Goal: Task Accomplishment & Management: Manage account settings

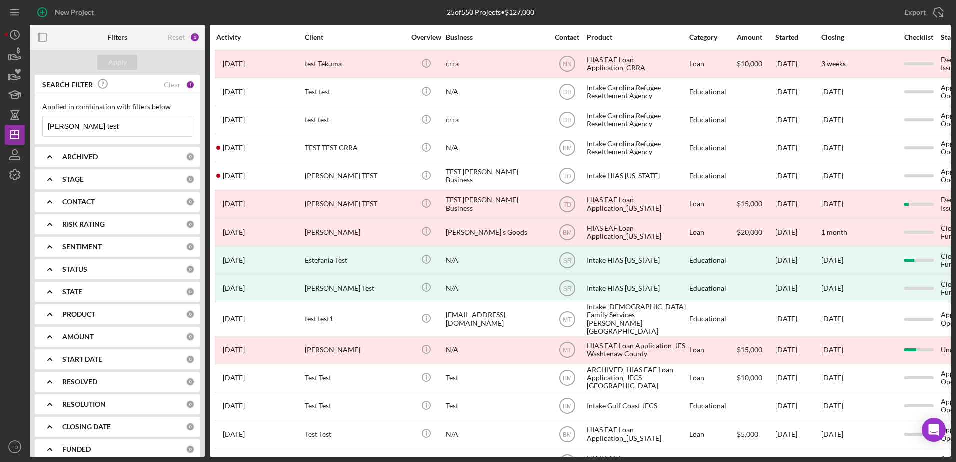
click at [88, 124] on input "tiffany test" at bounding box center [117, 127] width 149 height 20
drag, startPoint x: 88, startPoint y: 124, endPoint x: -74, endPoint y: 125, distance: 161.6
click at [0, 125] on html "New Project 25 of 550 Projects • $127,000 tiffany test Export Icon/Export Filte…" at bounding box center [478, 231] width 956 height 462
click at [13, 57] on icon "button" at bounding box center [15, 55] width 25 height 25
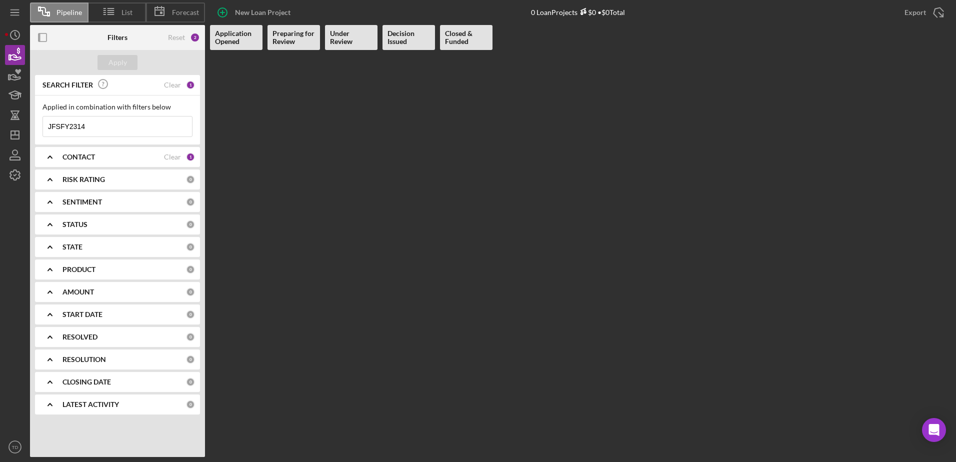
drag, startPoint x: 103, startPoint y: 131, endPoint x: -32, endPoint y: 124, distance: 134.2
click at [0, 124] on html "Pipeline List Forecast New Loan Project 0 Loan Projects $0 • $0 Total Export Ic…" at bounding box center [478, 231] width 956 height 462
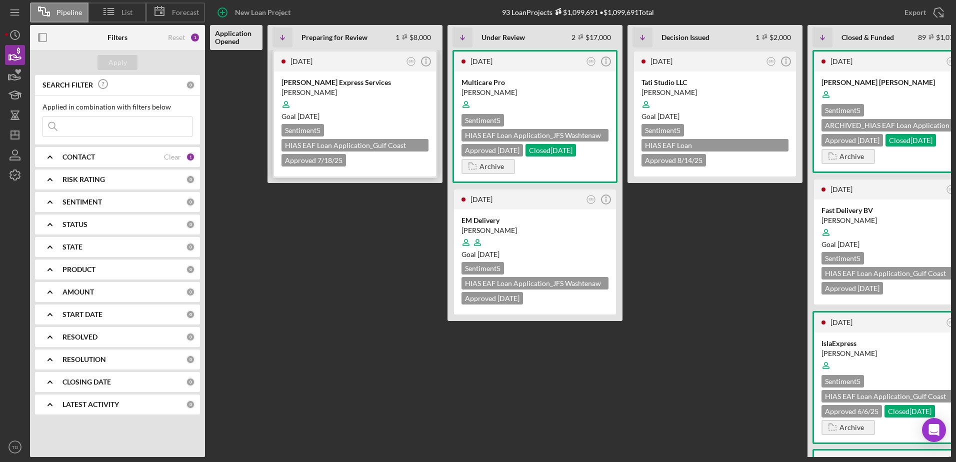
click at [365, 59] on div "[DATE]" at bounding box center [347, 62] width 113 height 8
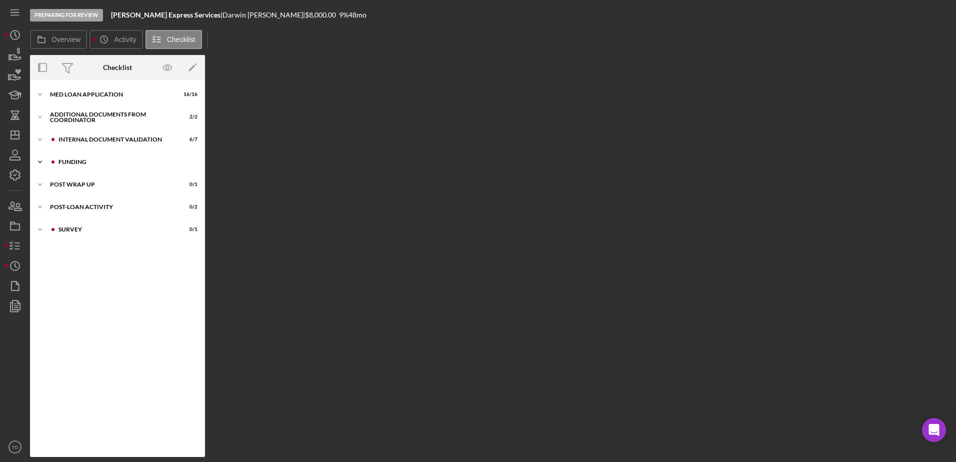
click at [67, 158] on div "Icon/Expander Funding 2 / 4" at bounding box center [117, 162] width 175 height 20
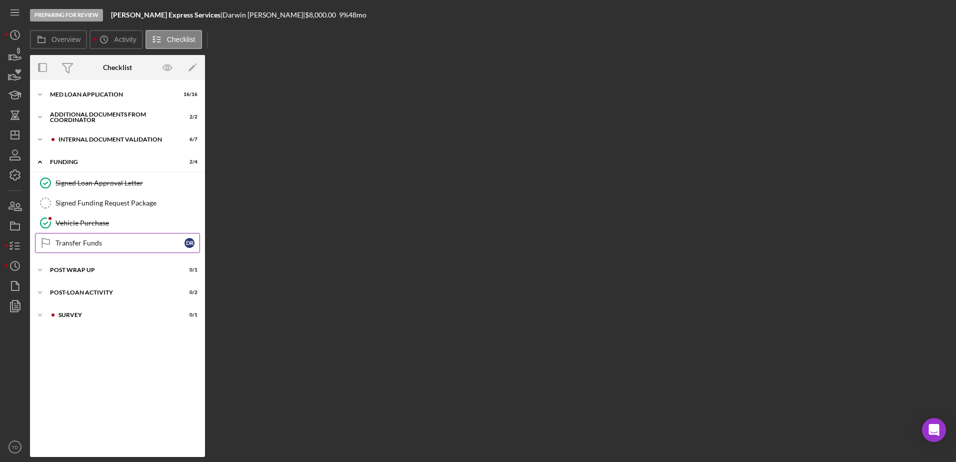
click at [89, 236] on link "Transfer Funds Transfer Funds D R" at bounding box center [117, 243] width 165 height 20
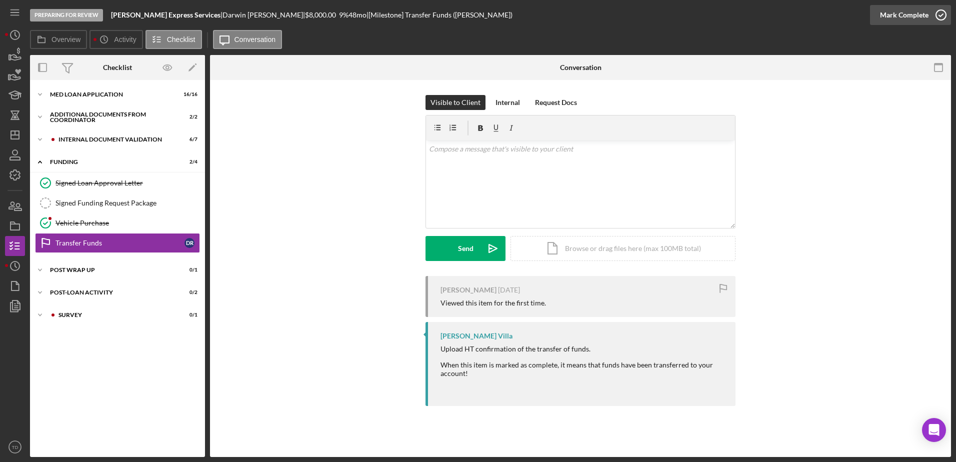
click at [934, 10] on icon "button" at bounding box center [941, 15] width 25 height 25
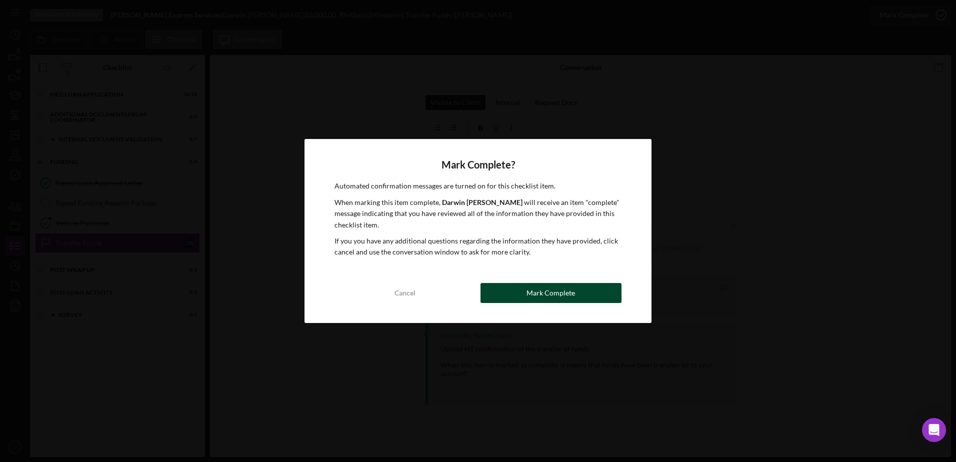
click at [547, 291] on div "Mark Complete" at bounding box center [551, 293] width 49 height 20
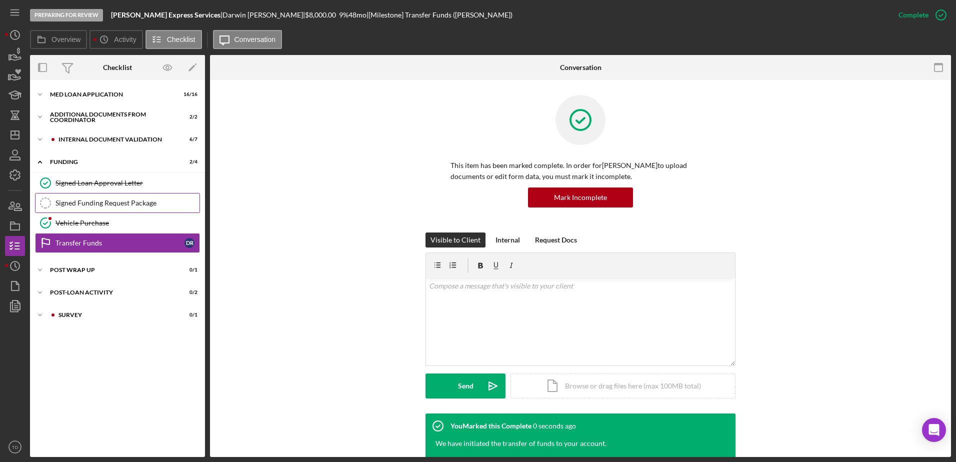
click at [116, 201] on div "Signed Funding Request Package" at bounding box center [128, 203] width 144 height 8
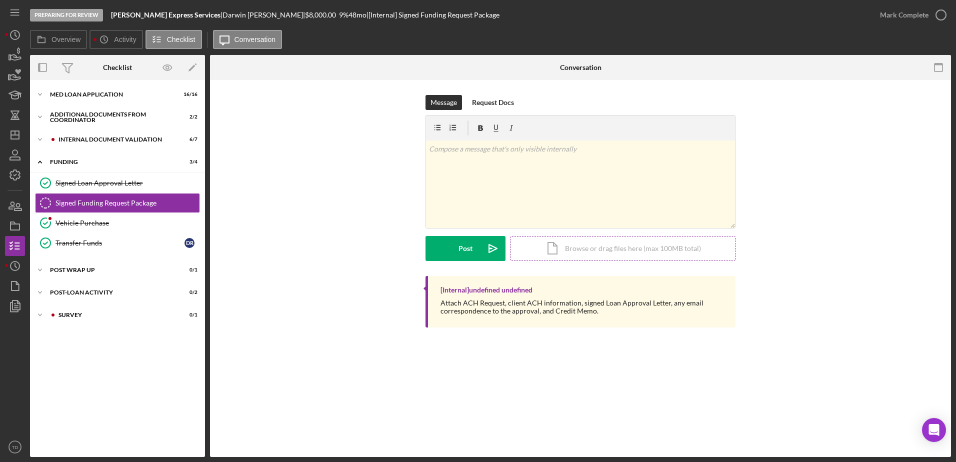
click at [566, 243] on div "Icon/Document Browse or drag files here (max 100MB total) Tap to choose files o…" at bounding box center [623, 248] width 225 height 25
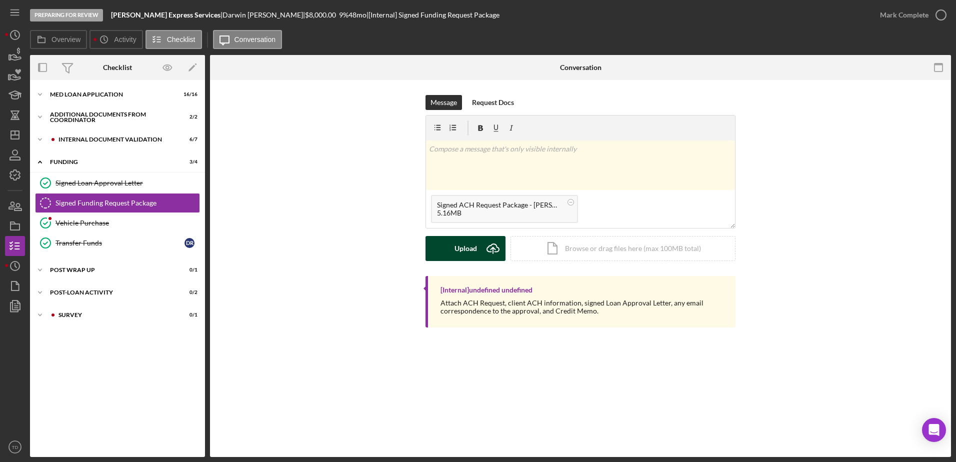
click at [446, 252] on button "Upload Icon/Upload" at bounding box center [466, 248] width 80 height 25
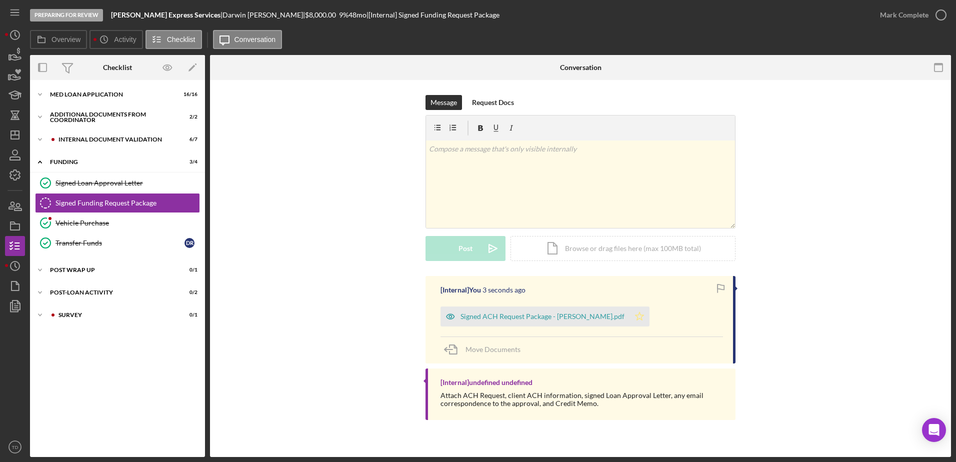
click at [630, 318] on icon "Icon/Star" at bounding box center [640, 317] width 20 height 20
click at [943, 18] on icon "button" at bounding box center [941, 15] width 25 height 25
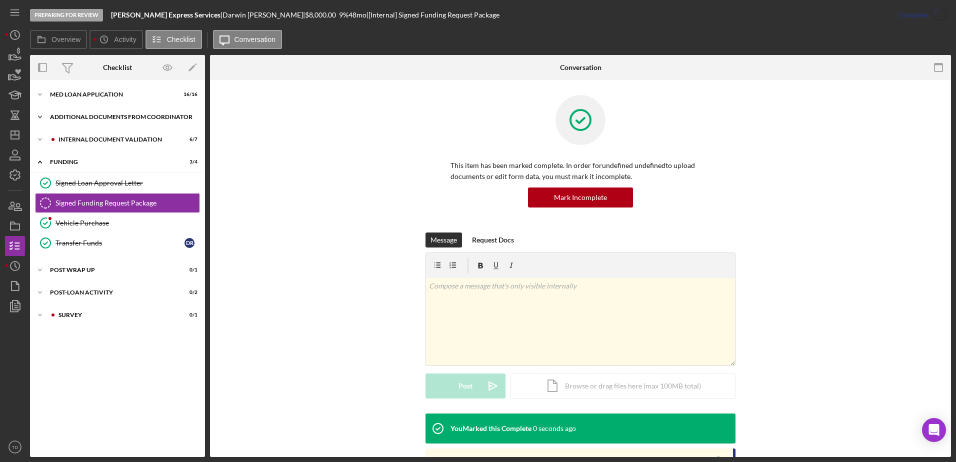
click at [113, 123] on div "Icon/Expander Additional Documents from Coordinator 2 / 2" at bounding box center [117, 117] width 175 height 20
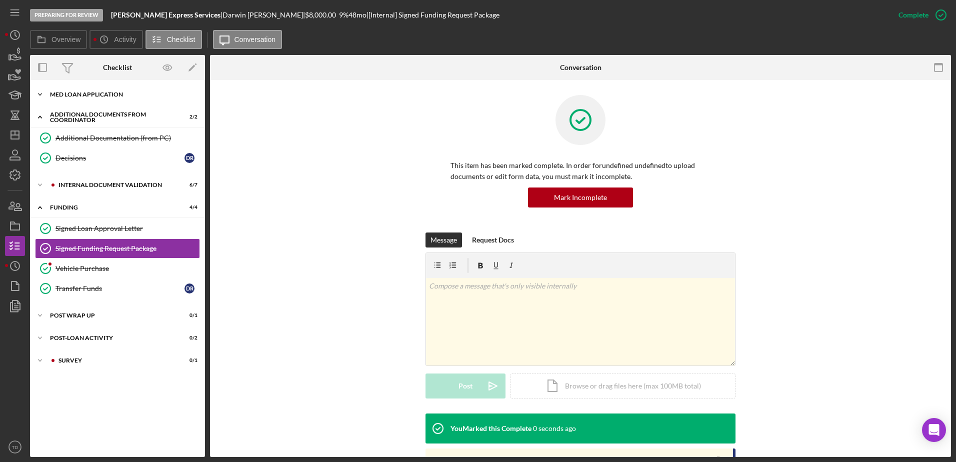
click at [108, 94] on div "MED Loan Application" at bounding box center [121, 95] width 143 height 6
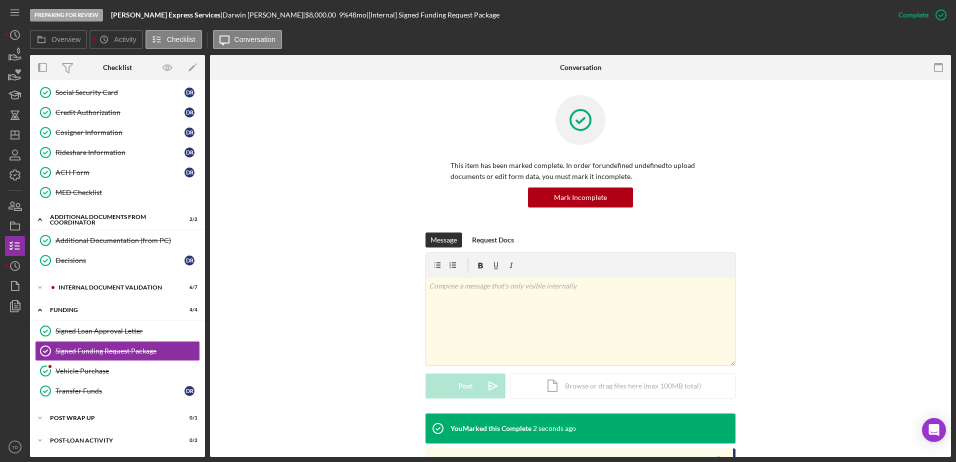
scroll to position [245, 0]
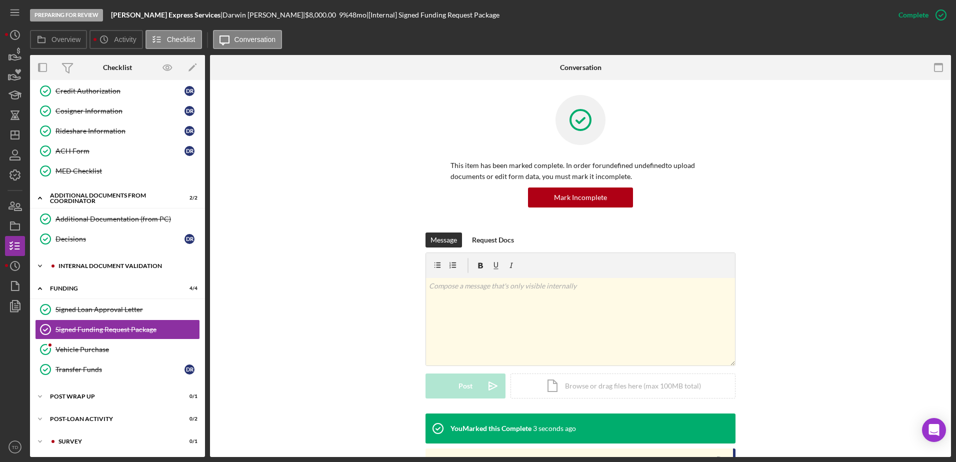
click at [106, 268] on div "Internal Document Validation" at bounding box center [126, 266] width 134 height 6
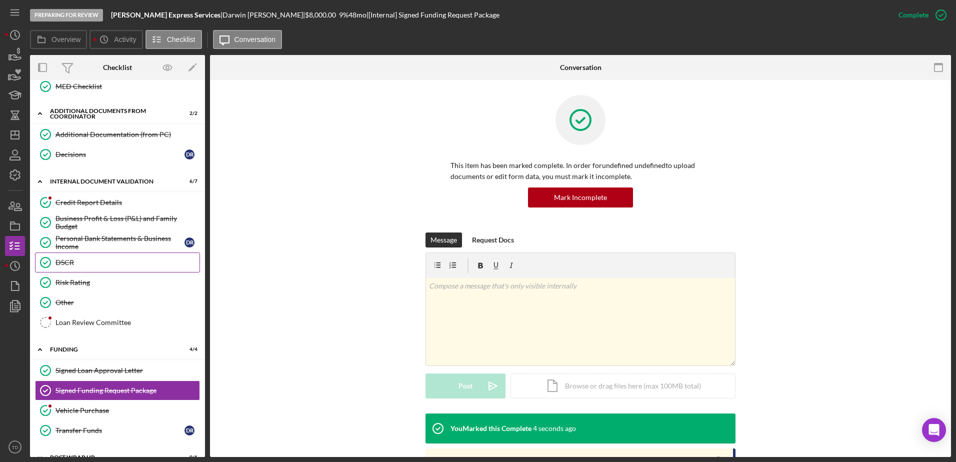
scroll to position [334, 0]
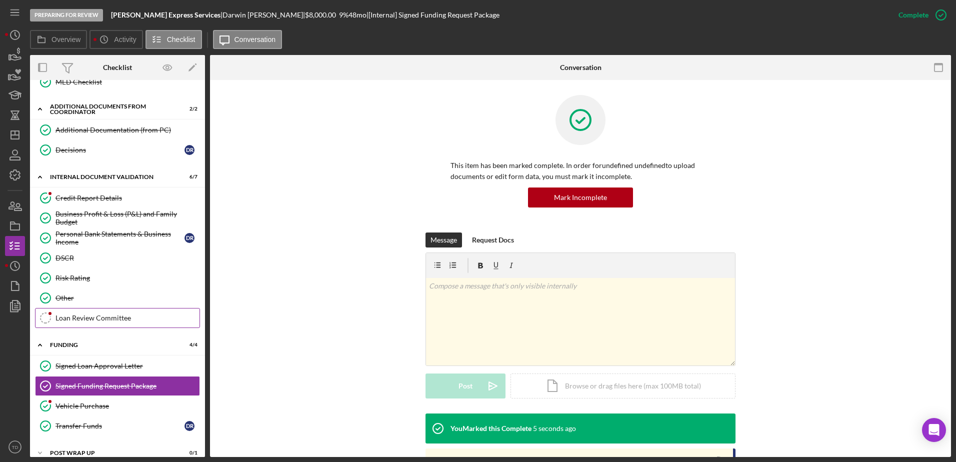
click at [106, 324] on link "Loan Review Committee Loan Review Committee" at bounding box center [117, 318] width 165 height 20
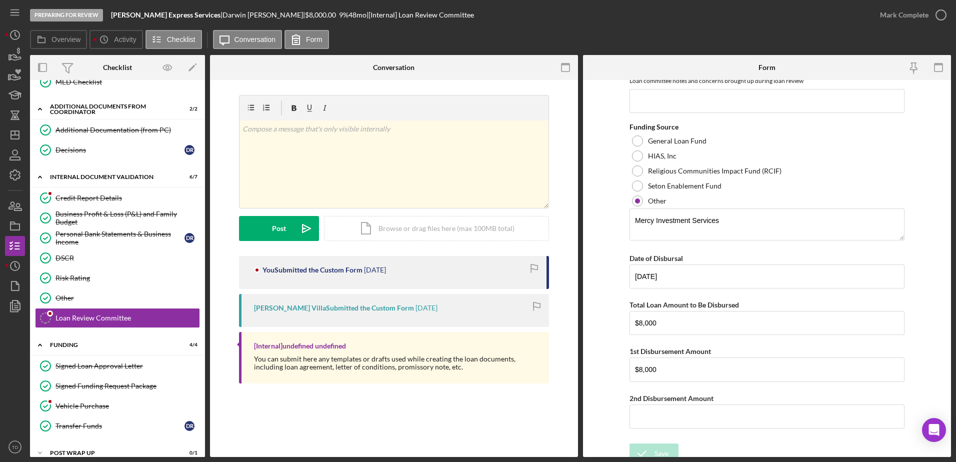
scroll to position [397, 0]
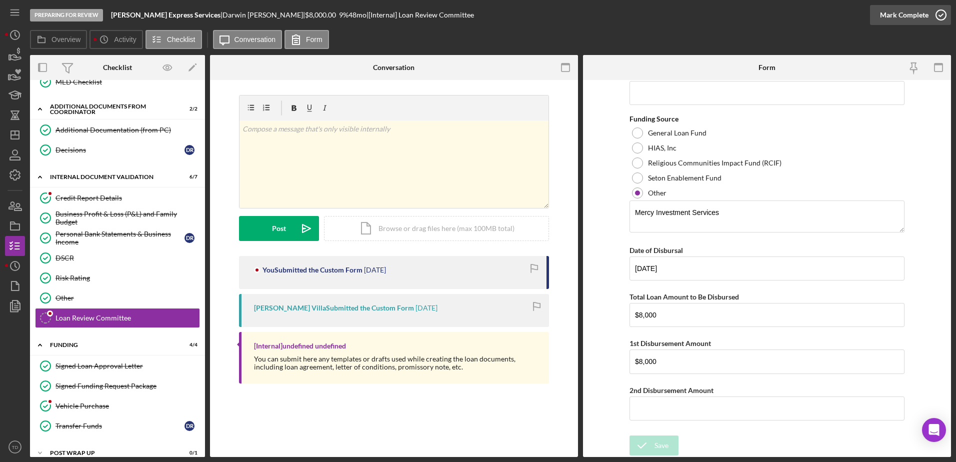
click at [940, 22] on icon "button" at bounding box center [941, 15] width 25 height 25
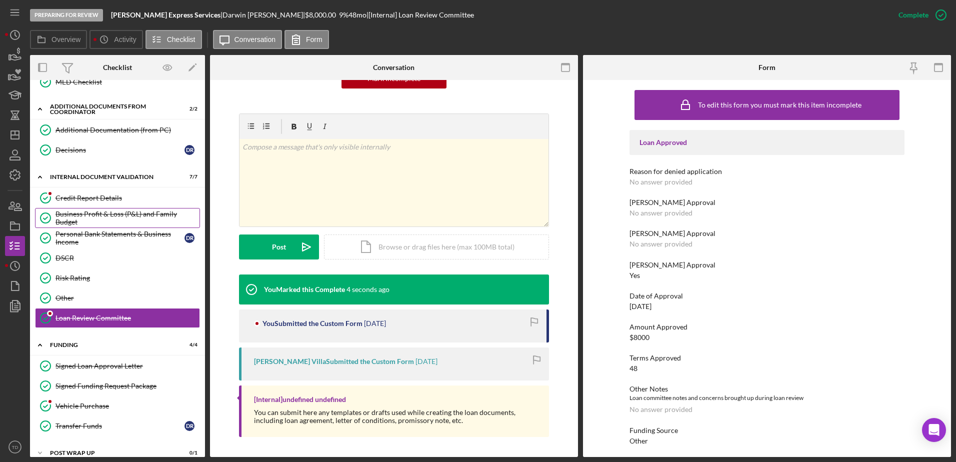
scroll to position [390, 0]
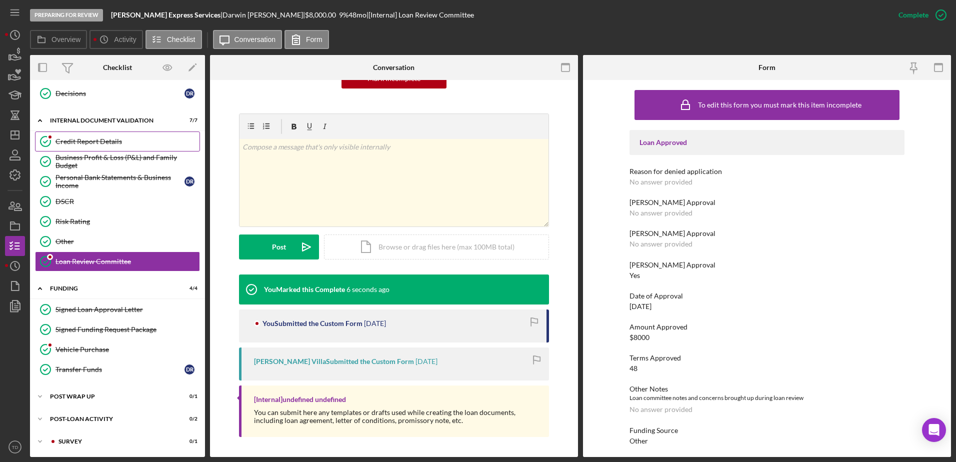
click at [97, 141] on div "Credit Report Details" at bounding box center [128, 142] width 144 height 8
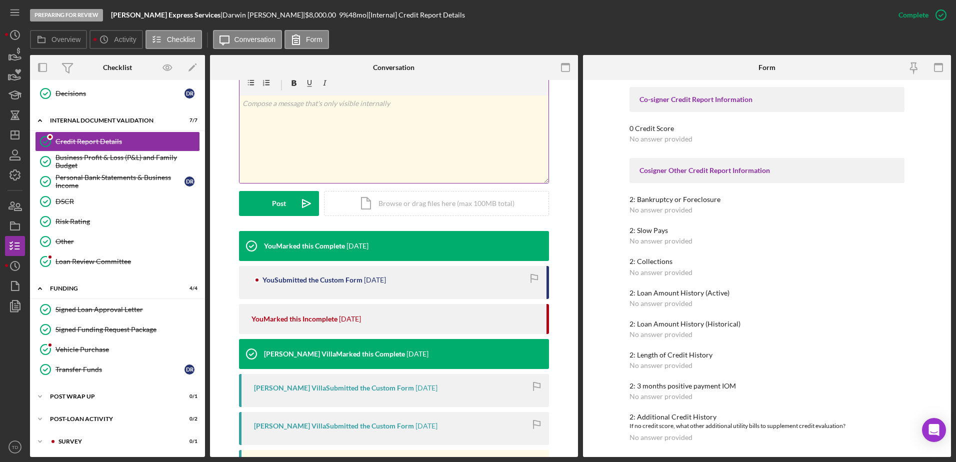
scroll to position [151, 0]
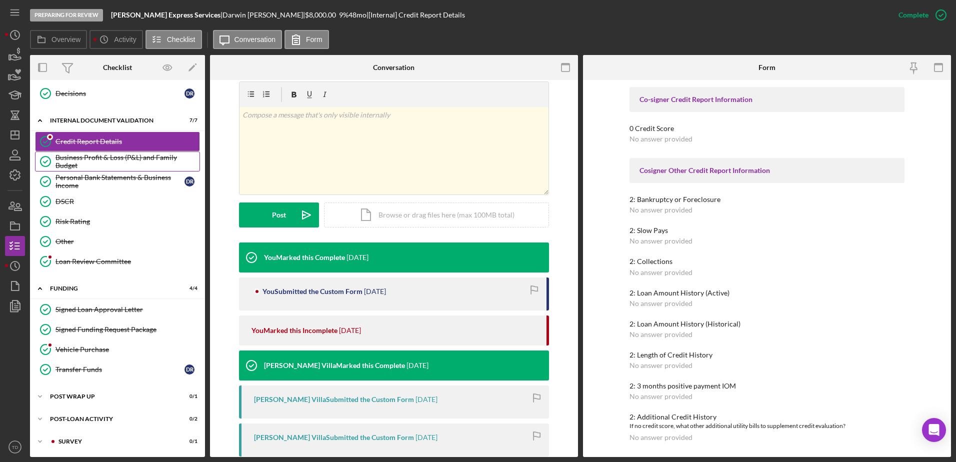
click at [113, 161] on div "Business Profit & Loss (P&L) and Family Budget" at bounding box center [128, 162] width 144 height 16
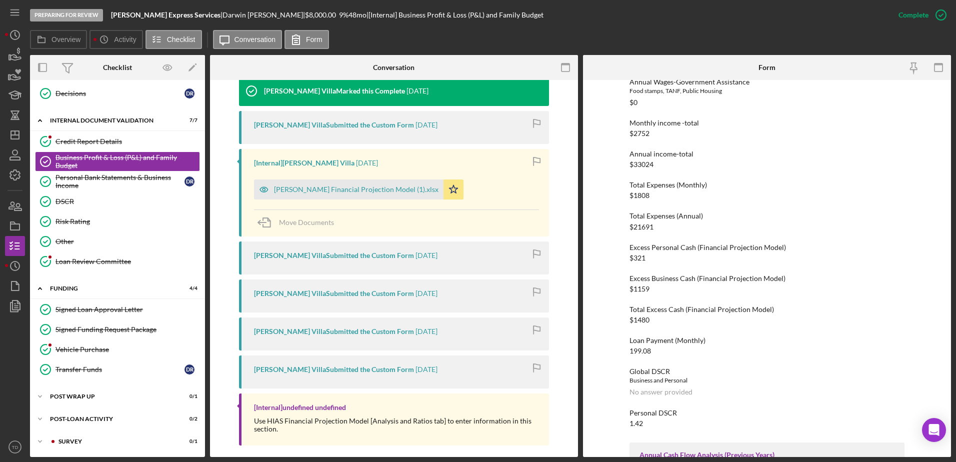
scroll to position [380, 0]
click at [142, 188] on div "Personal Bank Statements & Business Income" at bounding box center [120, 182] width 129 height 16
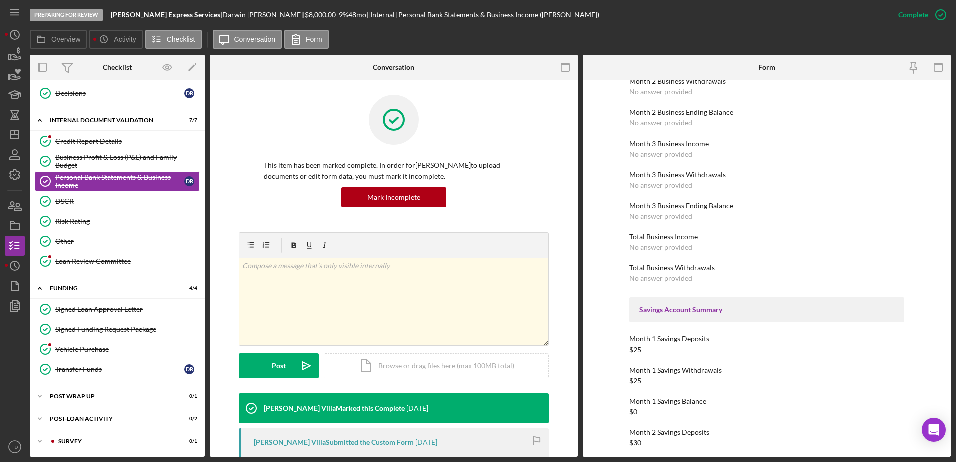
scroll to position [1067, 0]
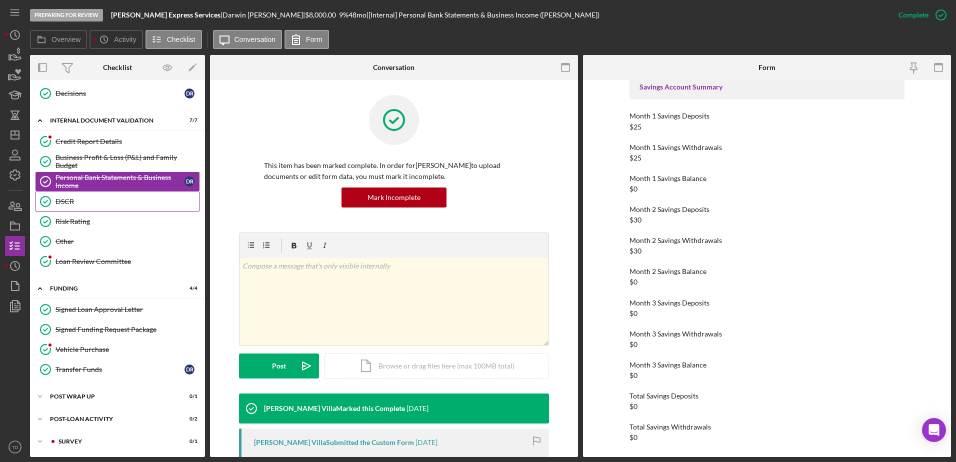
click at [76, 205] on div "DSCR" at bounding box center [128, 202] width 144 height 8
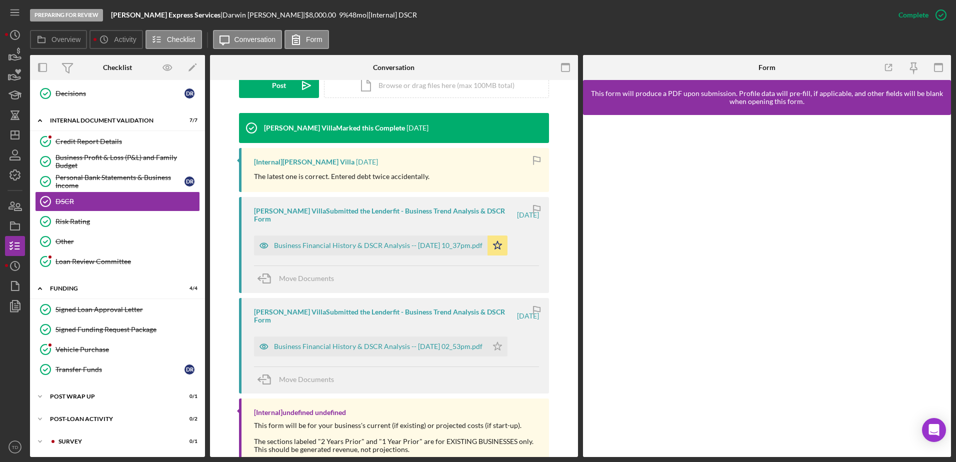
scroll to position [281, 0]
click at [402, 247] on div "Business Financial History & DSCR Analysis -- 2025-07-18 10_37pm.pdf" at bounding box center [378, 245] width 209 height 8
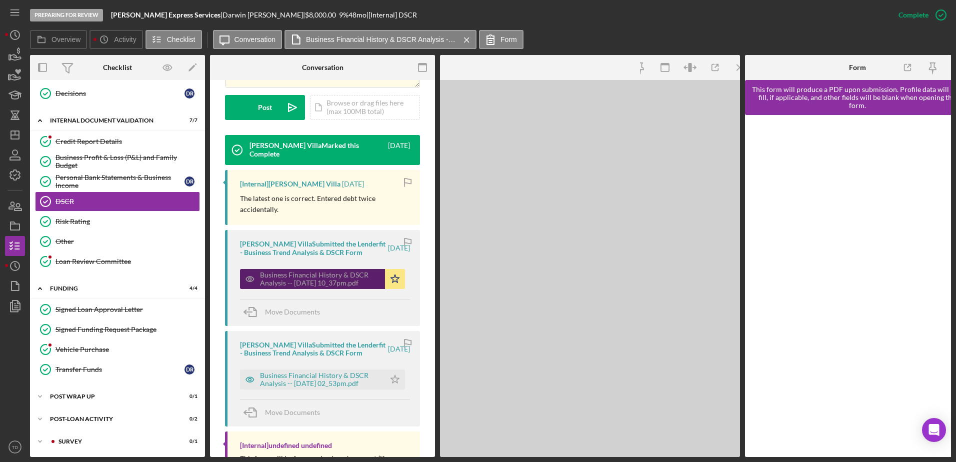
scroll to position [292, 0]
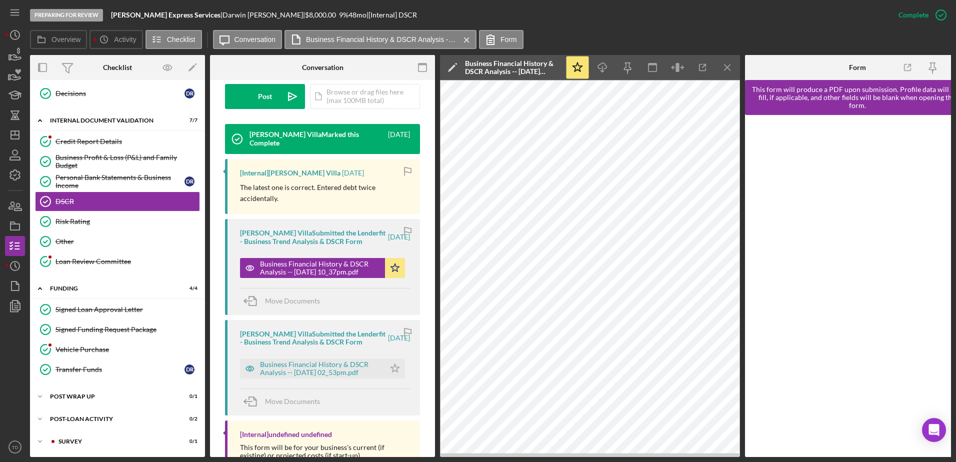
click at [343, 384] on div "Brenda Montecinos Villa Submitted the Lenderfit - Business Trend Analysis & DSC…" at bounding box center [322, 368] width 195 height 96
click at [343, 377] on div "Business Financial History & DSCR Analysis -- 2025-07-17 02_53pm.pdf" at bounding box center [320, 369] width 120 height 16
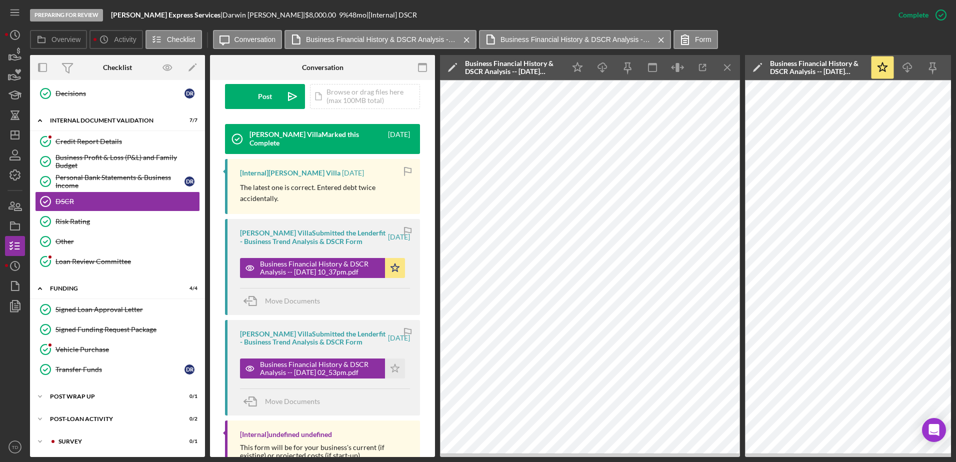
scroll to position [367, 0]
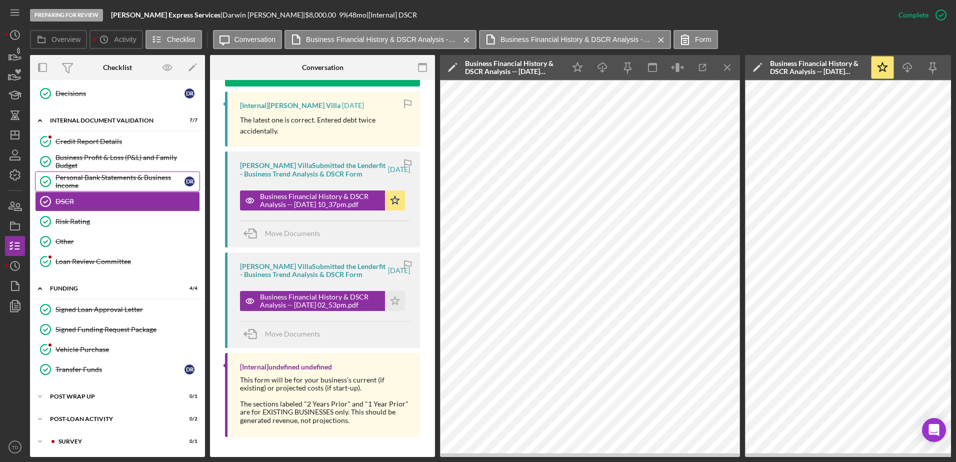
click at [99, 186] on div "Personal Bank Statements & Business Income" at bounding box center [120, 182] width 129 height 16
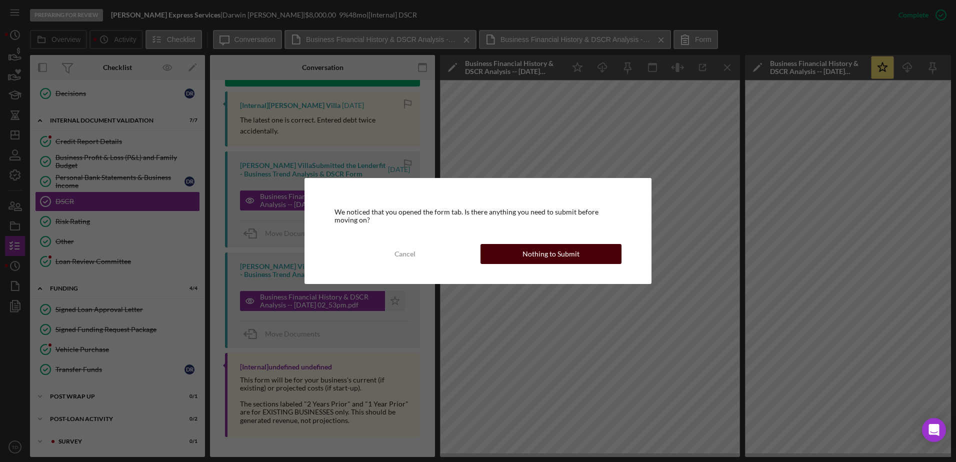
click at [538, 256] on div "Nothing to Submit" at bounding box center [551, 254] width 57 height 20
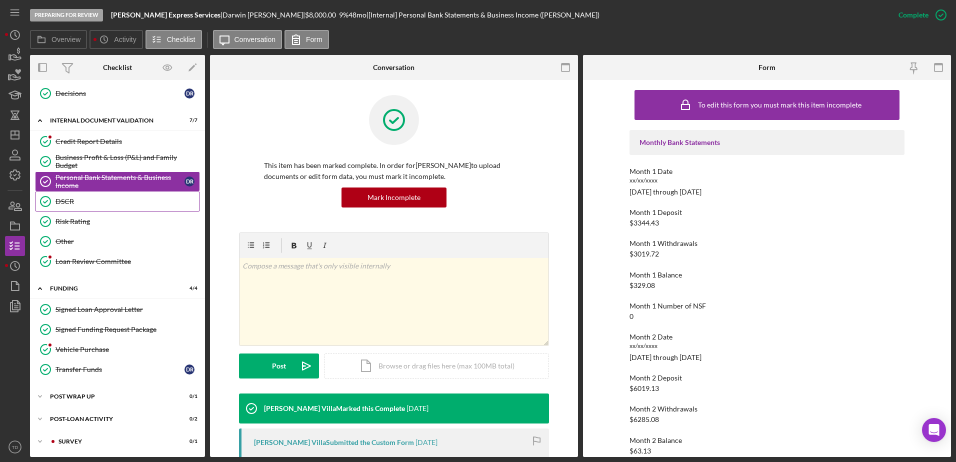
click at [89, 208] on link "DSCR DSCR" at bounding box center [117, 202] width 165 height 20
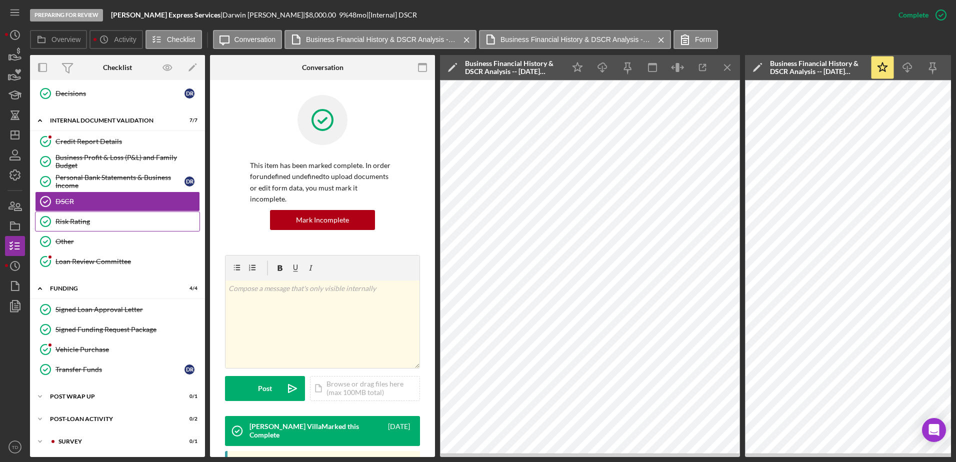
click at [88, 219] on div "Risk Rating" at bounding box center [128, 222] width 144 height 8
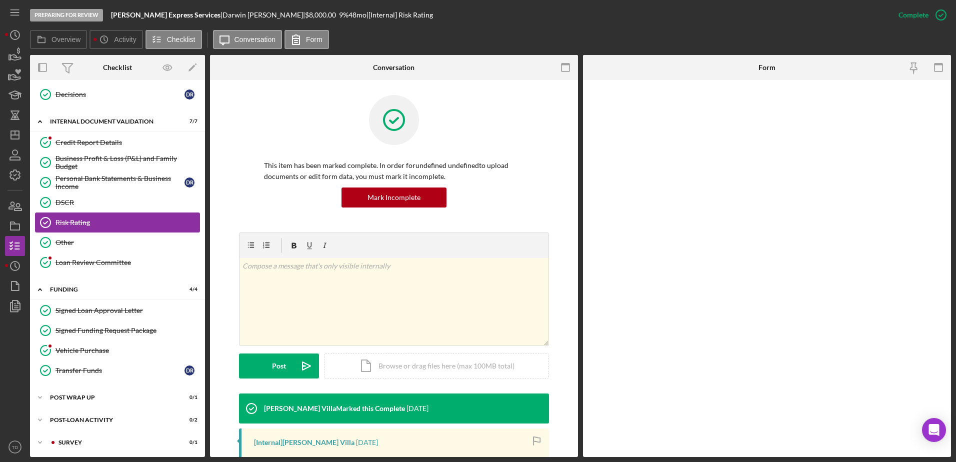
scroll to position [390, 0]
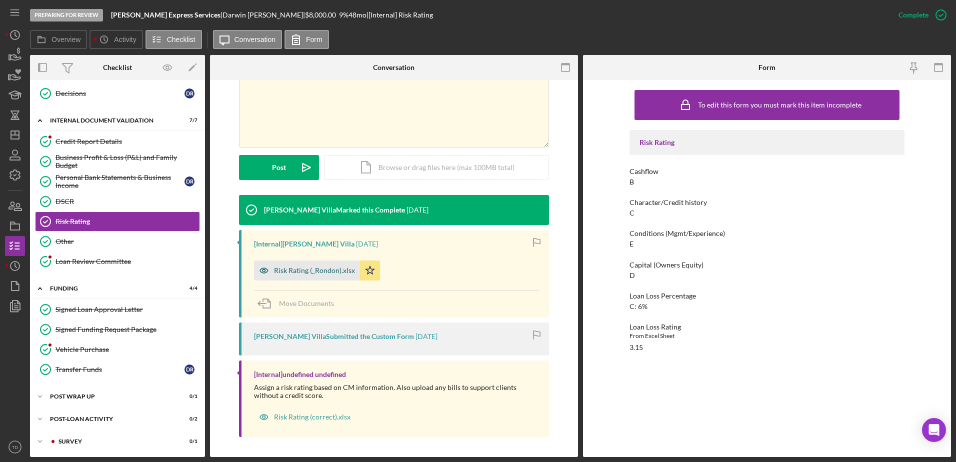
click at [330, 276] on div "Risk Rating (_Rondon).xlsx" at bounding box center [307, 271] width 106 height 20
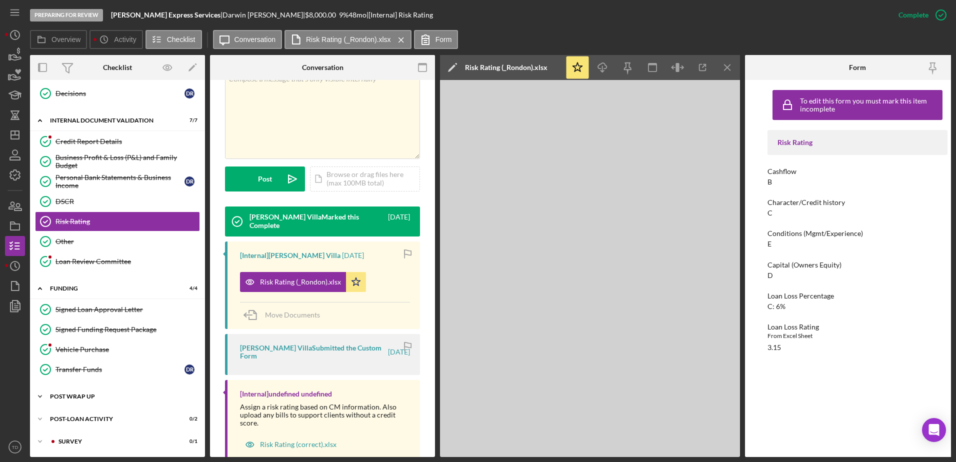
click at [98, 398] on div "Post Wrap Up" at bounding box center [121, 397] width 143 height 6
click at [19, 133] on polygon "button" at bounding box center [15, 135] width 8 height 8
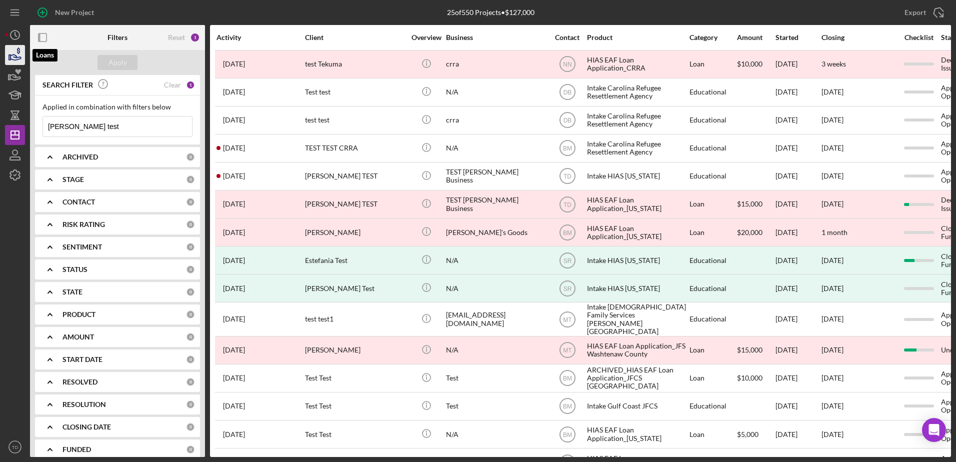
click at [17, 58] on icon "button" at bounding box center [16, 58] width 11 height 6
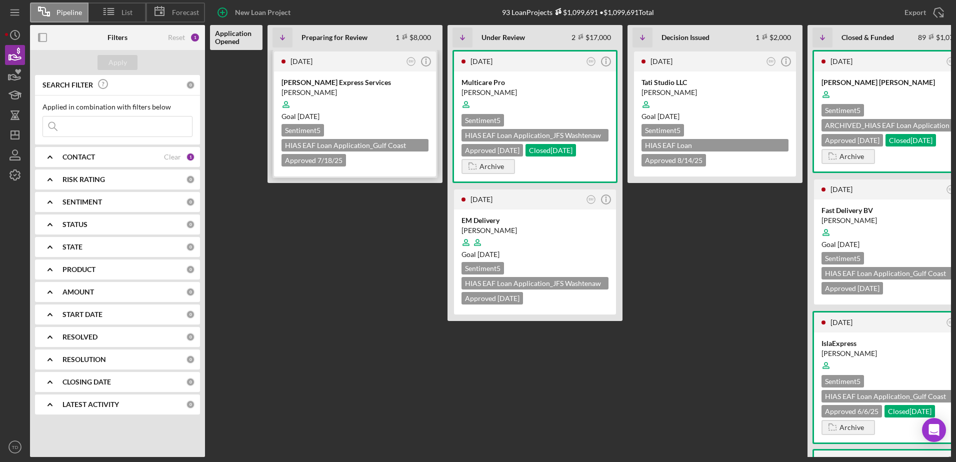
click at [386, 59] on div "[DATE]" at bounding box center [347, 62] width 113 height 8
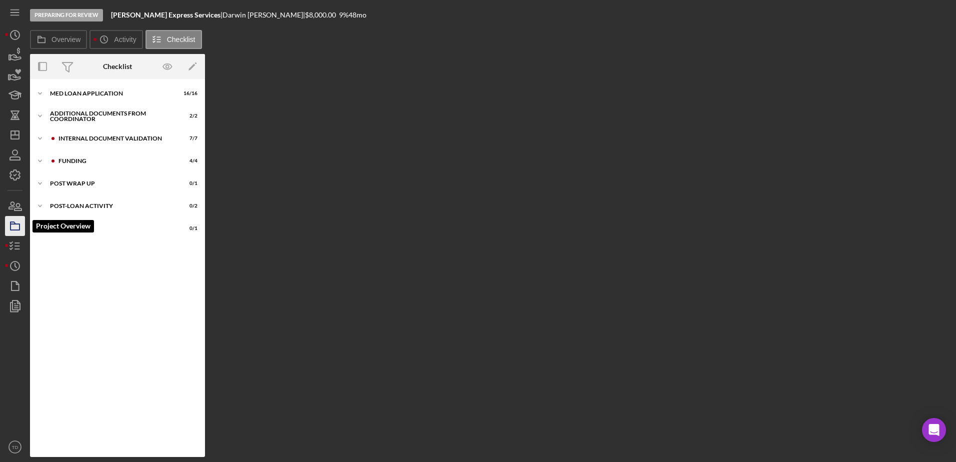
click at [19, 221] on icon "button" at bounding box center [15, 226] width 25 height 25
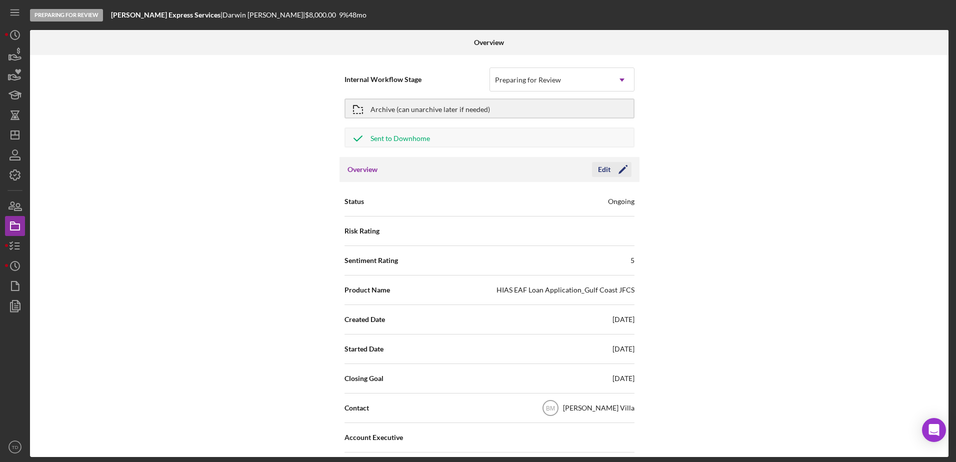
click at [620, 172] on icon "Icon/Edit" at bounding box center [623, 169] width 25 height 25
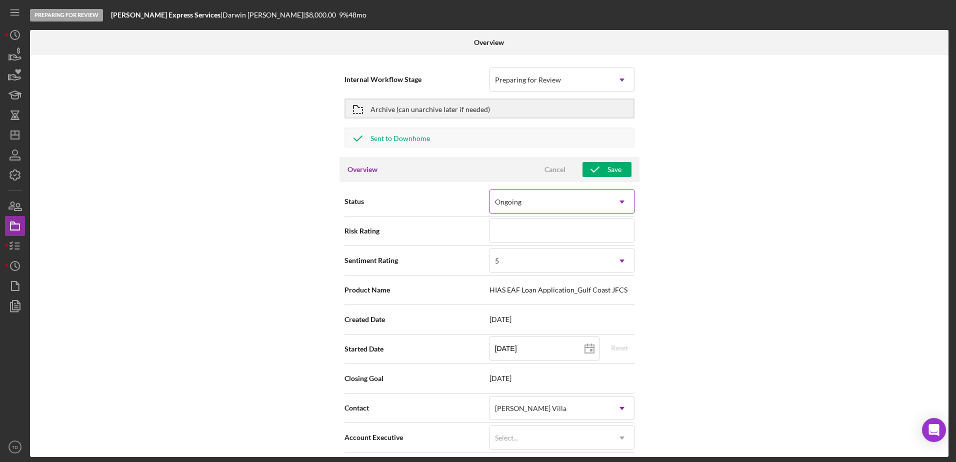
click at [593, 207] on div "Ongoing" at bounding box center [550, 202] width 120 height 23
click at [691, 193] on div "Internal Workflow Stage Preparing for Review Icon/Dropdown Arrow Archive (can u…" at bounding box center [489, 256] width 919 height 402
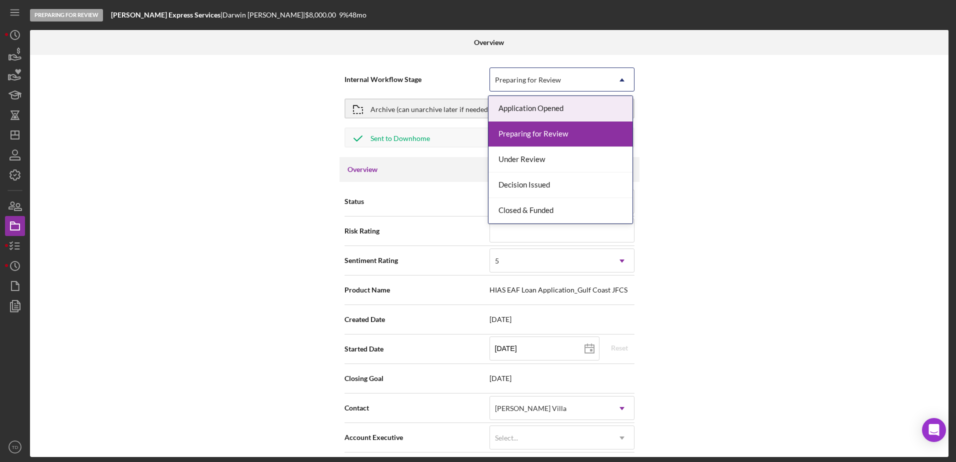
click at [578, 85] on div "Preparing for Review" at bounding box center [550, 80] width 120 height 23
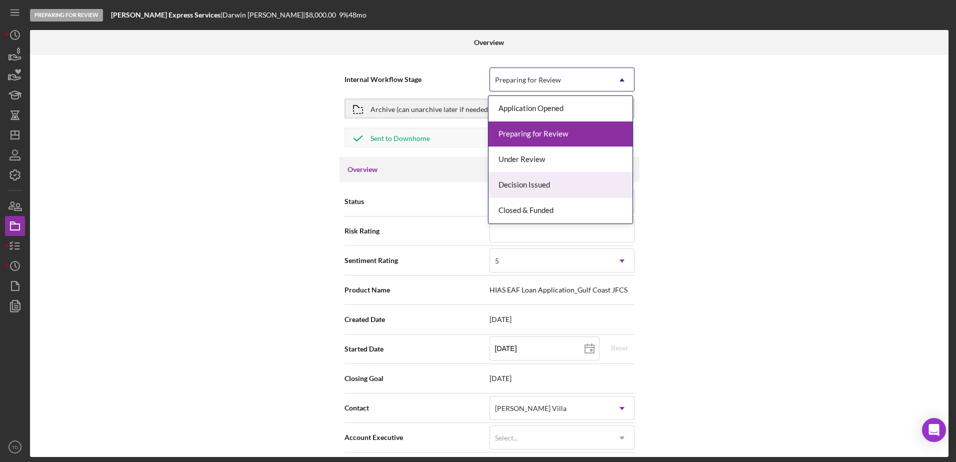
click at [569, 188] on div "Decision Issued" at bounding box center [561, 186] width 144 height 26
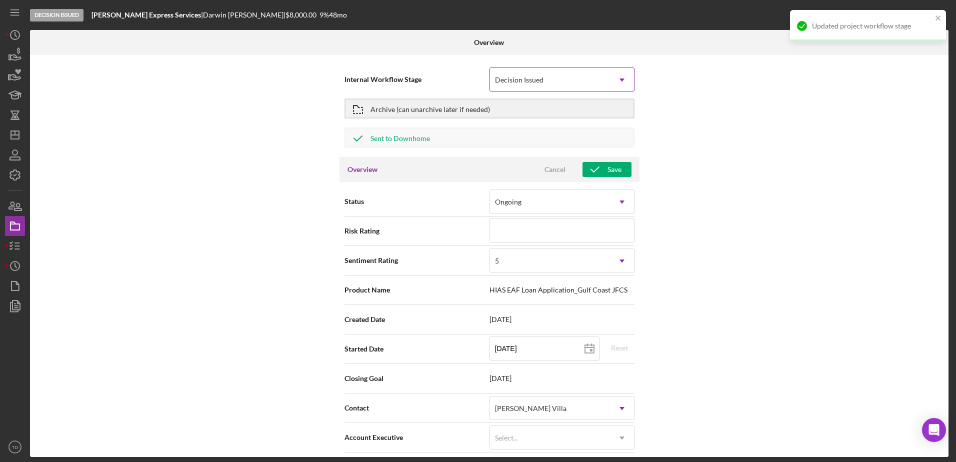
click at [573, 77] on div "Decision Issued" at bounding box center [550, 80] width 120 height 23
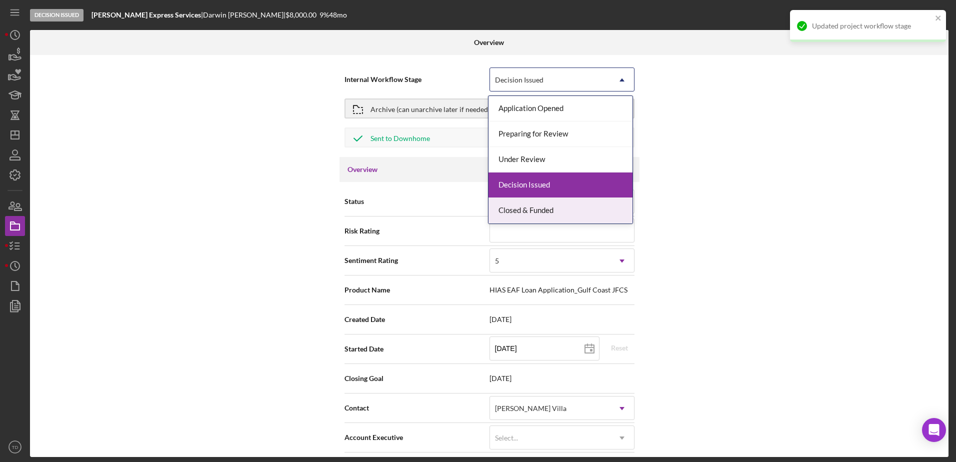
click at [558, 205] on div "Closed & Funded" at bounding box center [561, 211] width 144 height 26
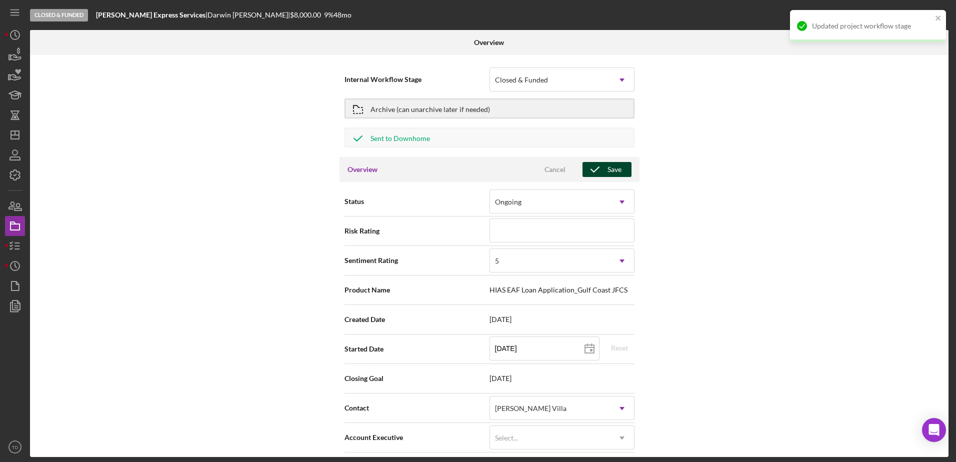
click at [605, 175] on icon "button" at bounding box center [595, 169] width 25 height 25
type textarea "Here's a snapshot of information that has been fully approved, as well as the i…"
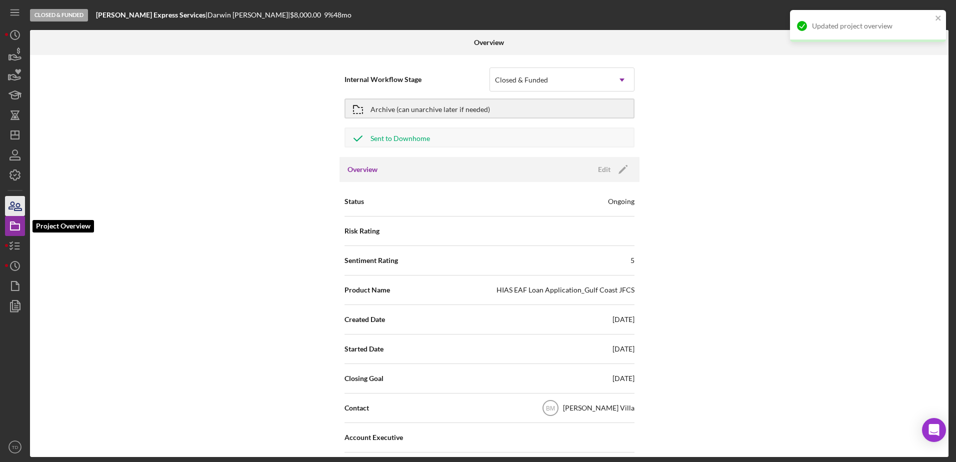
click at [6, 204] on icon "button" at bounding box center [15, 206] width 25 height 25
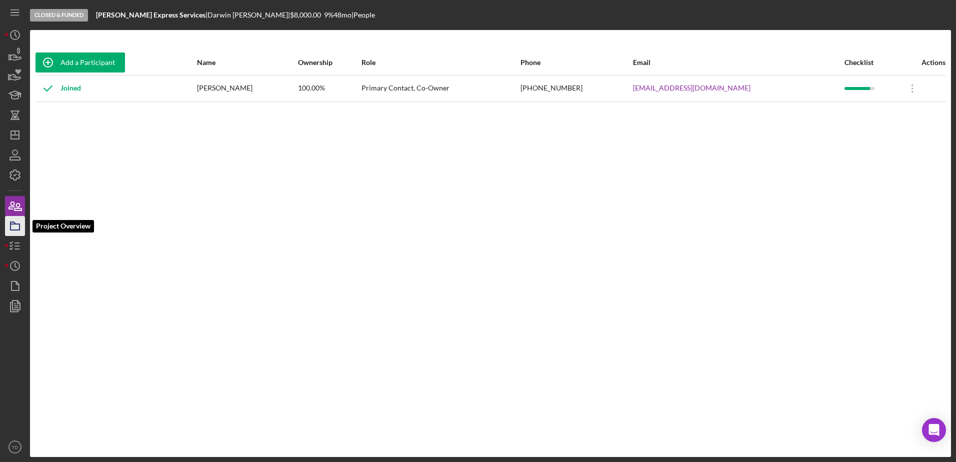
click at [13, 219] on icon "button" at bounding box center [15, 226] width 25 height 25
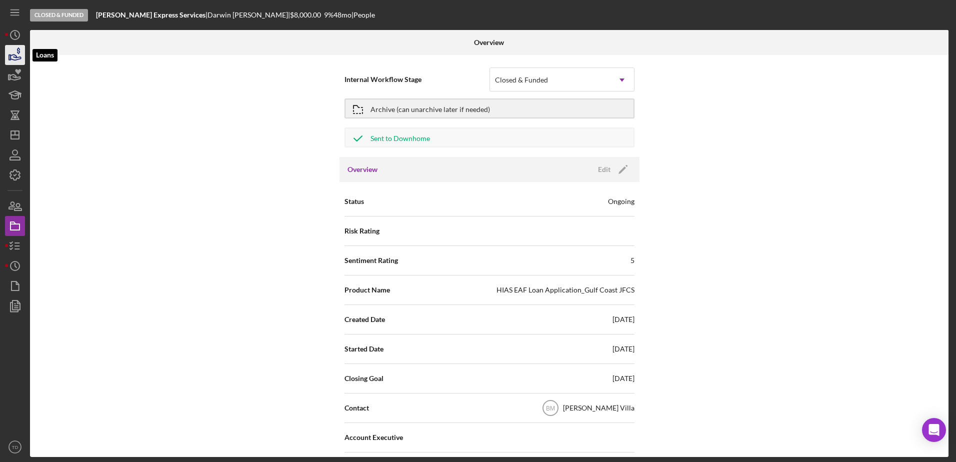
click at [9, 52] on icon "button" at bounding box center [15, 55] width 25 height 25
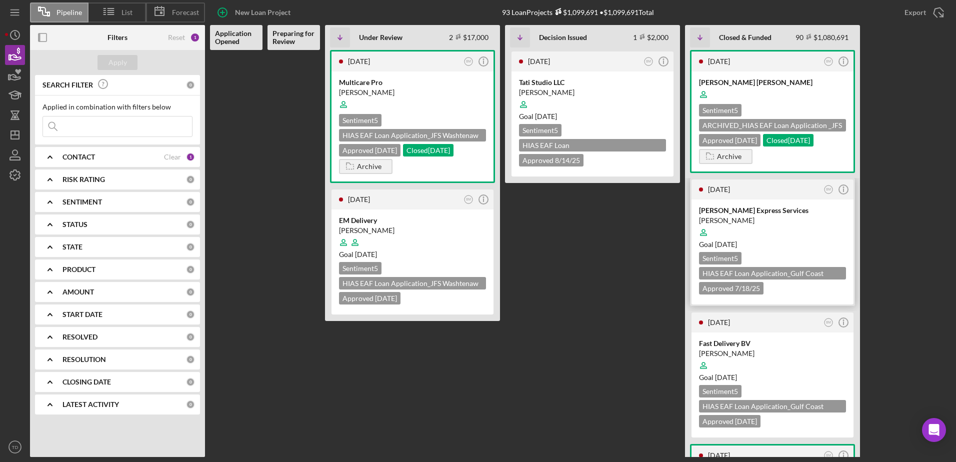
scroll to position [8, 0]
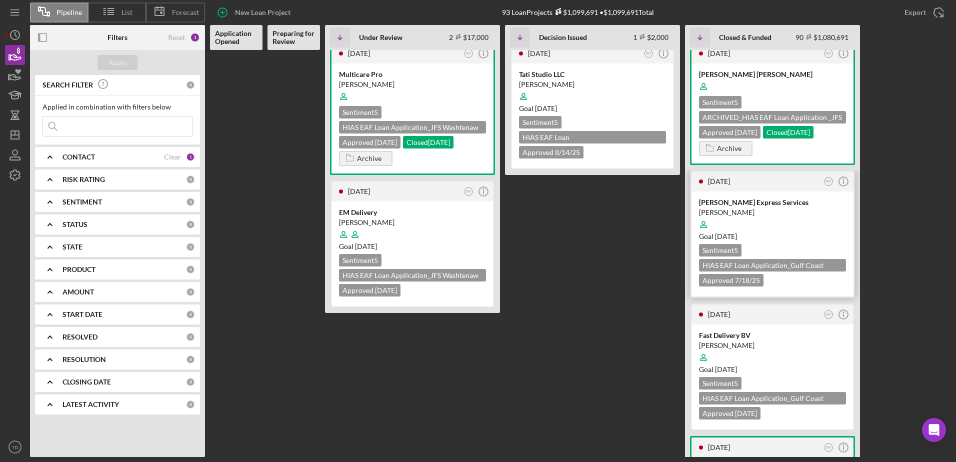
click at [780, 233] on div "Goal 1 month ago" at bounding box center [772, 237] width 147 height 10
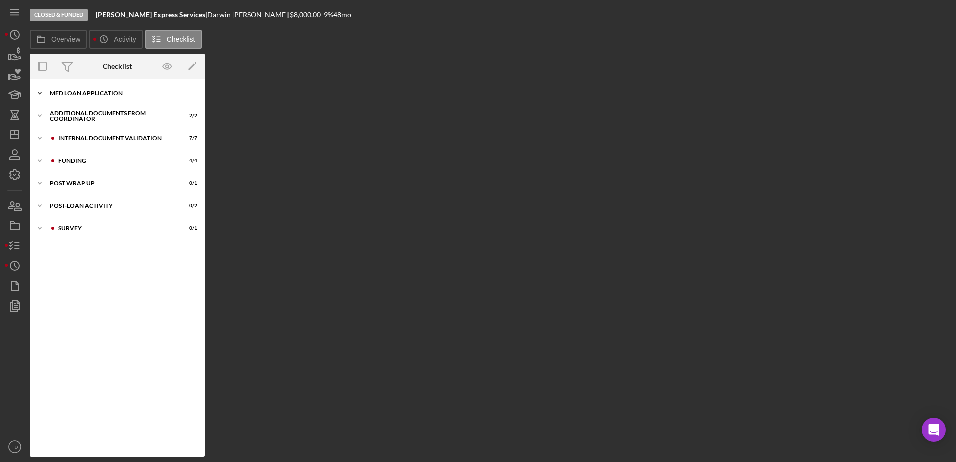
click at [78, 97] on div "Icon/Expander MED Loan Application 16 / 16" at bounding box center [117, 94] width 175 height 20
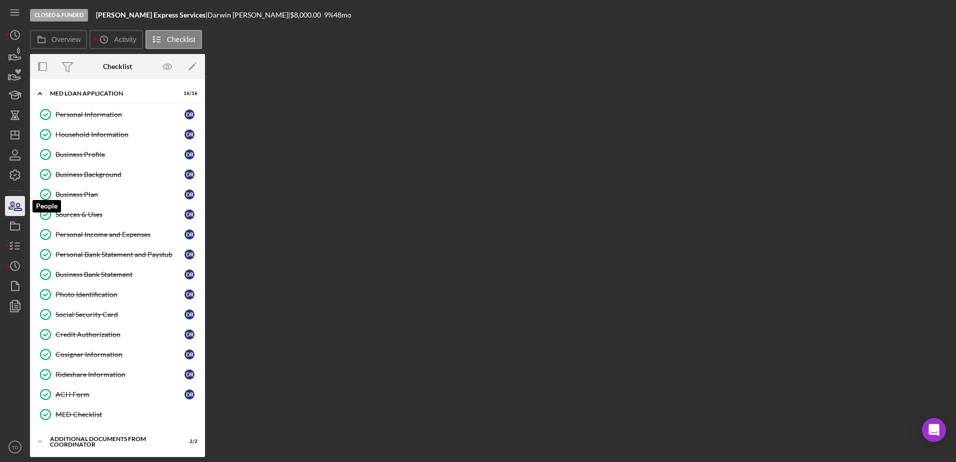
click at [21, 211] on icon "button" at bounding box center [18, 207] width 7 height 7
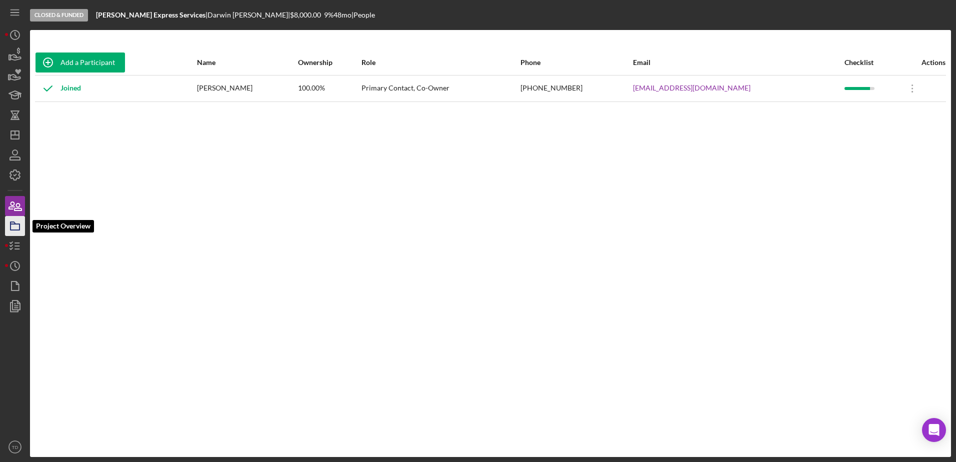
click at [19, 223] on icon "button" at bounding box center [15, 226] width 25 height 25
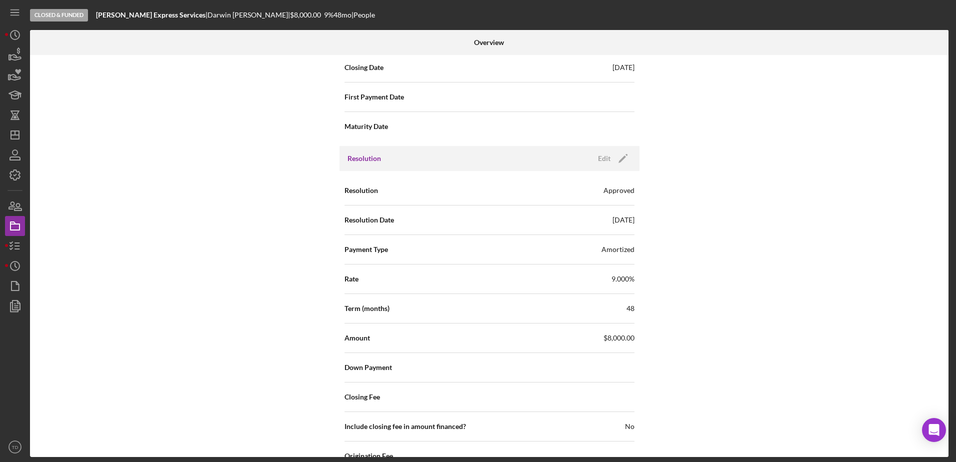
scroll to position [1306, 0]
click at [598, 161] on div "Edit" at bounding box center [604, 159] width 13 height 15
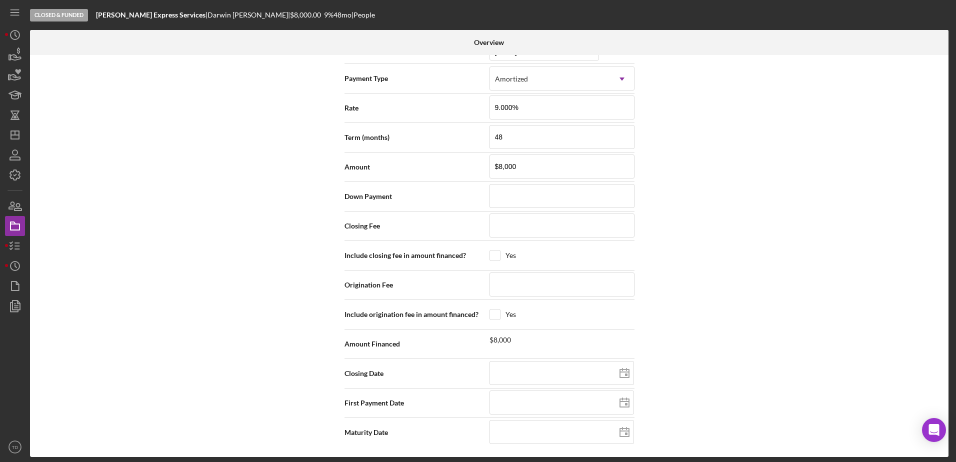
scroll to position [1478, 0]
click at [609, 378] on input at bounding box center [562, 373] width 145 height 24
click at [623, 377] on icon at bounding box center [624, 373] width 25 height 25
type input "2025-08-21"
type input "[DATE]"
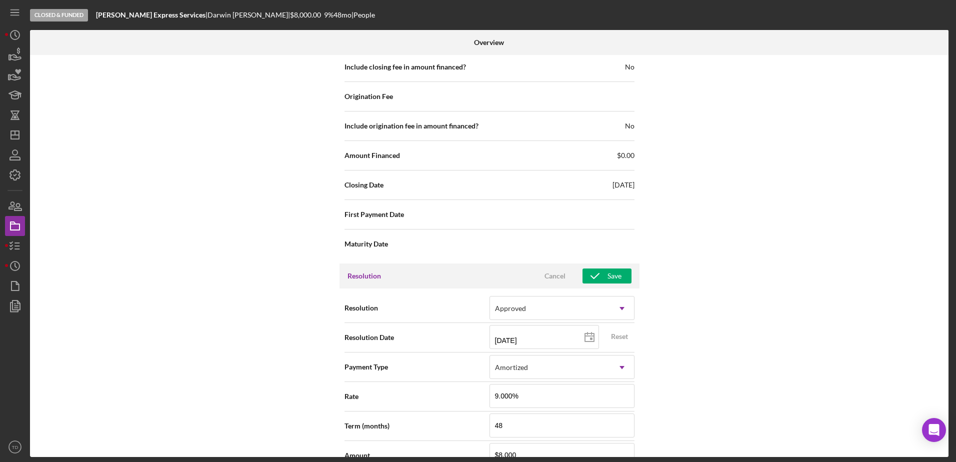
scroll to position [1159, 0]
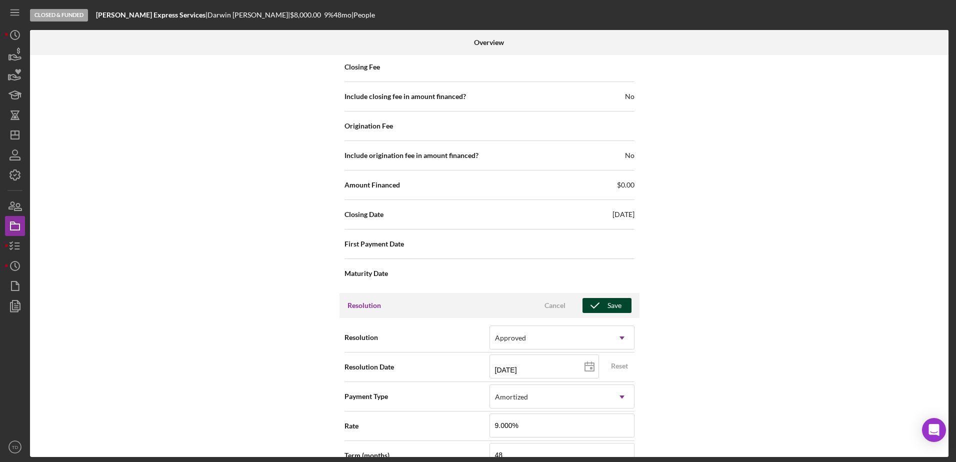
click at [615, 309] on div "Save" at bounding box center [615, 305] width 14 height 15
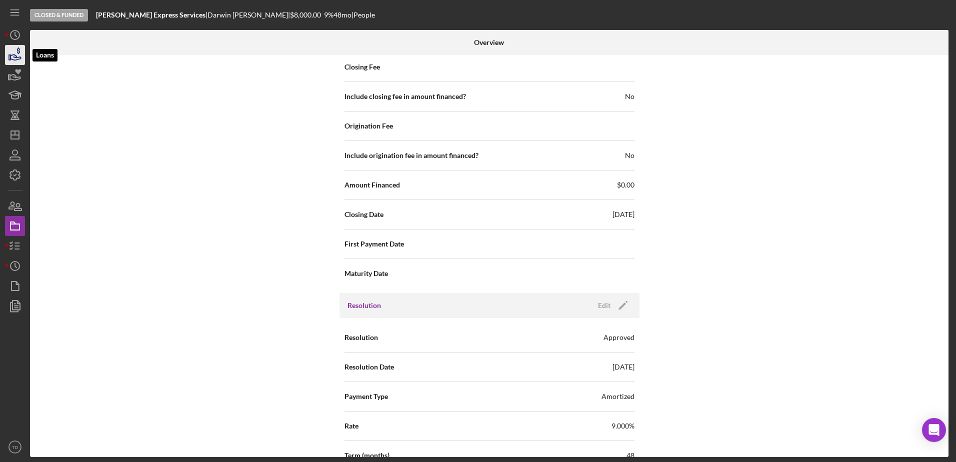
click at [12, 50] on icon "button" at bounding box center [15, 55] width 25 height 25
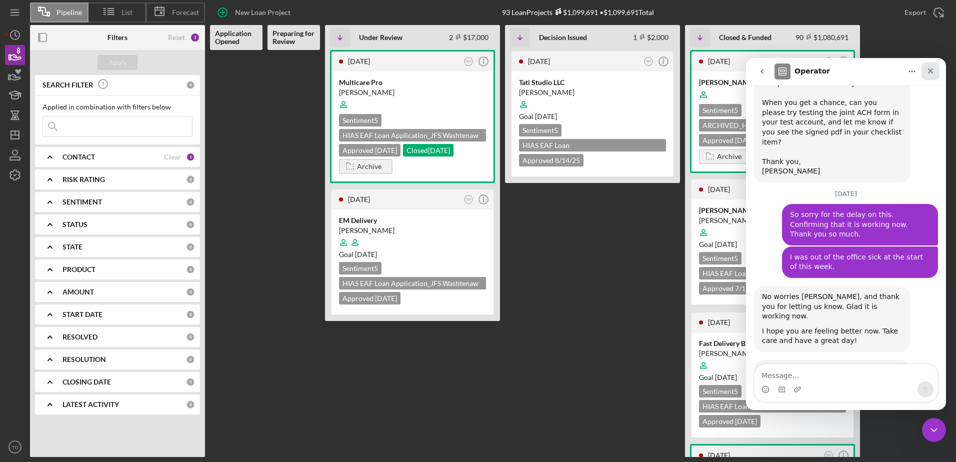
click at [932, 75] on div "Close" at bounding box center [931, 71] width 18 height 18
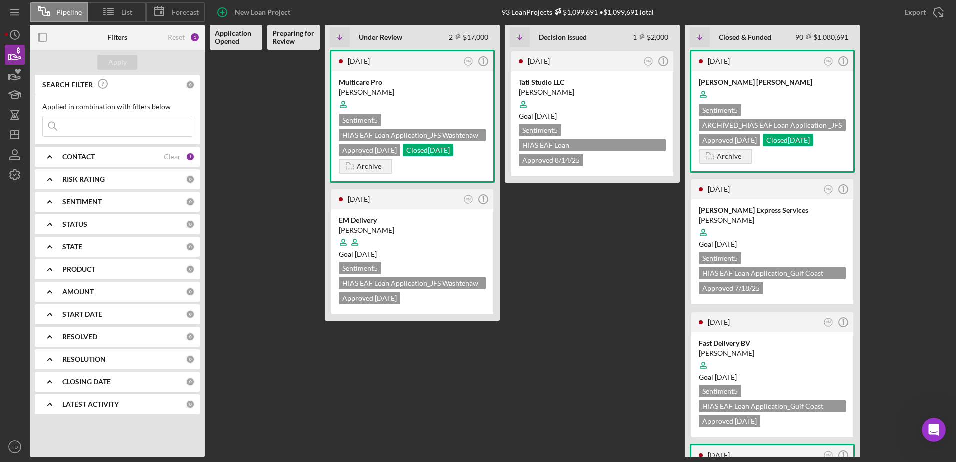
scroll to position [1552, 0]
click at [793, 141] on div "Closed [DATE]" at bounding box center [788, 140] width 51 height 13
click at [843, 191] on icon "Icon/Info" at bounding box center [843, 189] width 25 height 25
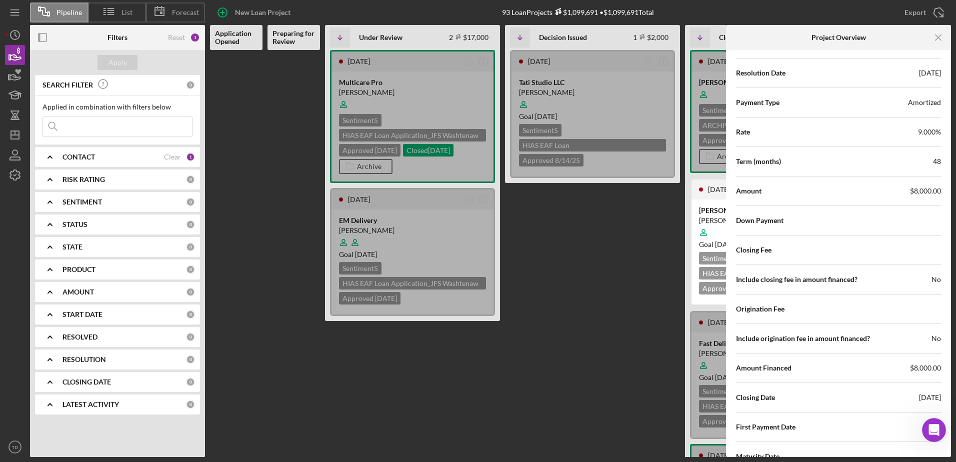
scroll to position [1493, 0]
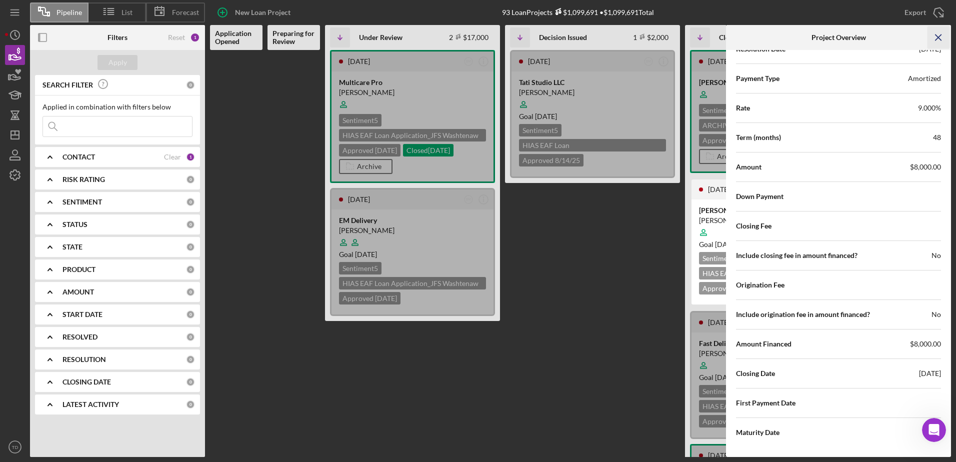
click at [942, 38] on icon "Icon/Menu Close" at bounding box center [939, 38] width 23 height 23
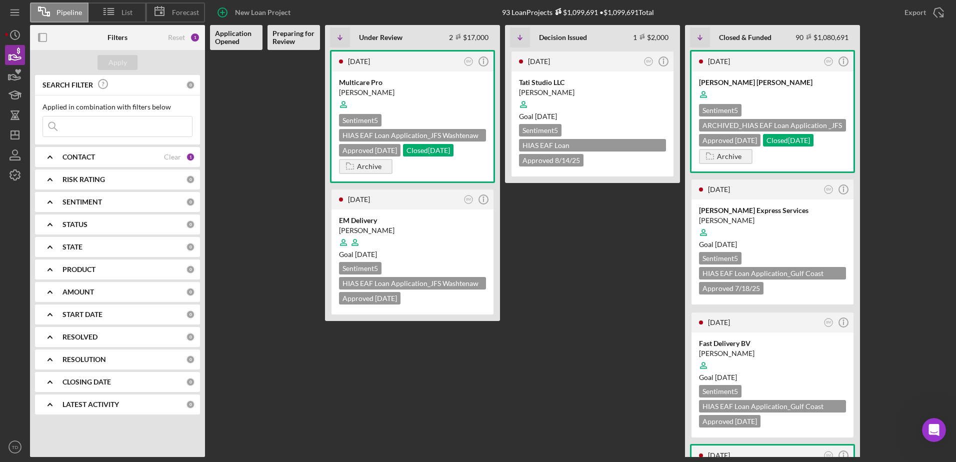
scroll to position [0, 0]
click at [804, 140] on div "Closed [DATE]" at bounding box center [788, 140] width 51 height 13
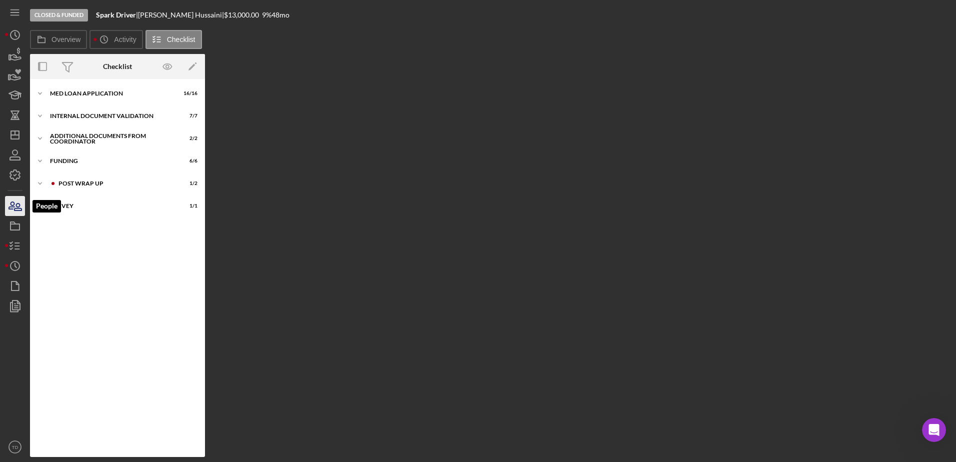
click at [16, 206] on icon "button" at bounding box center [18, 207] width 7 height 7
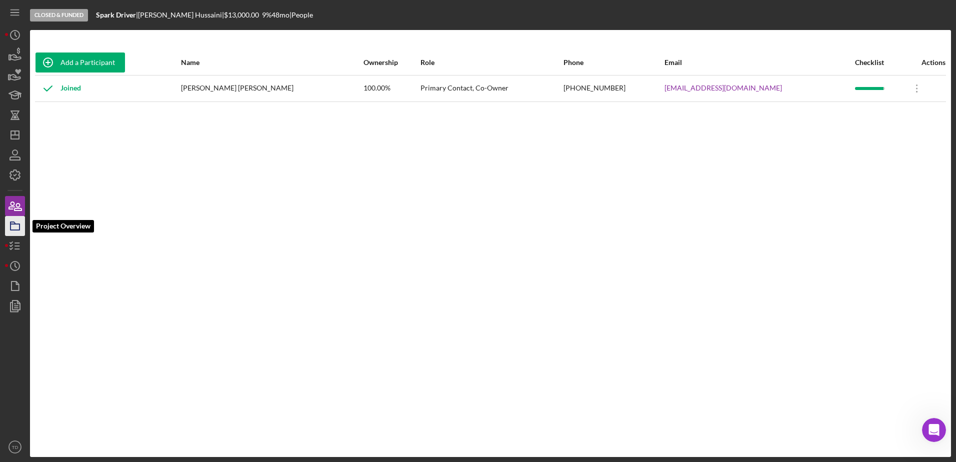
click at [17, 224] on rect "button" at bounding box center [15, 227] width 9 height 6
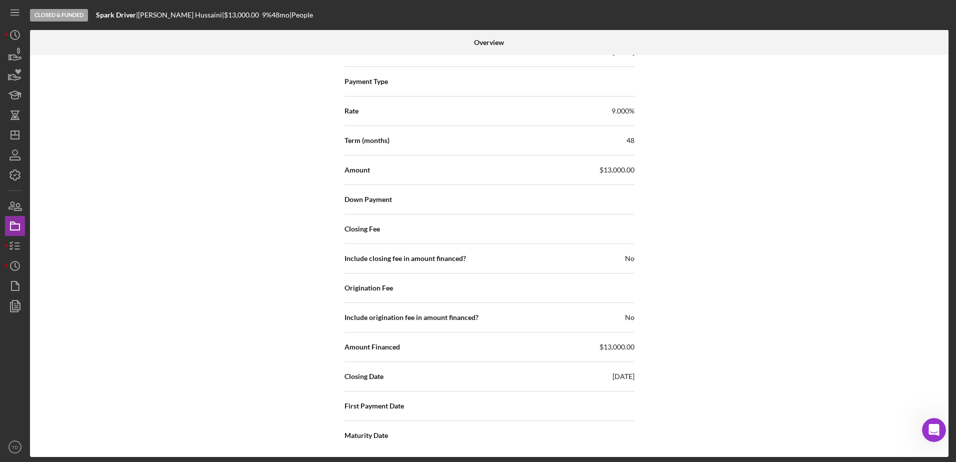
scroll to position [1441, 0]
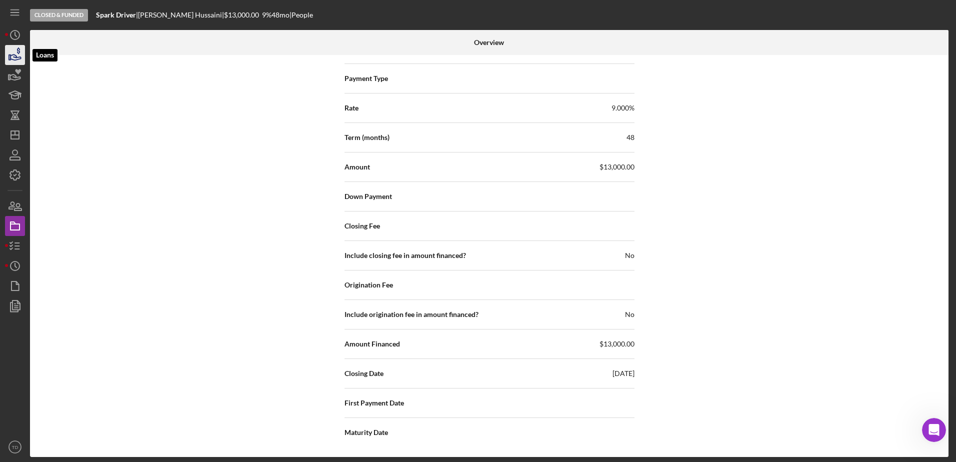
click at [12, 59] on icon "button" at bounding box center [15, 55] width 25 height 25
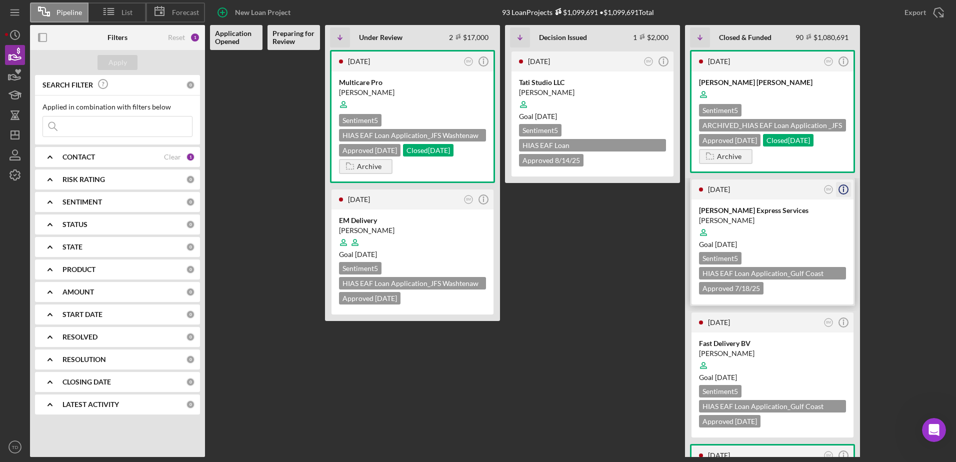
click at [847, 187] on circle "button" at bounding box center [843, 189] width 9 height 9
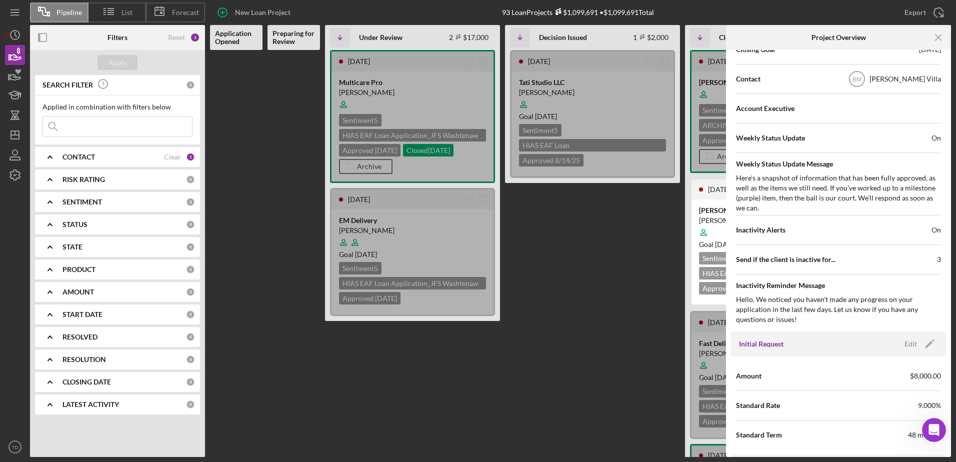
scroll to position [324, 0]
click at [940, 32] on icon "Icon/Menu Close" at bounding box center [939, 38] width 23 height 23
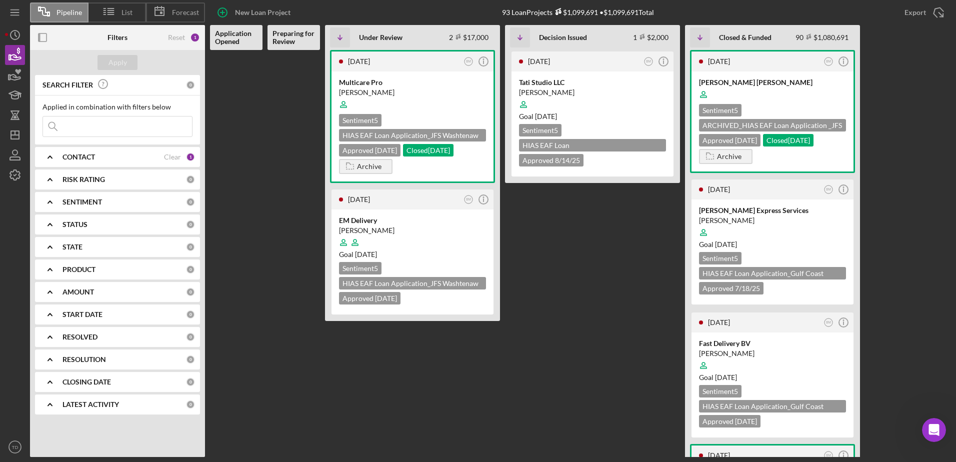
scroll to position [0, 0]
click at [118, 380] on div "CLOSING DATE" at bounding box center [125, 382] width 124 height 8
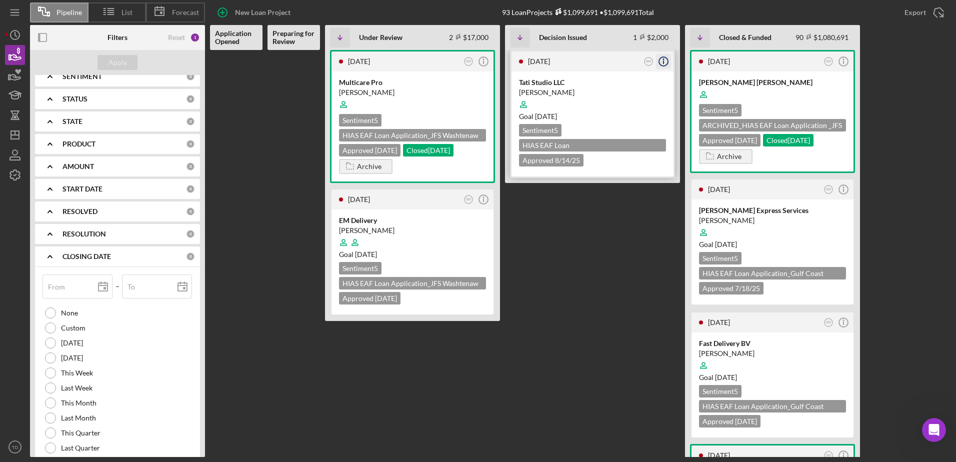
click at [664, 61] on line "button" at bounding box center [664, 63] width 0 height 4
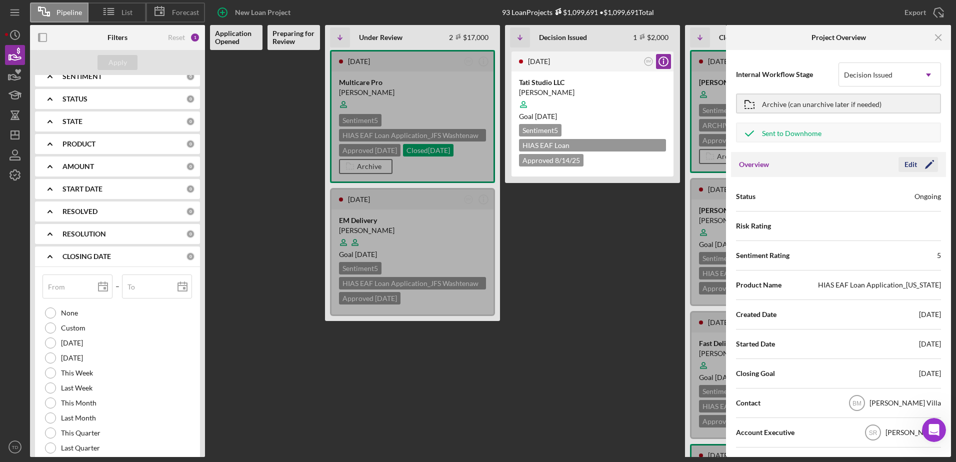
click at [907, 167] on div "Edit" at bounding box center [911, 164] width 13 height 15
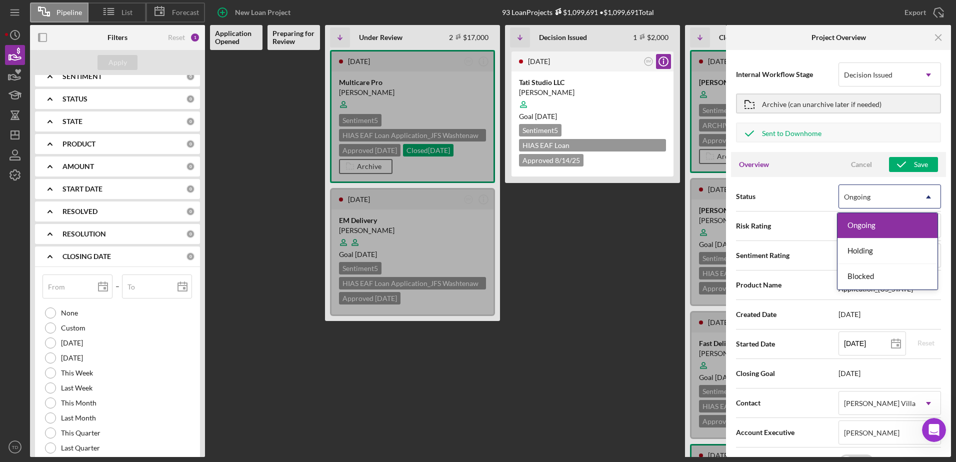
click at [903, 200] on div "Ongoing" at bounding box center [878, 197] width 78 height 23
click at [856, 162] on div "Cancel" at bounding box center [861, 164] width 21 height 15
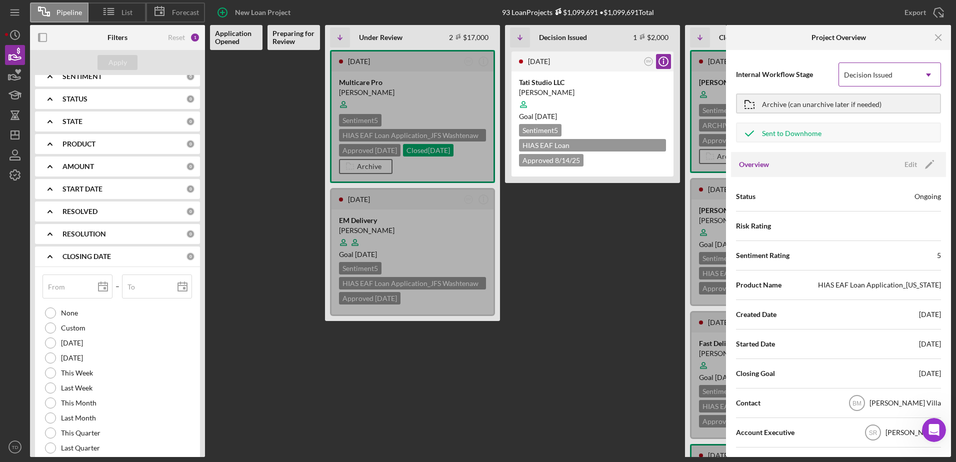
click at [887, 83] on div "Decision Issued" at bounding box center [878, 75] width 78 height 23
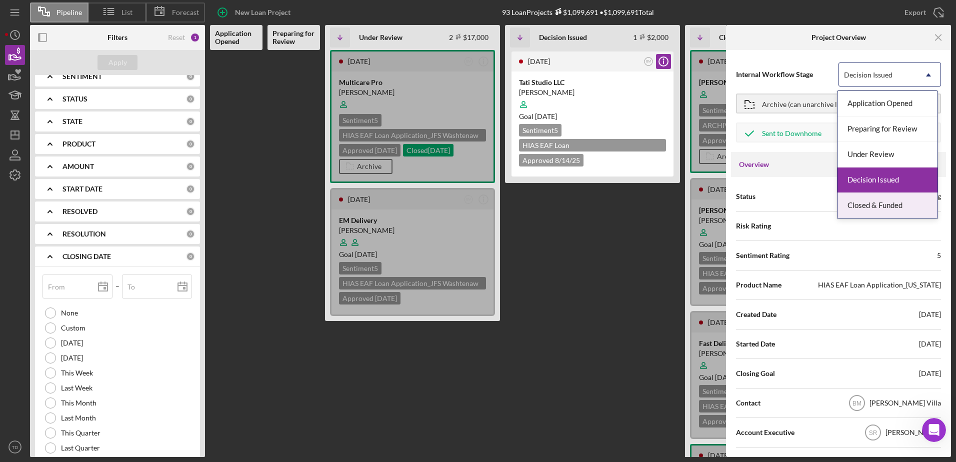
click at [891, 199] on div "Closed & Funded" at bounding box center [888, 206] width 100 height 26
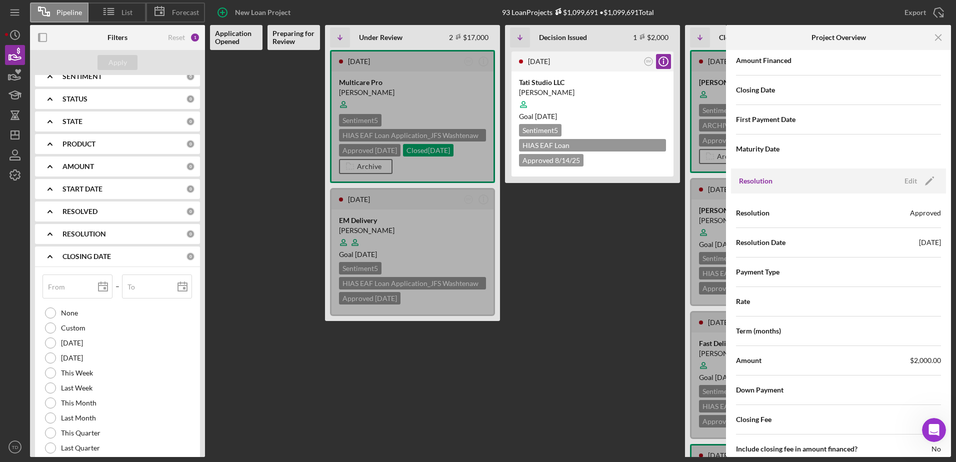
scroll to position [1154, 0]
click at [913, 186] on div "Edit" at bounding box center [911, 181] width 13 height 15
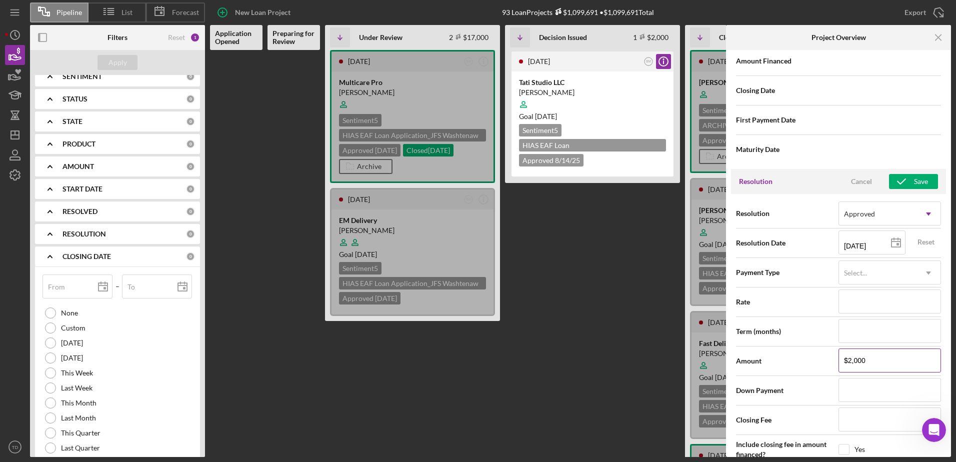
scroll to position [1348, 0]
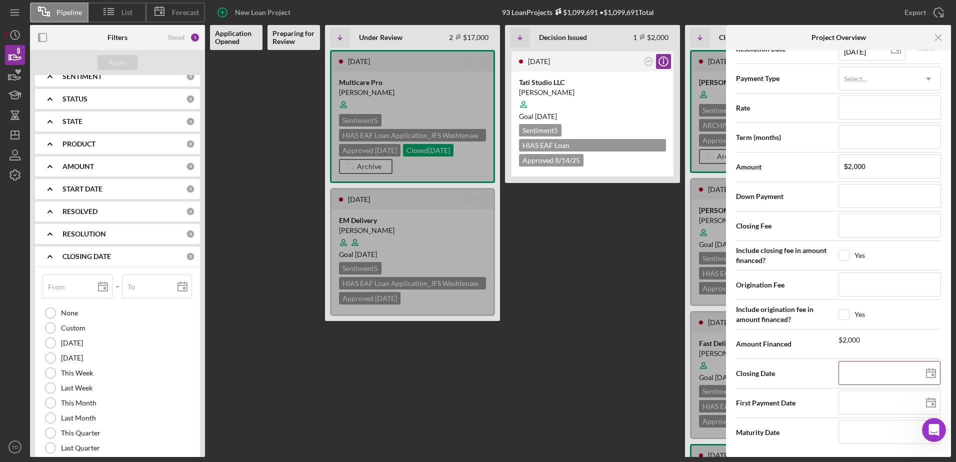
click at [929, 372] on line at bounding box center [931, 372] width 9 height 0
type input "[DATE]"
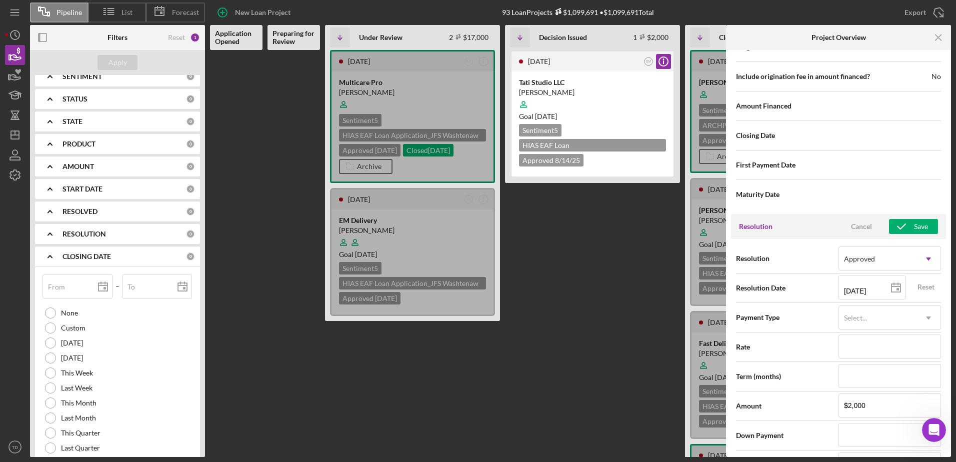
scroll to position [1108, 0]
click at [905, 230] on icon "button" at bounding box center [901, 227] width 25 height 25
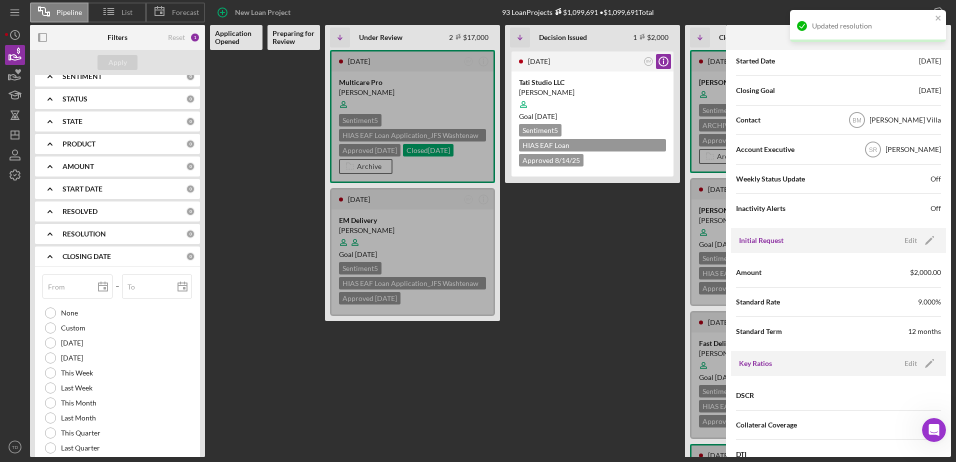
scroll to position [0, 0]
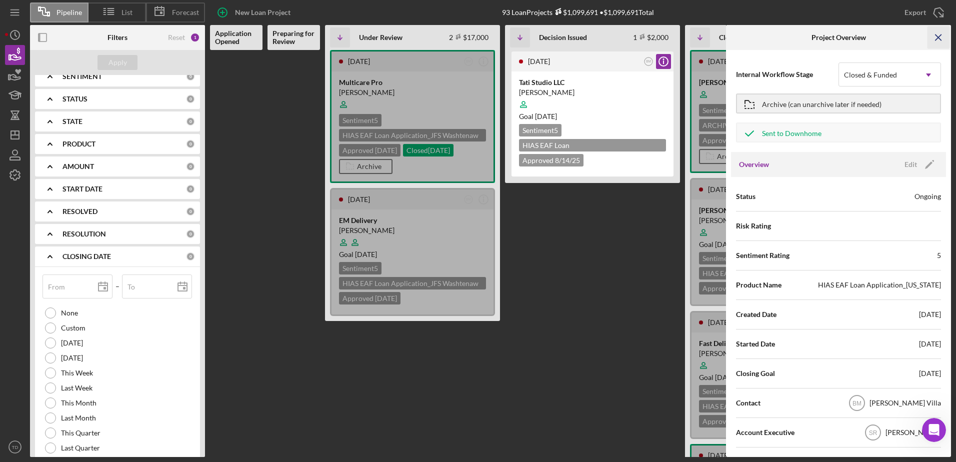
click at [936, 39] on icon "Icon/Menu Close" at bounding box center [939, 38] width 23 height 23
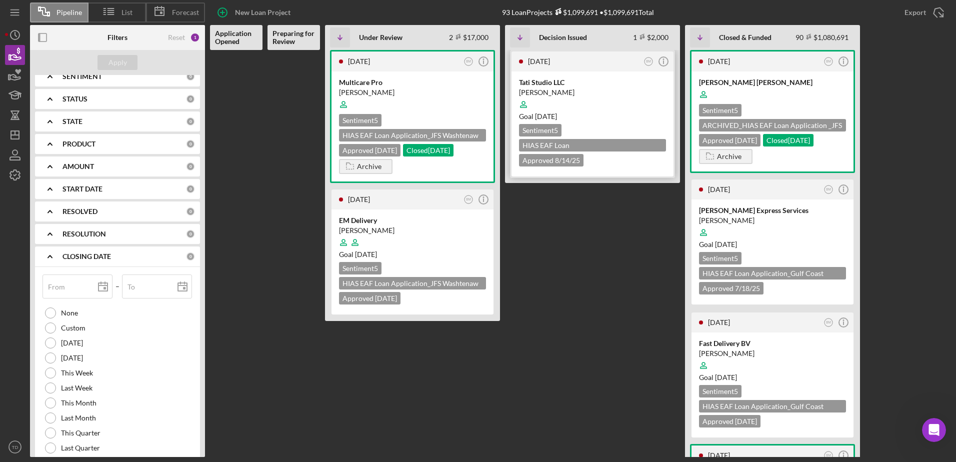
click at [631, 65] on div "[DATE]" at bounding box center [584, 62] width 113 height 8
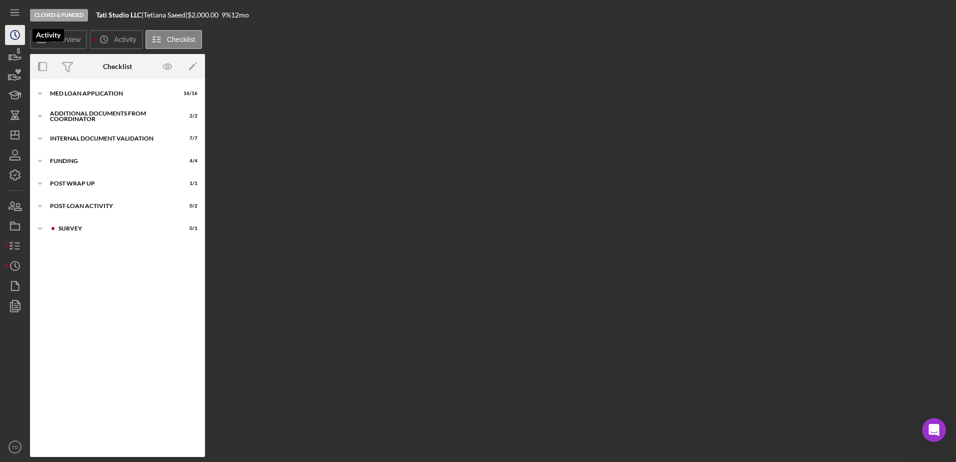
click at [16, 36] on polyline "button" at bounding box center [16, 35] width 2 height 4
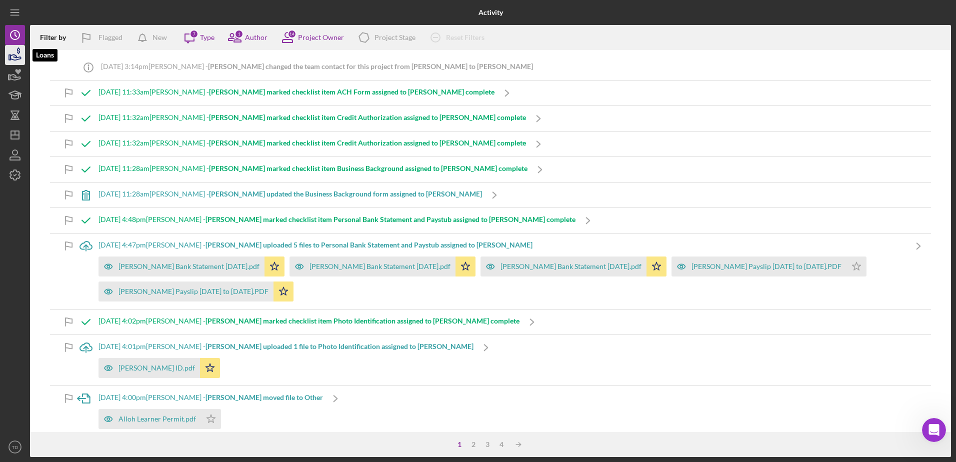
click at [16, 53] on icon "button" at bounding box center [15, 55] width 25 height 25
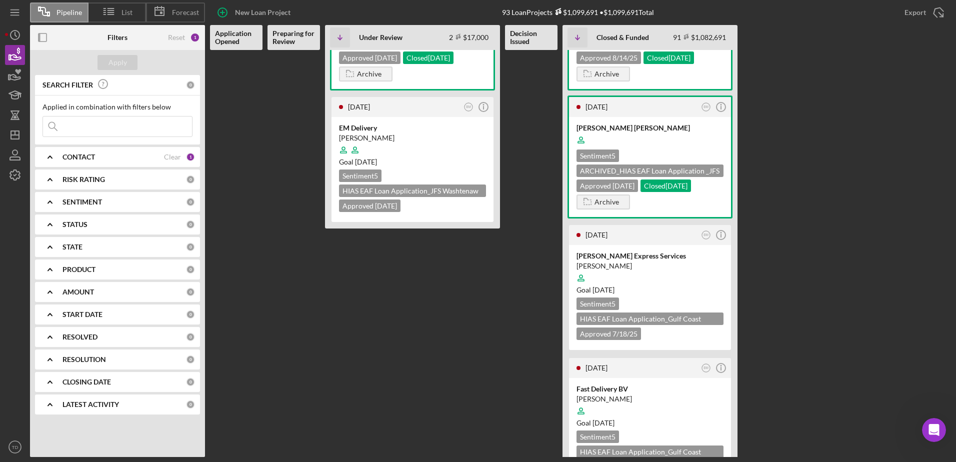
scroll to position [64, 0]
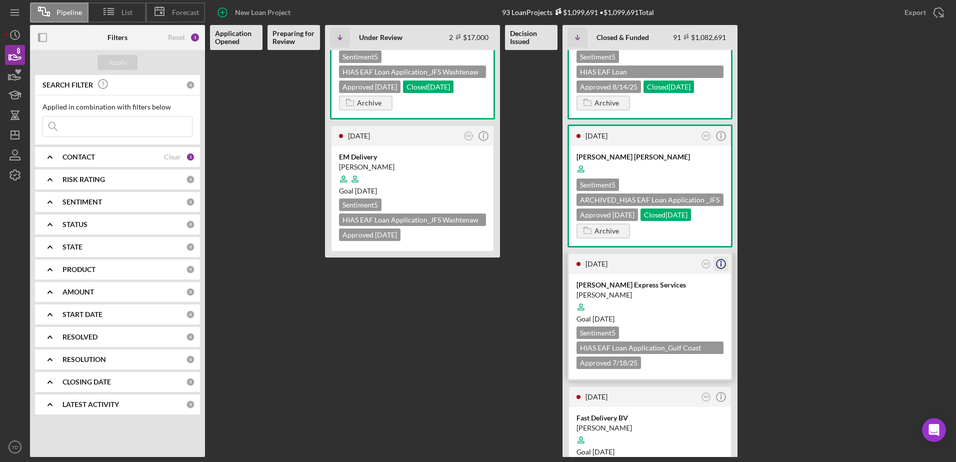
click at [724, 264] on icon "Icon/Info" at bounding box center [721, 264] width 25 height 25
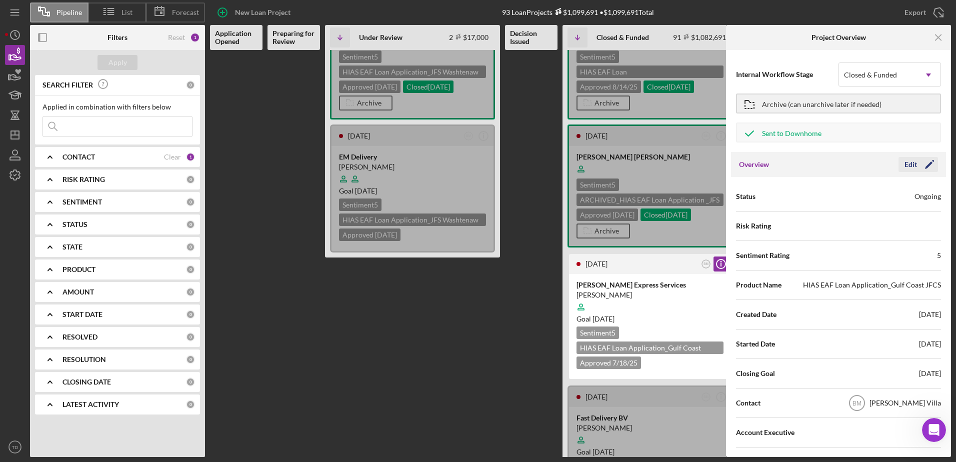
click at [912, 168] on div "Edit" at bounding box center [911, 164] width 13 height 15
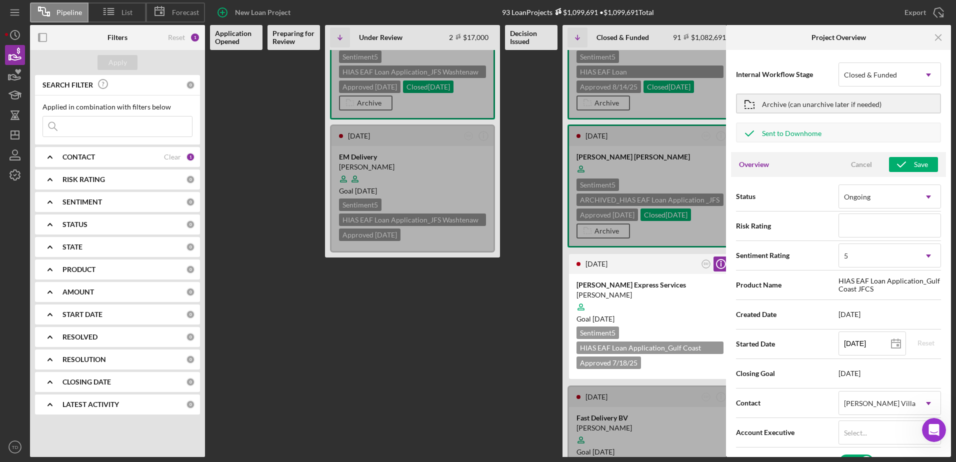
click at [914, 168] on div "Save" at bounding box center [921, 164] width 14 height 15
type textarea "Here's a snapshot of information that has been fully approved, as well as the i…"
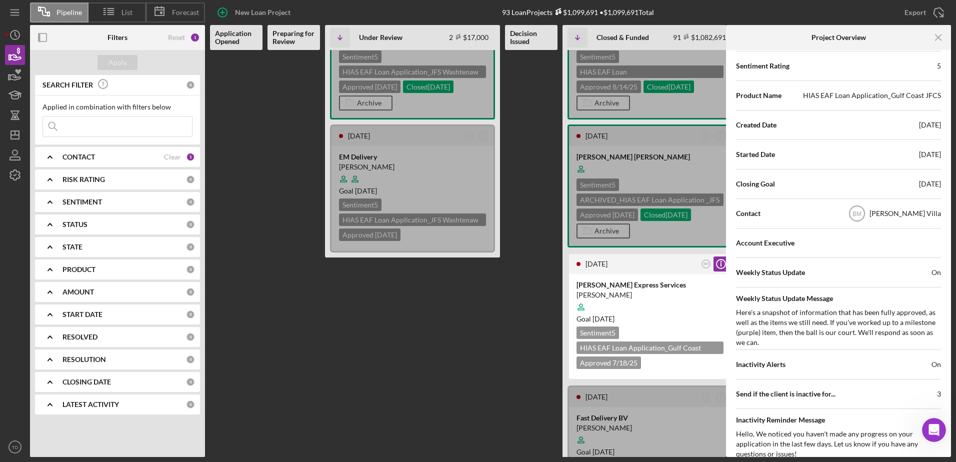
scroll to position [0, 0]
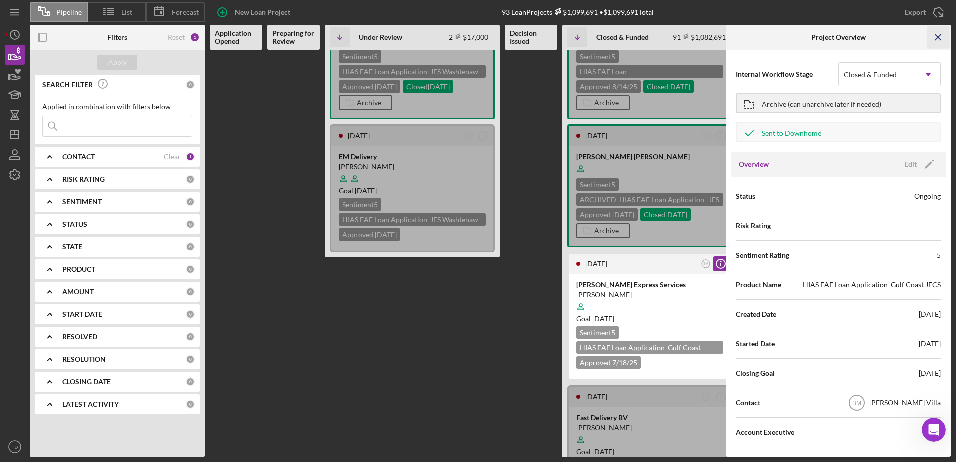
click at [934, 38] on icon "Icon/Menu Close" at bounding box center [939, 38] width 23 height 23
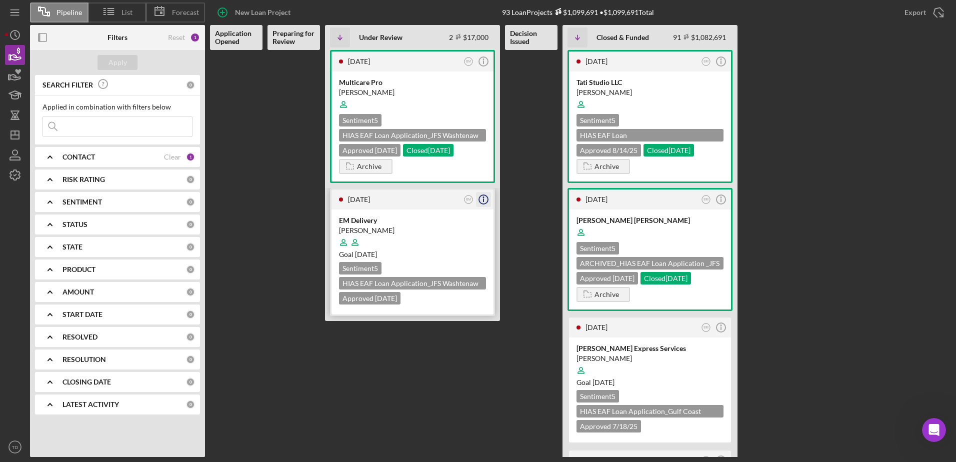
click at [483, 197] on icon "Icon/Info" at bounding box center [483, 199] width 25 height 25
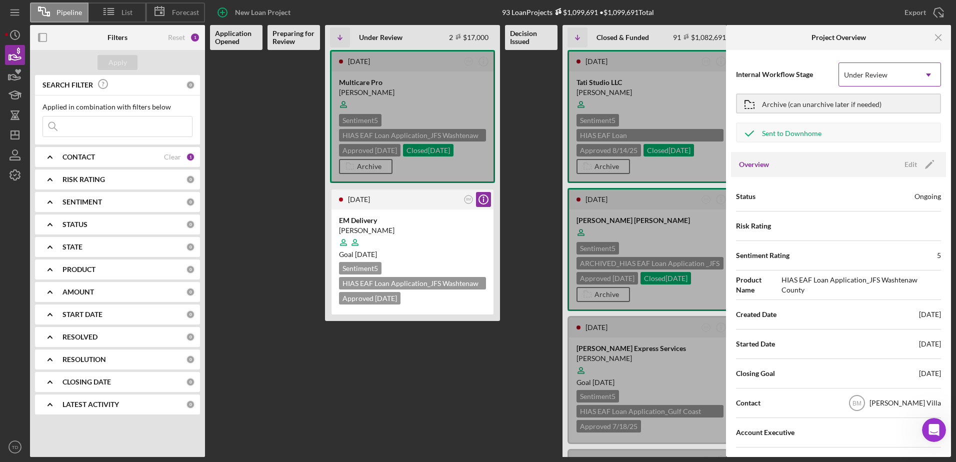
click at [884, 72] on div "Under Review" at bounding box center [866, 75] width 44 height 8
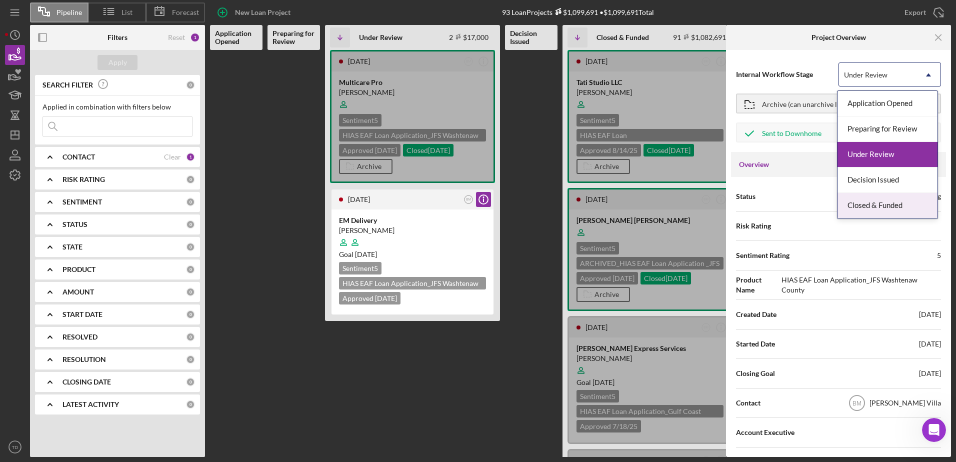
click at [892, 202] on div "Closed & Funded" at bounding box center [888, 206] width 100 height 26
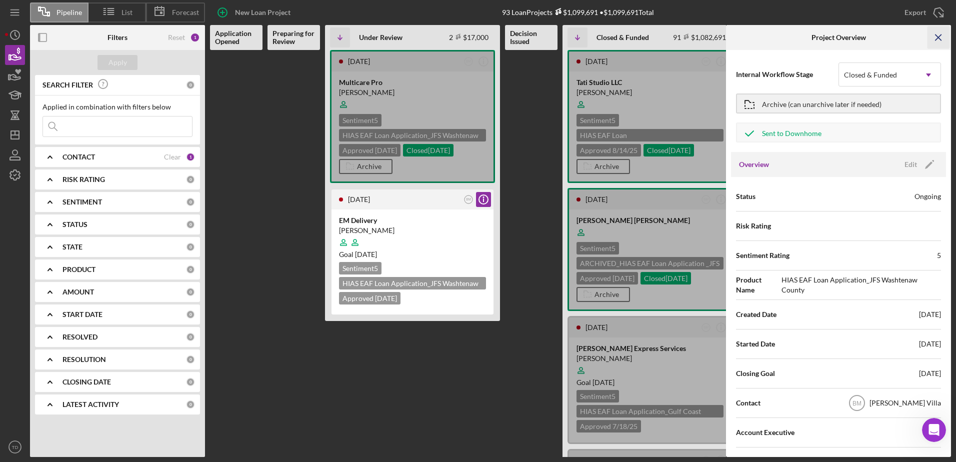
click at [938, 38] on icon "Icon/Menu Close" at bounding box center [939, 38] width 23 height 23
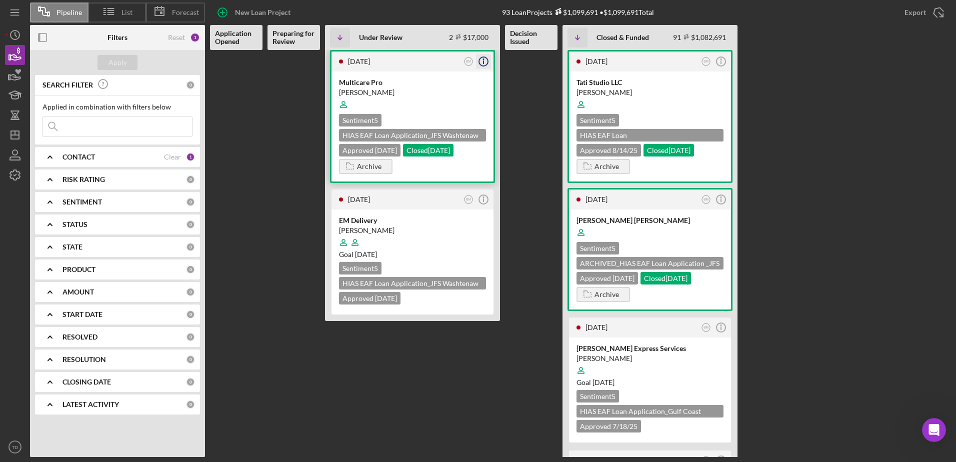
click at [484, 62] on line "button" at bounding box center [484, 63] width 0 height 4
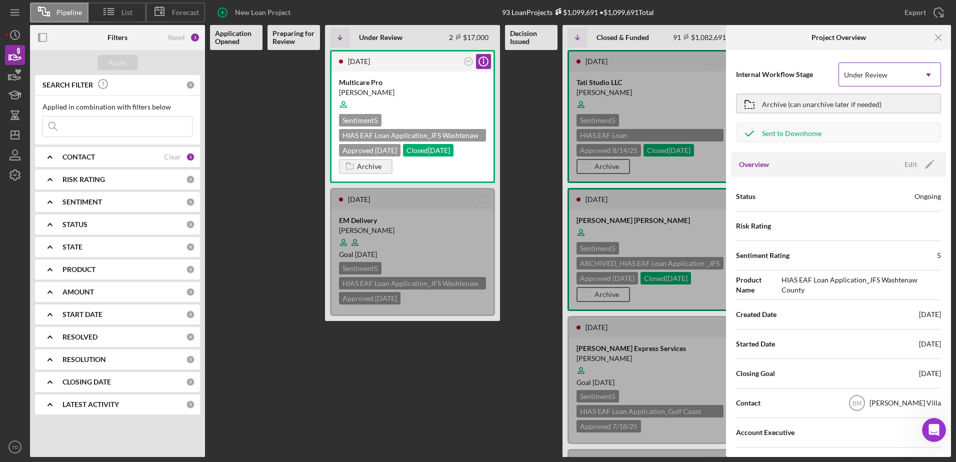
click at [897, 67] on div "Under Review" at bounding box center [878, 75] width 78 height 23
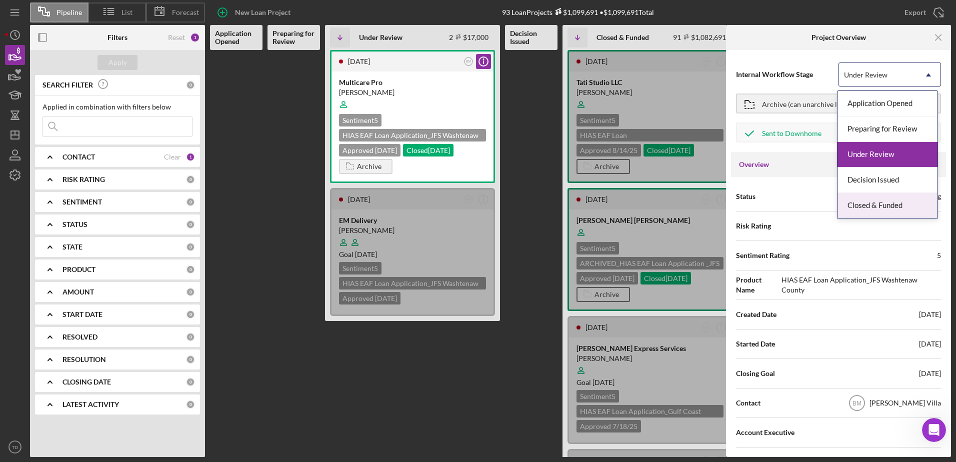
click at [904, 205] on div "Closed & Funded" at bounding box center [888, 206] width 100 height 26
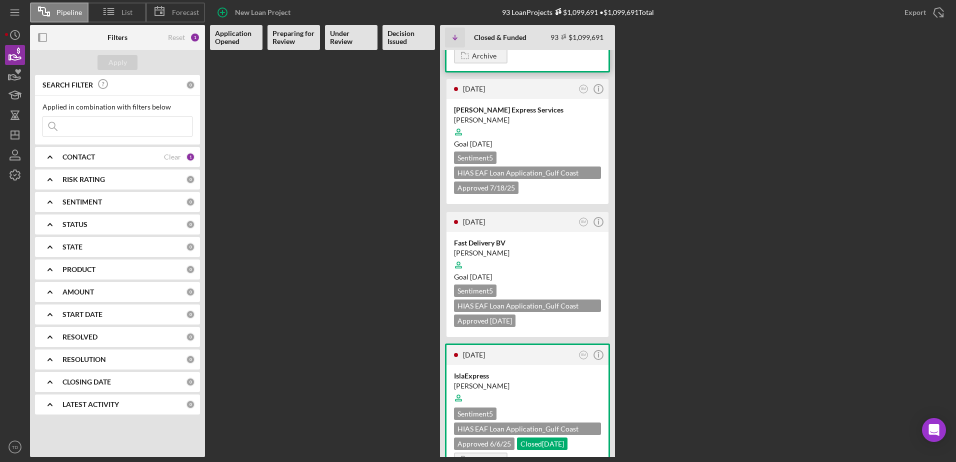
scroll to position [226, 0]
click at [941, 439] on div "Open Intercom Messenger" at bounding box center [934, 430] width 27 height 27
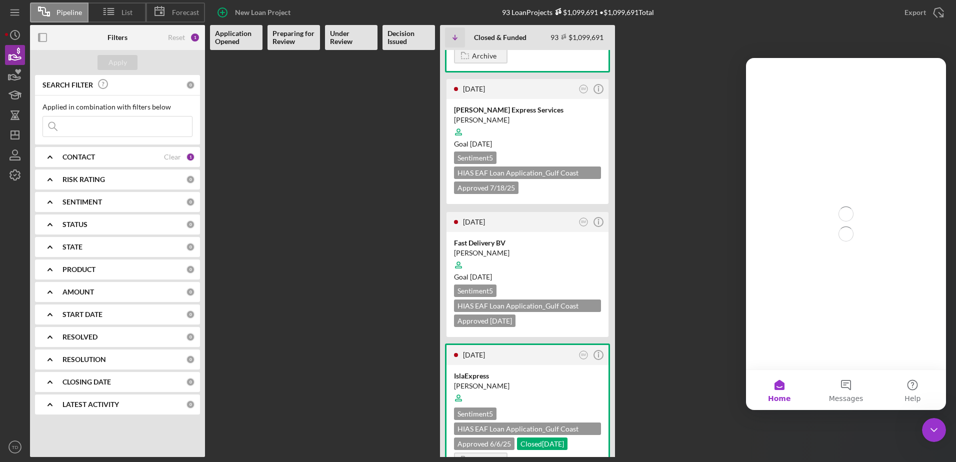
scroll to position [0, 0]
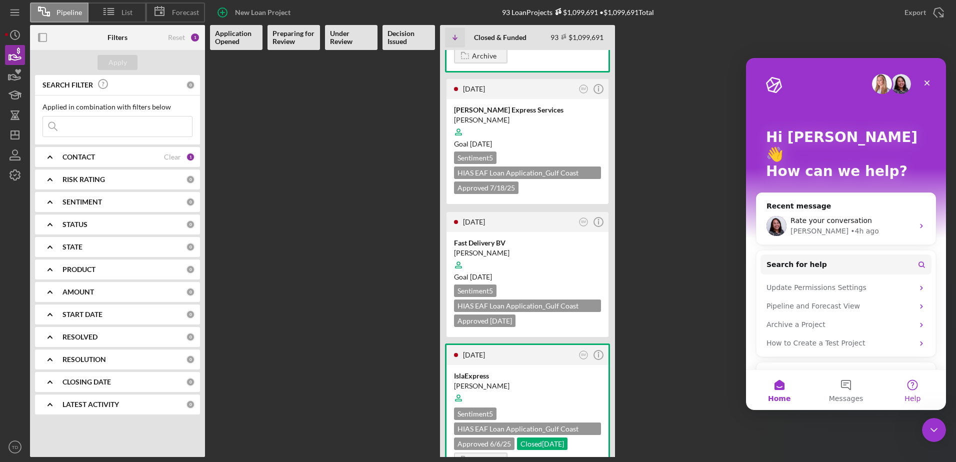
click at [916, 384] on button "Help" at bounding box center [913, 390] width 67 height 40
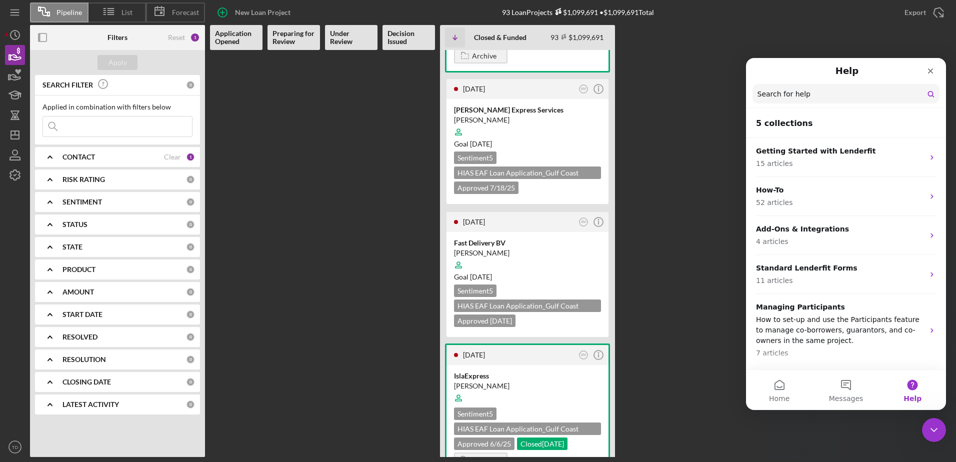
click at [816, 97] on input "Search for help" at bounding box center [846, 94] width 187 height 20
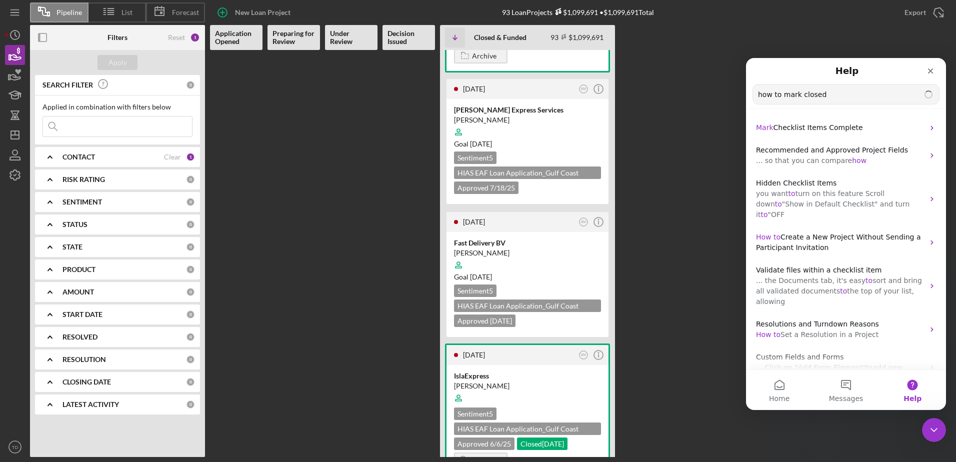
type input "how to mark closed"
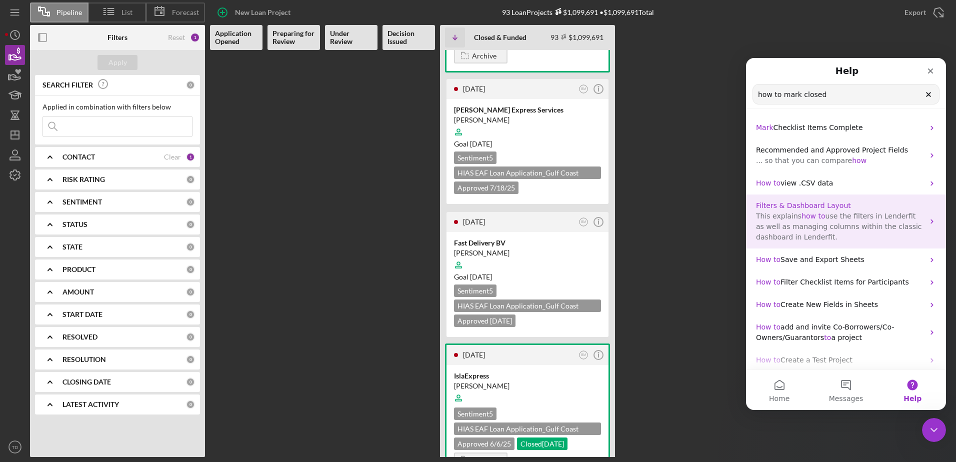
click at [889, 228] on span "use the filters in Lenderfit as well as managing columns within the classic das…" at bounding box center [839, 226] width 166 height 29
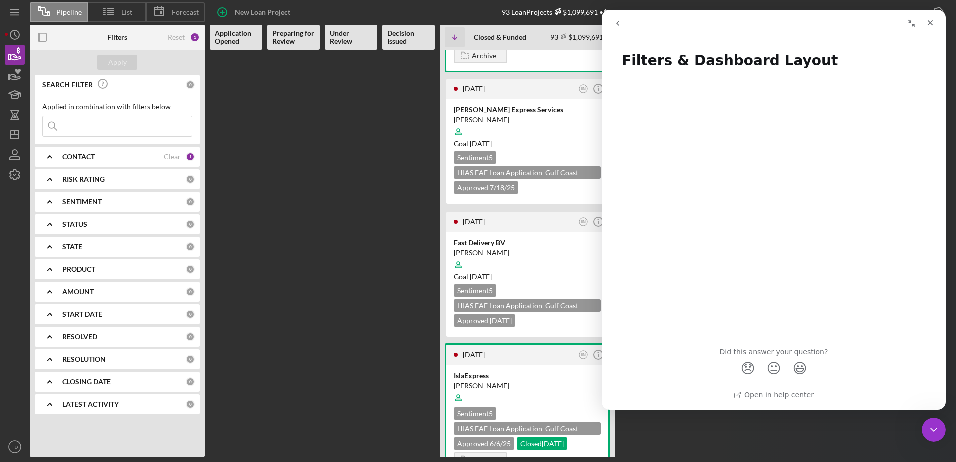
click at [619, 27] on icon "go back" at bounding box center [618, 24] width 8 height 8
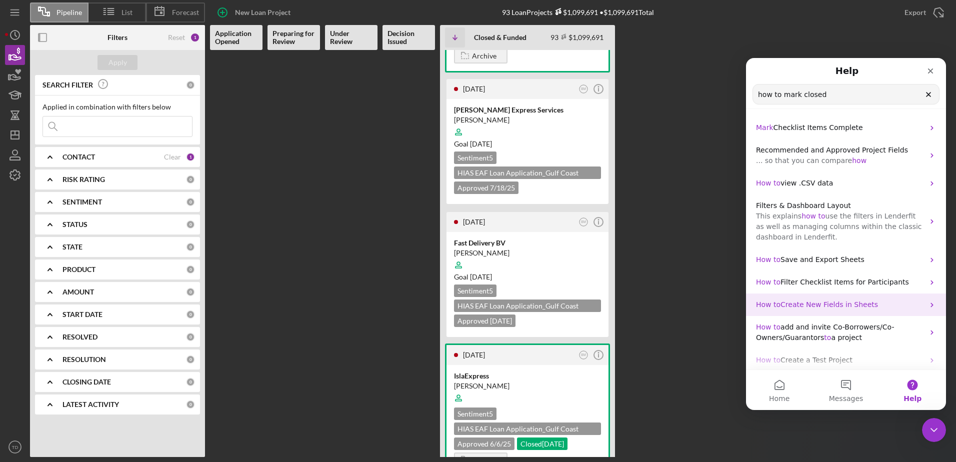
scroll to position [35, 0]
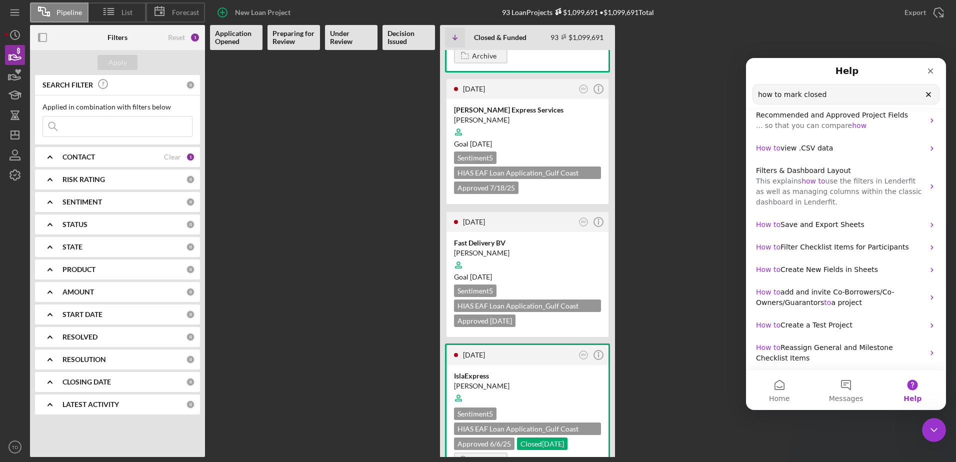
drag, startPoint x: 826, startPoint y: 95, endPoint x: 748, endPoint y: 91, distance: 78.1
click at [748, 91] on nav "Help how to mark closed Search for help" at bounding box center [846, 83] width 200 height 51
type input "mark loan closed"
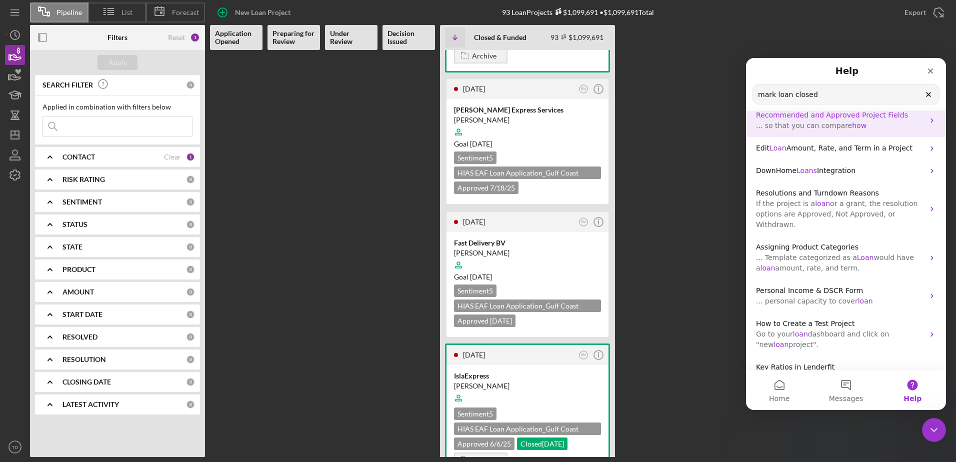
click at [872, 122] on p "... so that you can compare how" at bounding box center [840, 126] width 168 height 11
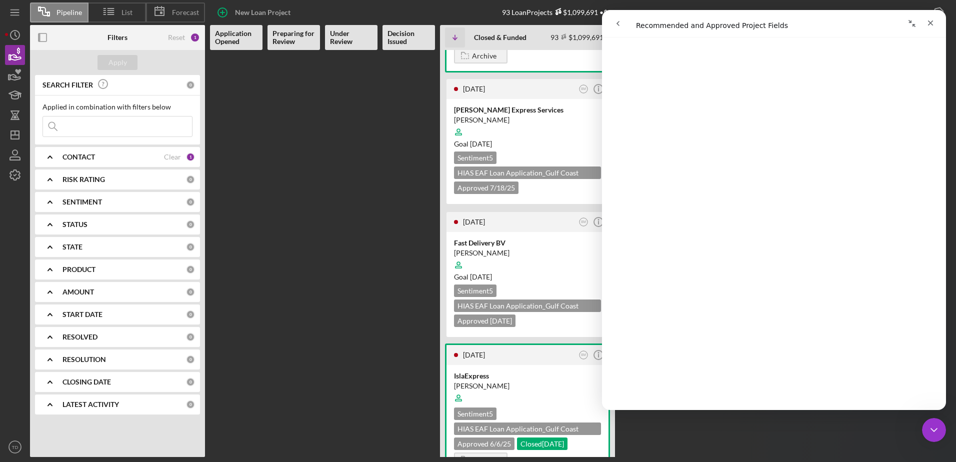
scroll to position [337, 0]
click at [935, 20] on div "Close" at bounding box center [931, 23] width 18 height 18
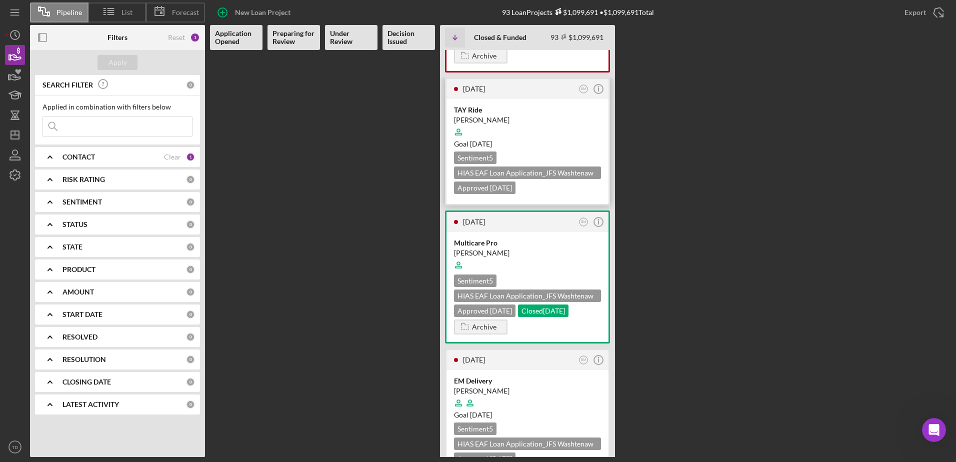
scroll to position [1496, 0]
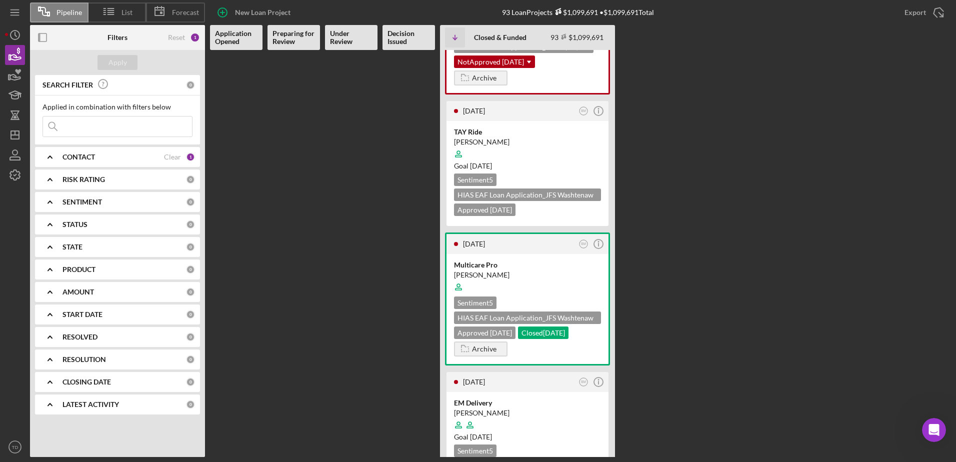
click at [182, 157] on div "CONTACT Clear 1" at bounding box center [129, 157] width 133 height 9
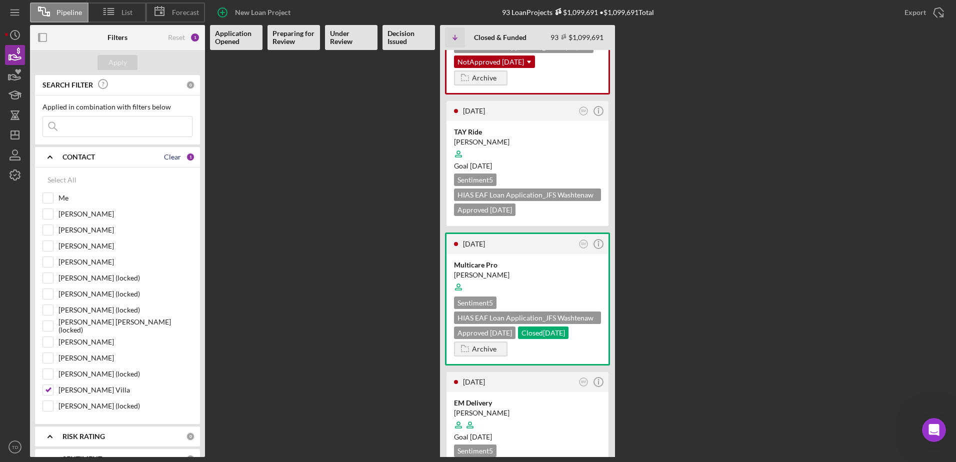
click at [168, 154] on div "Clear" at bounding box center [172, 157] width 17 height 8
checkbox input "false"
click at [122, 69] on div "Apply" at bounding box center [118, 62] width 19 height 15
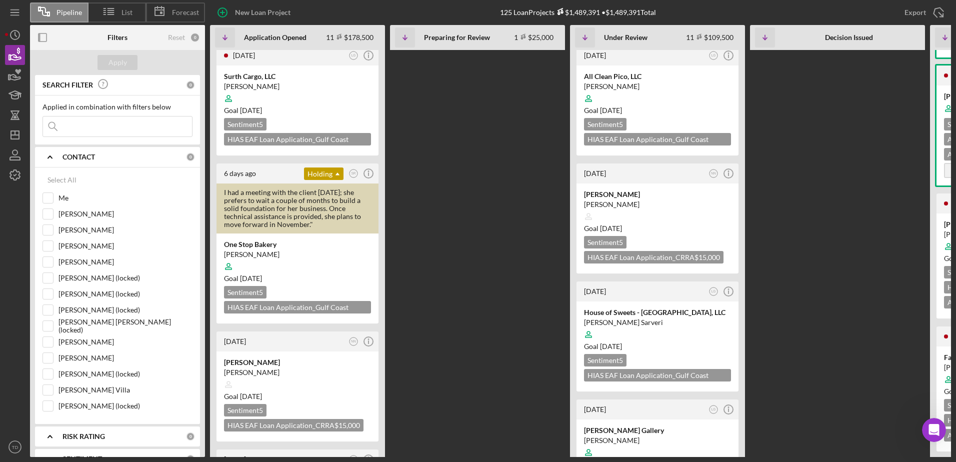
scroll to position [245, 0]
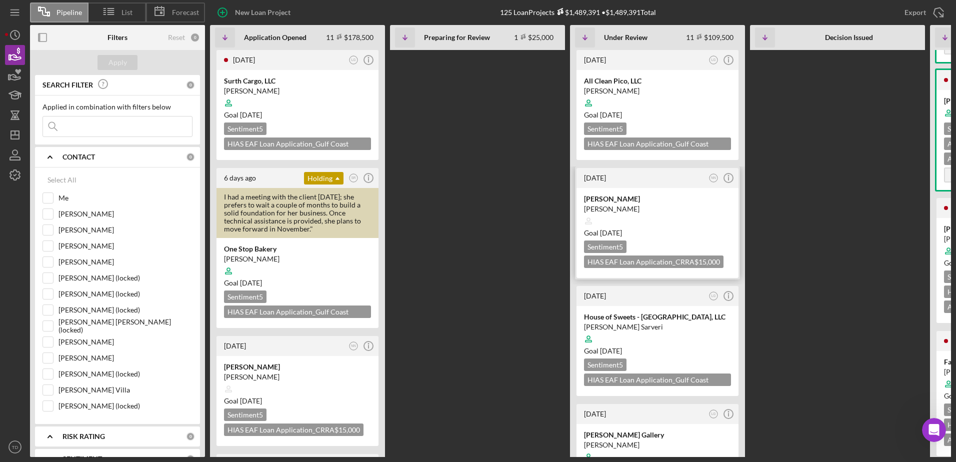
click at [665, 212] on div at bounding box center [657, 221] width 147 height 19
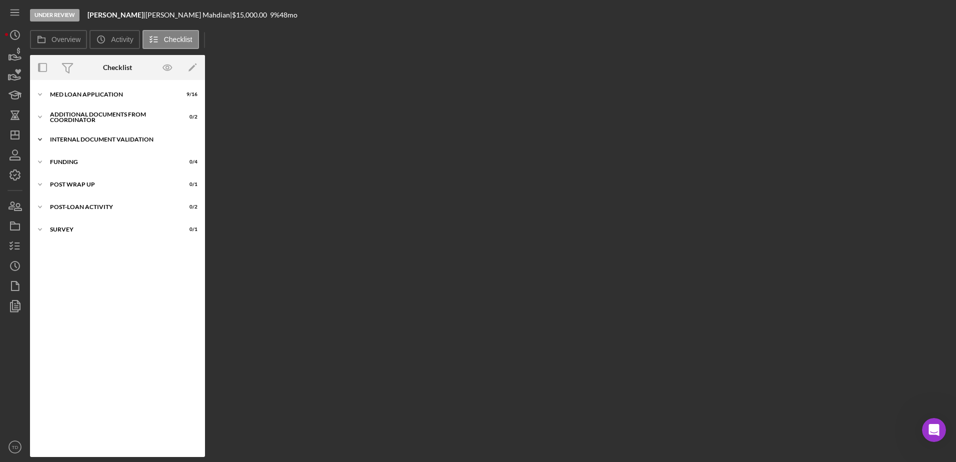
click at [75, 141] on div "Internal Document Validation" at bounding box center [121, 140] width 143 height 6
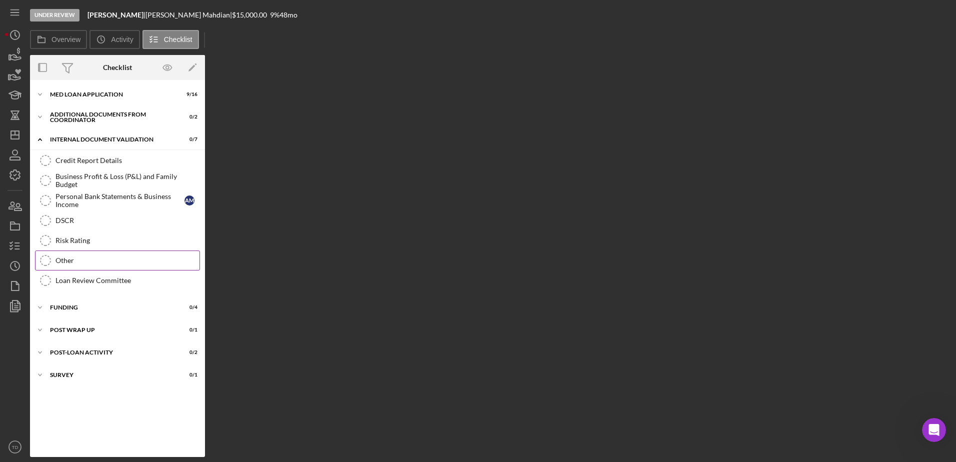
click at [72, 264] on div "Other" at bounding box center [128, 261] width 144 height 8
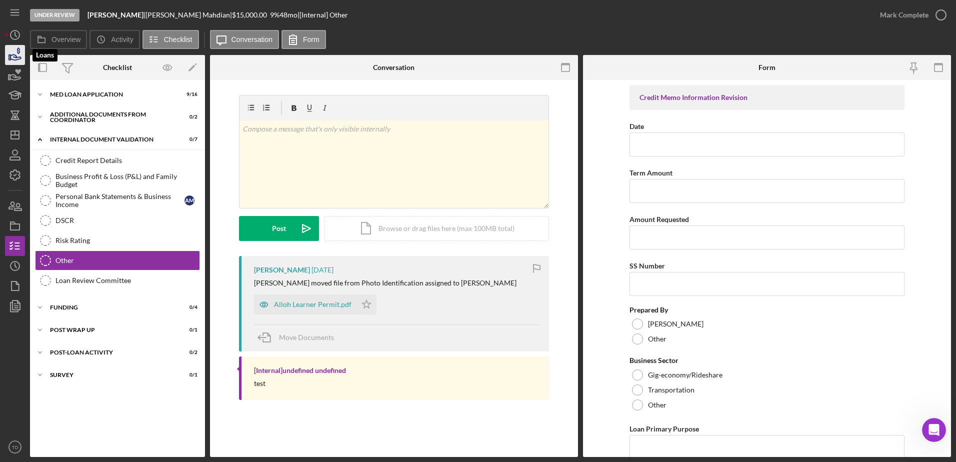
click at [13, 53] on icon "button" at bounding box center [15, 55] width 25 height 25
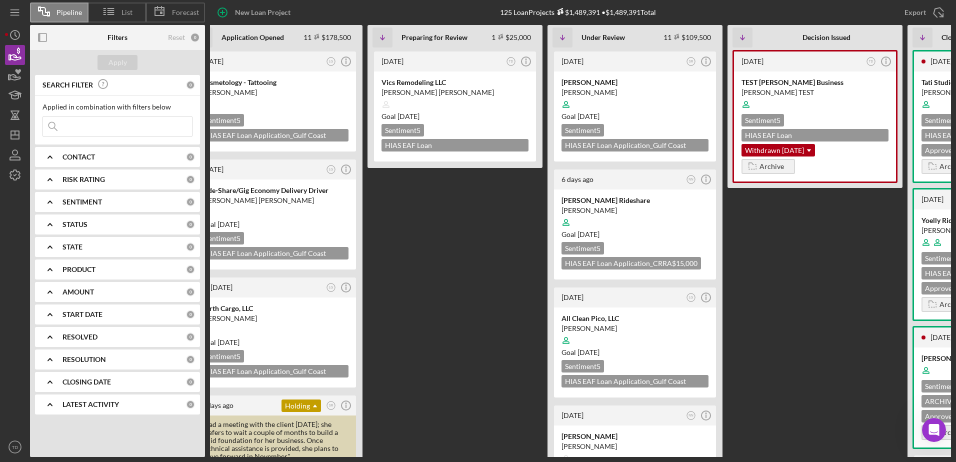
scroll to position [0, 159]
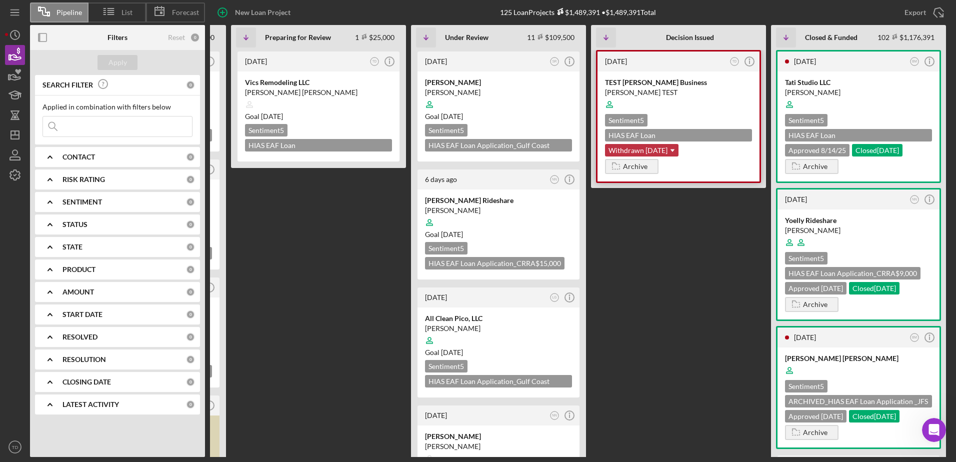
click at [677, 151] on icon "Icon/Dropdown Arrow" at bounding box center [673, 151] width 20 height 20
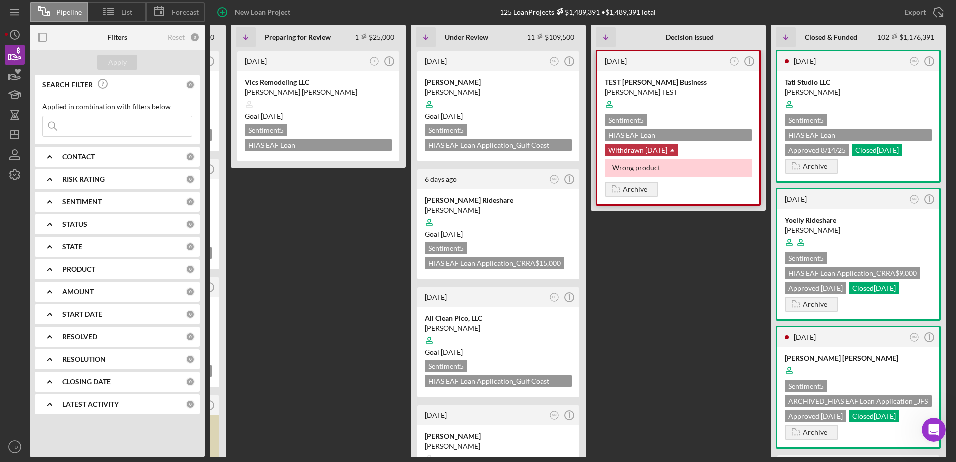
click at [677, 151] on icon "Icon/Dropdown Arrow" at bounding box center [673, 151] width 20 height 20
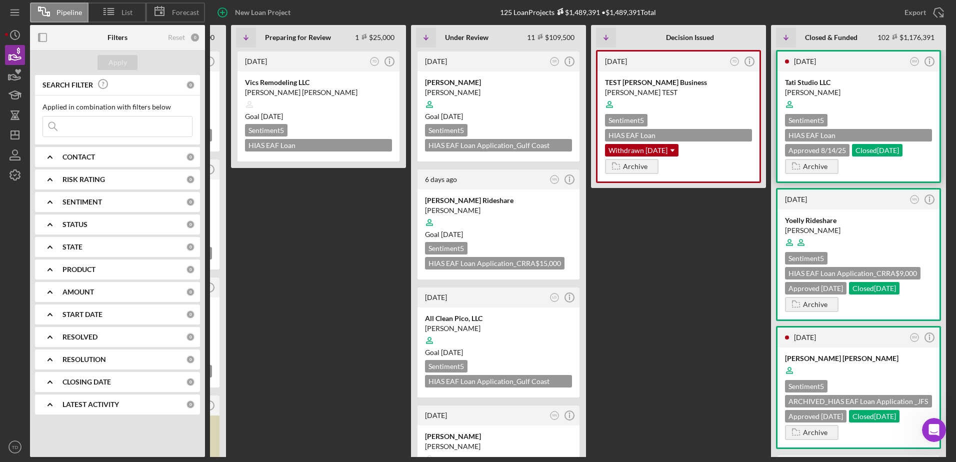
click at [870, 148] on div "Closed 8/19/25" at bounding box center [877, 150] width 51 height 13
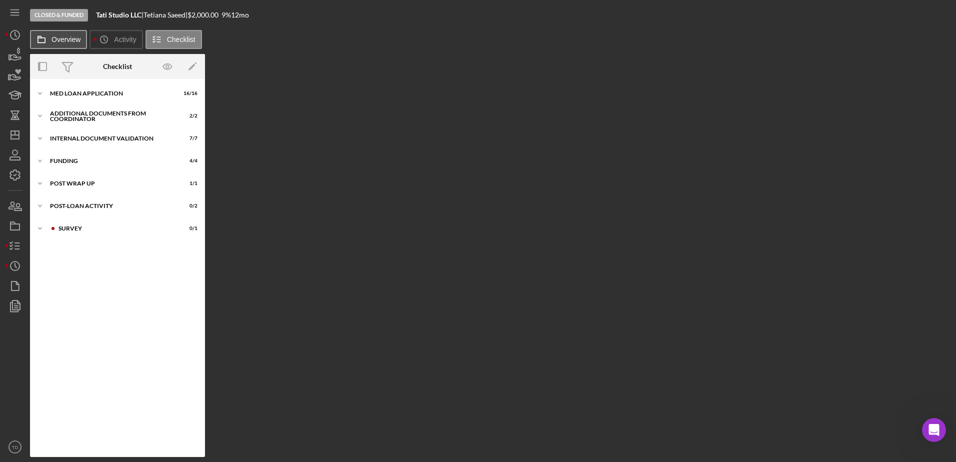
click at [74, 46] on button "Overview" at bounding box center [58, 39] width 57 height 19
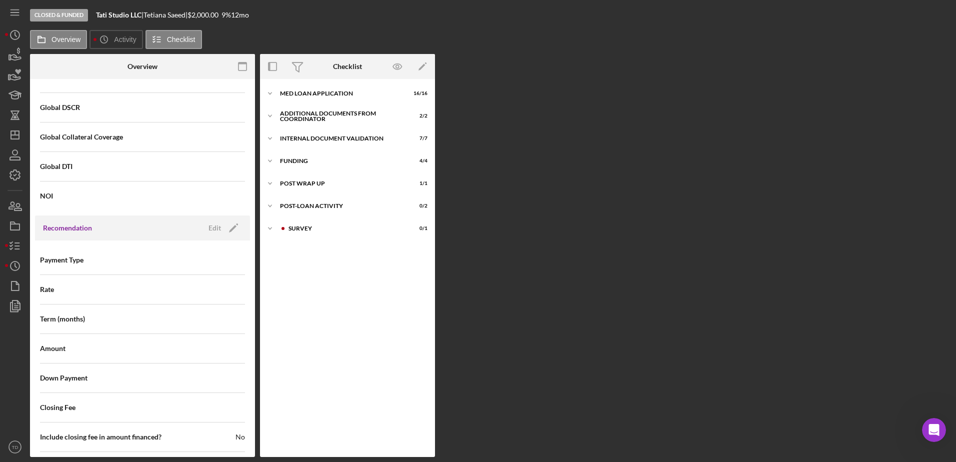
scroll to position [724, 0]
click at [12, 73] on icon "button" at bounding box center [15, 75] width 25 height 25
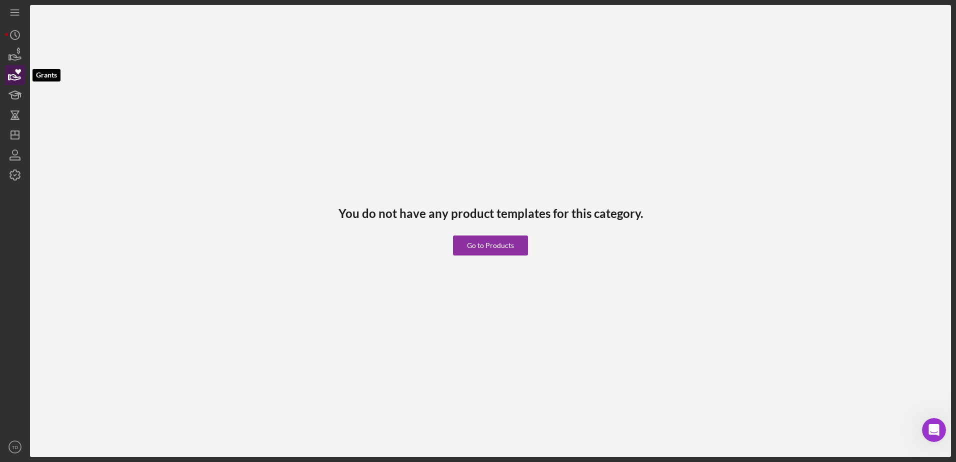
click at [12, 66] on icon "button" at bounding box center [15, 75] width 25 height 25
click at [13, 60] on icon "button" at bounding box center [16, 58] width 11 height 6
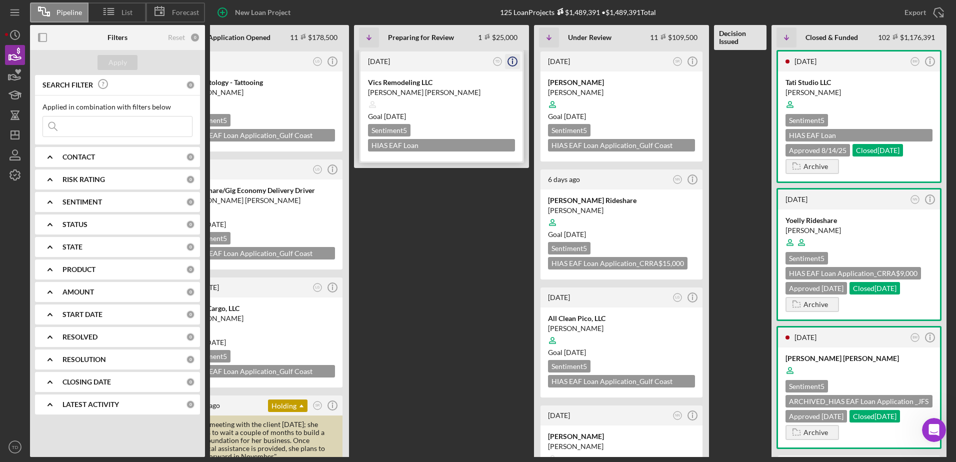
click at [513, 61] on line "button" at bounding box center [513, 63] width 0 height 4
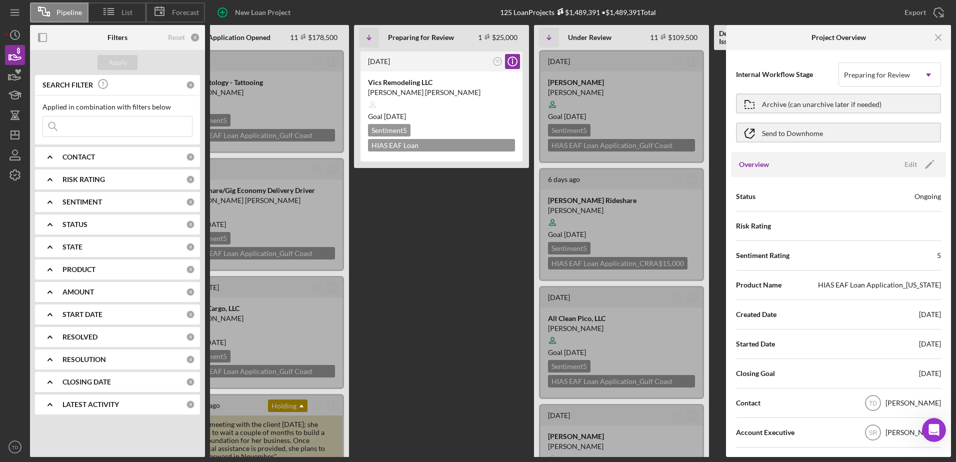
click at [472, 285] on Review "2 days ago TD Icon/Info Vics Remodeling LLC Victor Castillo Gonzalez Goal 2 mon…" at bounding box center [441, 253] width 175 height 407
click at [462, 258] on Review "2 days ago TD Icon/Info Vics Remodeling LLC Victor Castillo Gonzalez Goal 2 mon…" at bounding box center [441, 253] width 175 height 407
click at [940, 35] on icon "Icon/Menu Close" at bounding box center [939, 38] width 23 height 23
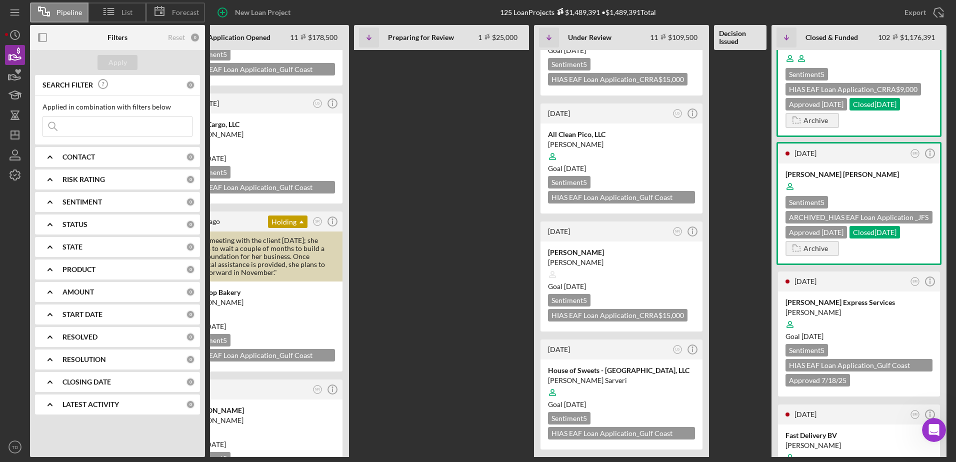
scroll to position [185, 0]
click at [874, 308] on div "[PERSON_NAME]" at bounding box center [859, 312] width 147 height 10
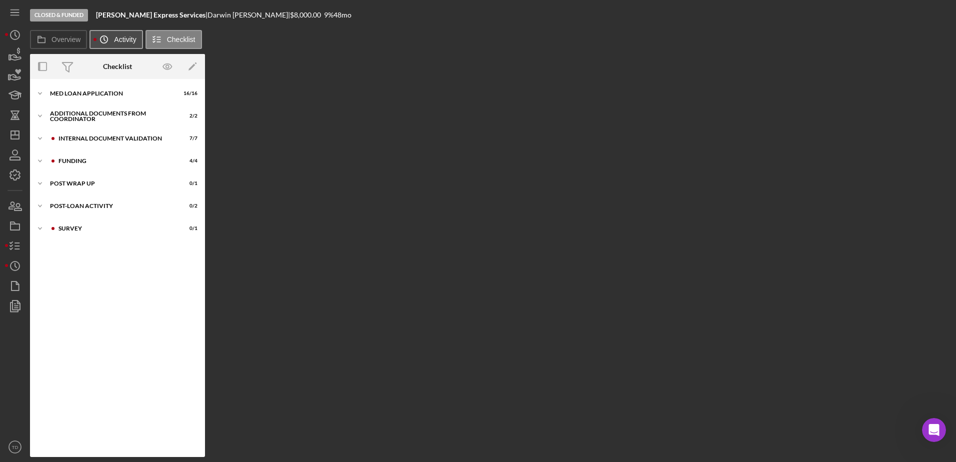
click at [122, 46] on button "Icon/History Activity" at bounding box center [116, 39] width 53 height 19
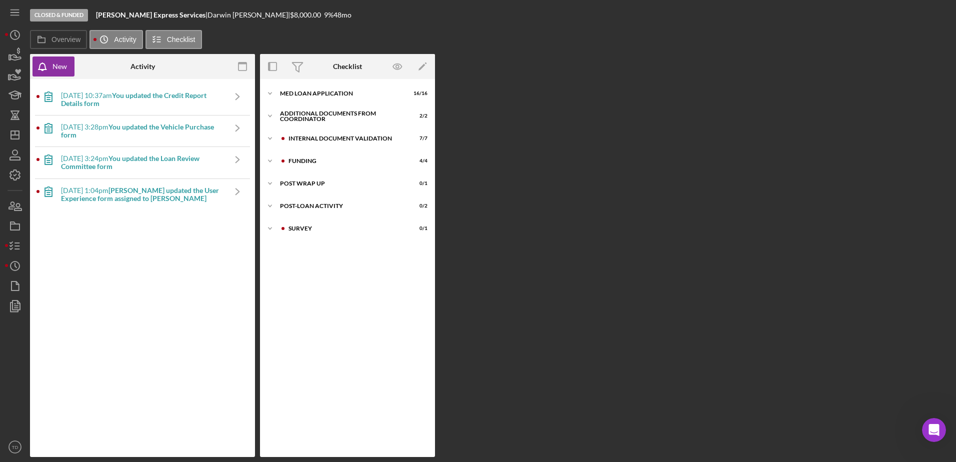
click at [209, 101] on div "8/20/2025 at 10:37am You updated the Credit Report Details form" at bounding box center [143, 100] width 164 height 16
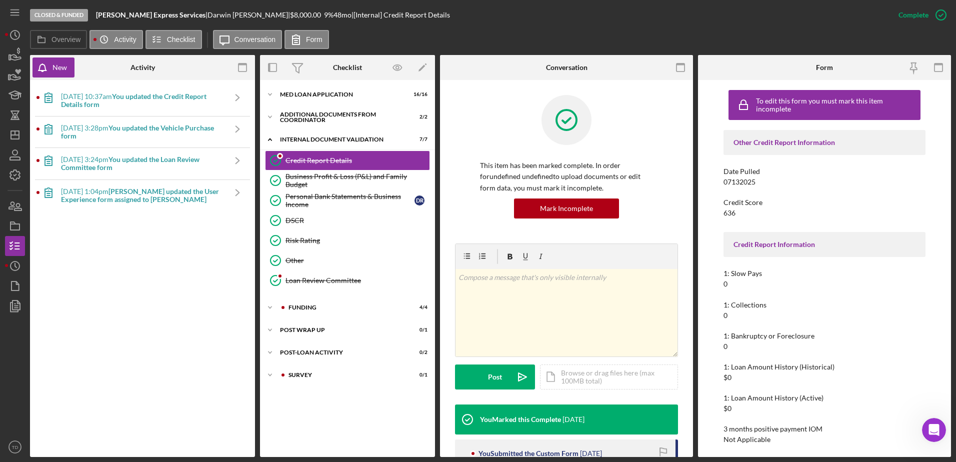
click at [194, 125] on b "You updated the Vehicle Purchase form" at bounding box center [137, 132] width 153 height 17
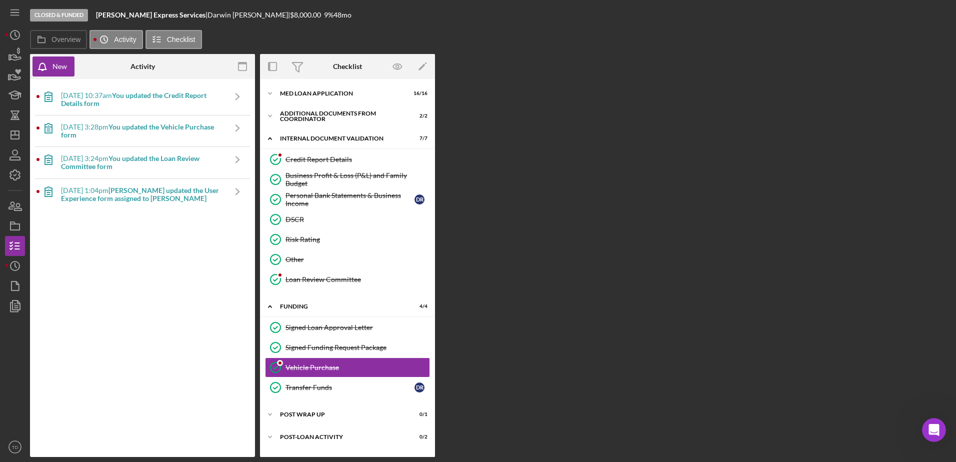
scroll to position [18, 0]
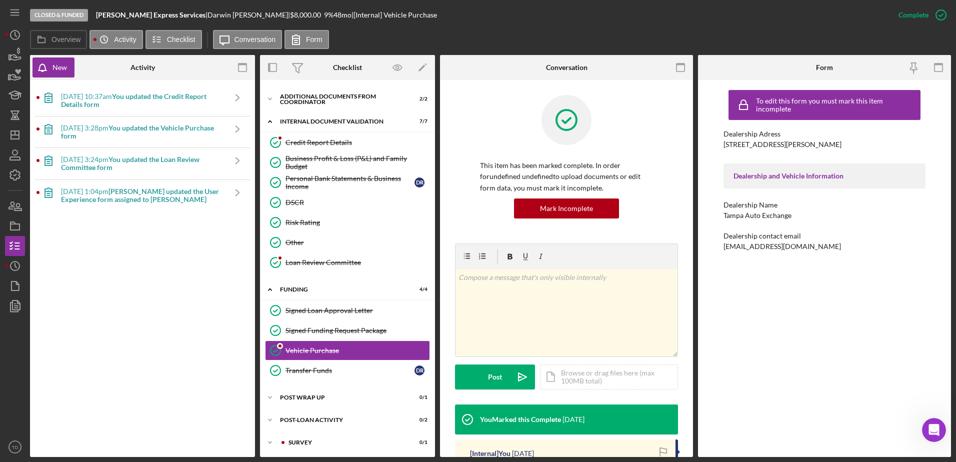
click at [192, 102] on div "8/20/2025 at 10:37am You updated the Credit Report Details form" at bounding box center [143, 101] width 164 height 16
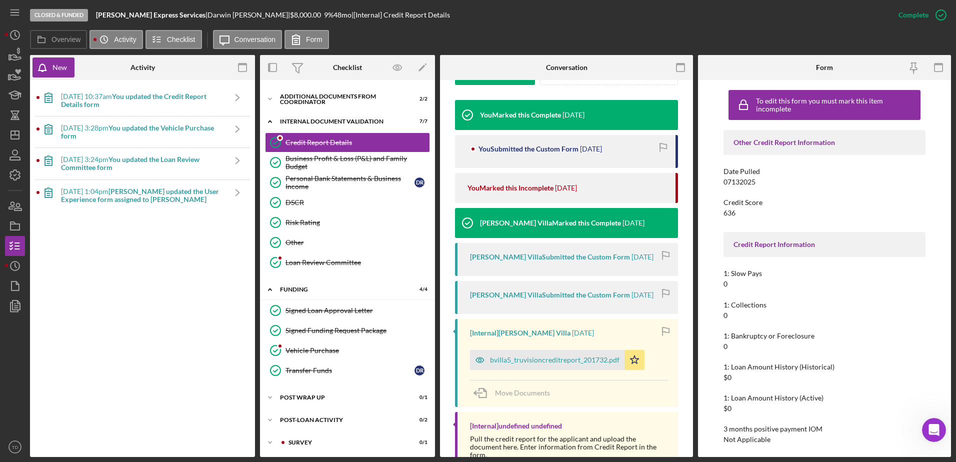
scroll to position [308, 0]
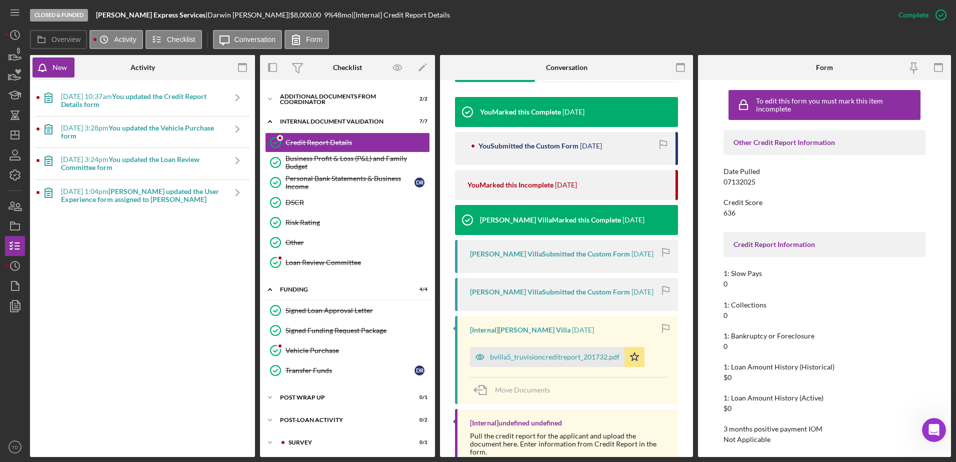
click at [161, 203] on b "Darwin R. updated the User Experience form assigned to Darwin R." at bounding box center [140, 195] width 158 height 17
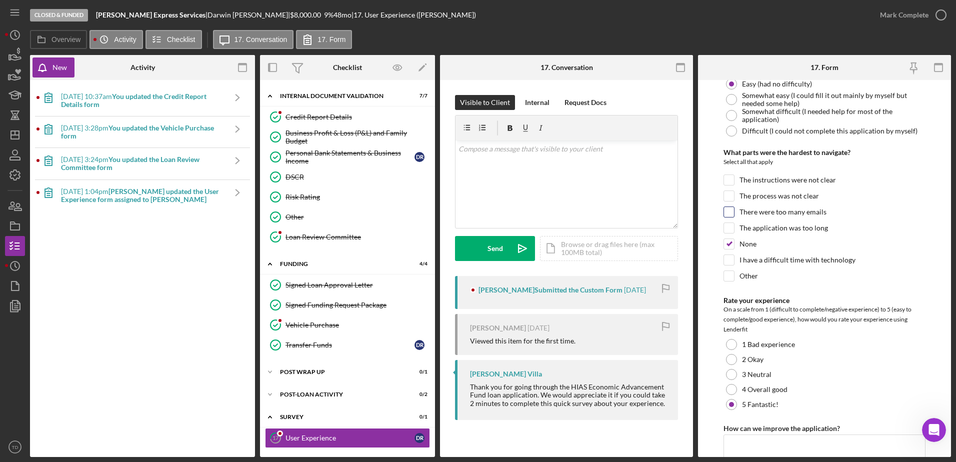
scroll to position [92, 0]
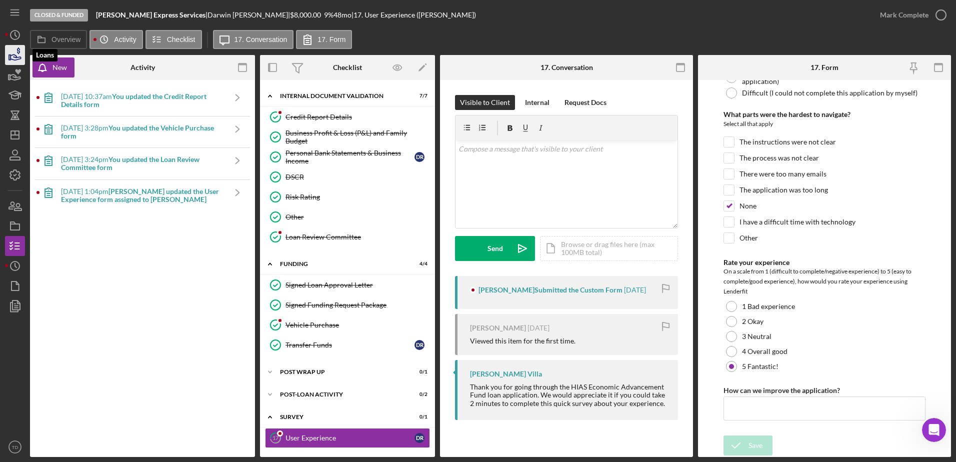
click at [16, 59] on icon "button" at bounding box center [15, 55] width 25 height 25
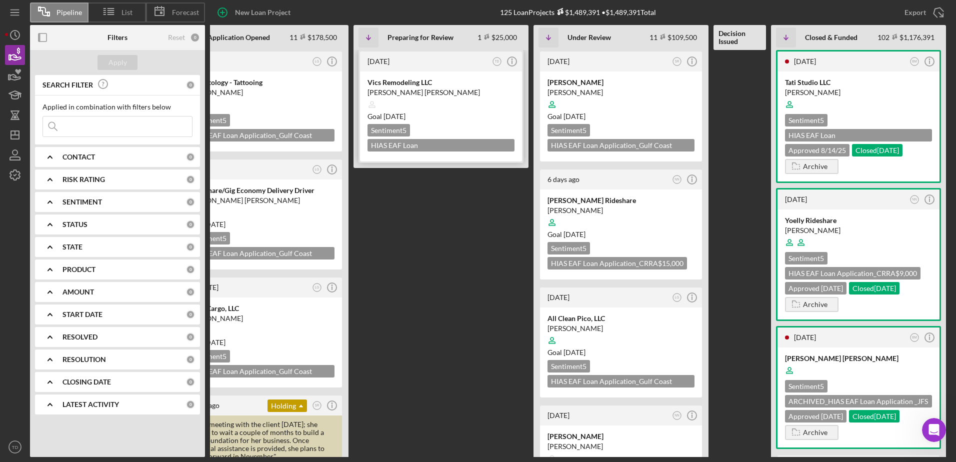
click at [407, 86] on div "Vics Remodeling LLC" at bounding box center [441, 83] width 147 height 10
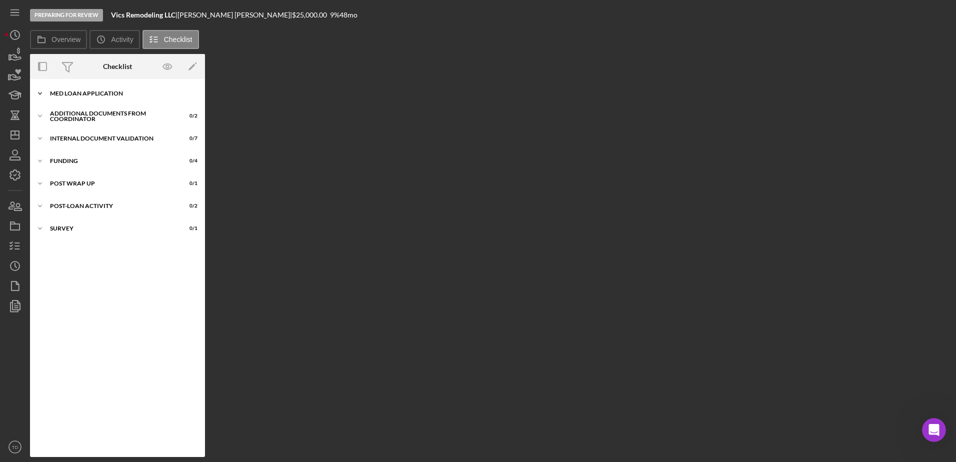
click at [122, 93] on div "MED Loan Application" at bounding box center [121, 94] width 143 height 6
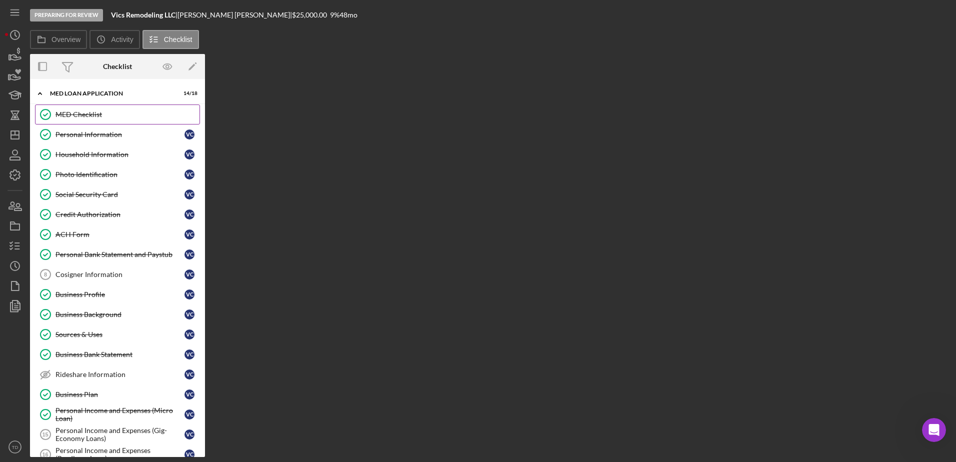
click at [97, 116] on div "MED Checklist" at bounding box center [128, 115] width 144 height 8
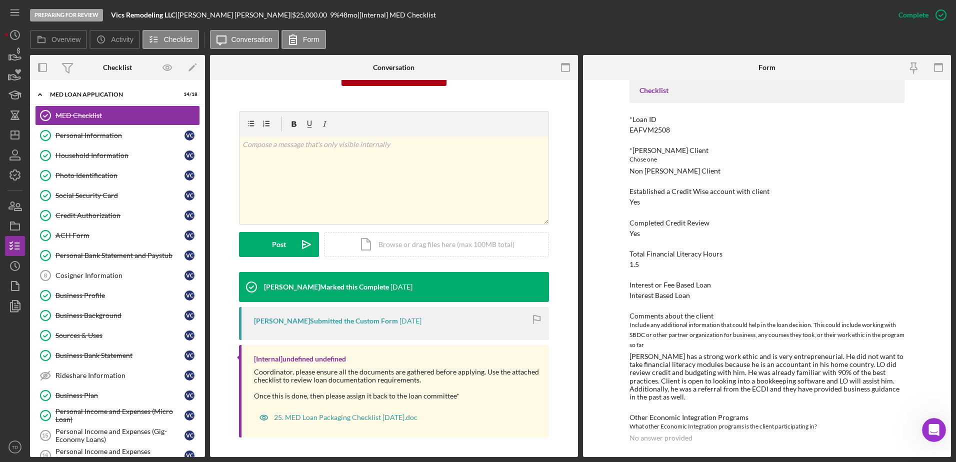
scroll to position [52, 0]
click at [106, 135] on div "Personal Information" at bounding box center [120, 136] width 129 height 8
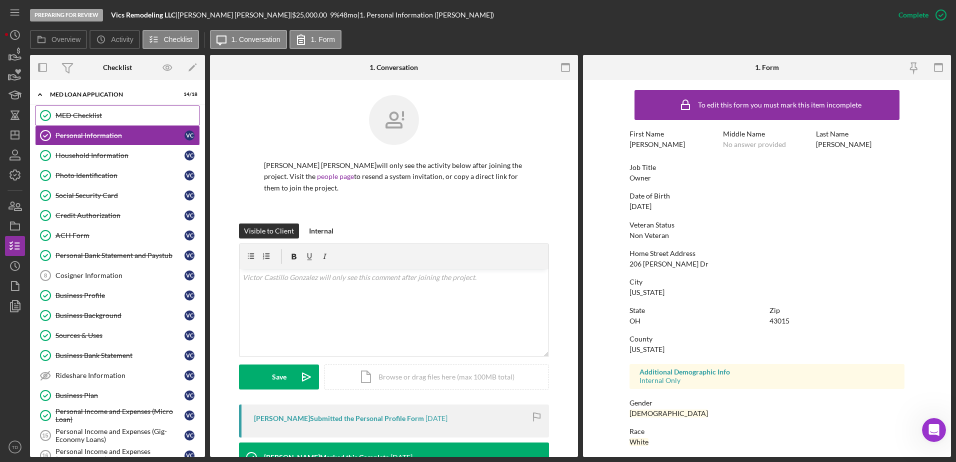
click at [98, 116] on div "MED Checklist" at bounding box center [128, 116] width 144 height 8
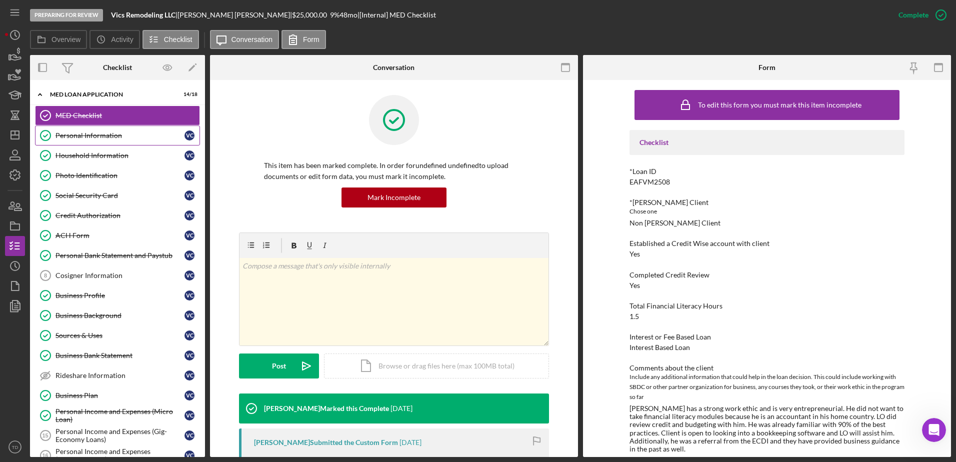
click at [97, 128] on link "Personal Information Personal Information V C" at bounding box center [117, 136] width 165 height 20
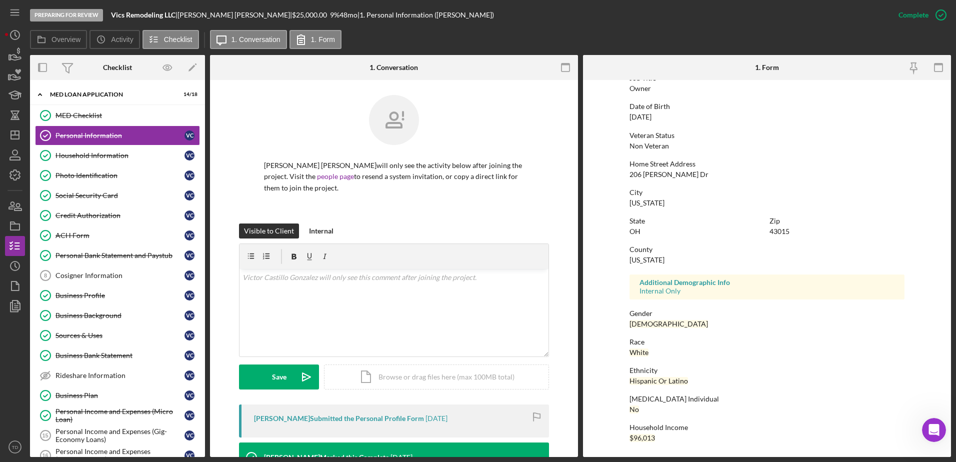
scroll to position [89, 0]
click at [114, 156] on div "Household Information" at bounding box center [120, 156] width 129 height 8
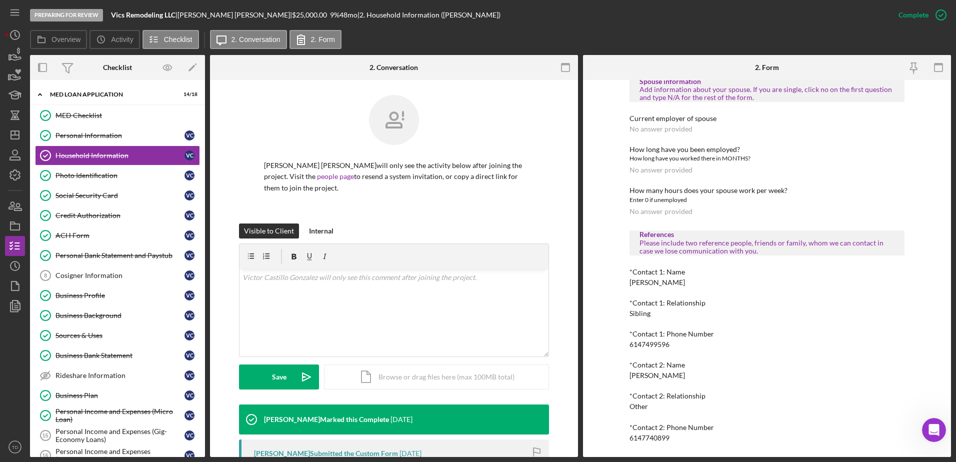
scroll to position [595, 0]
click at [130, 170] on link "Photo Identification Photo Identification V C" at bounding box center [117, 176] width 165 height 20
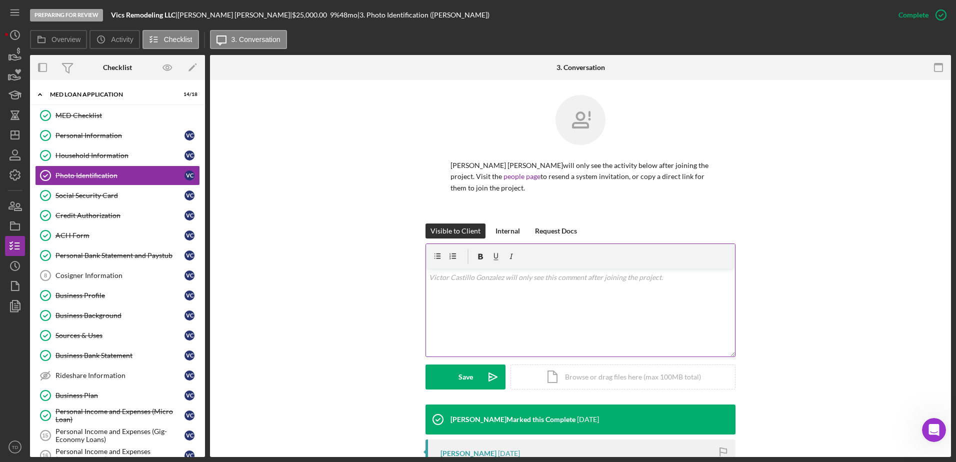
scroll to position [245, 0]
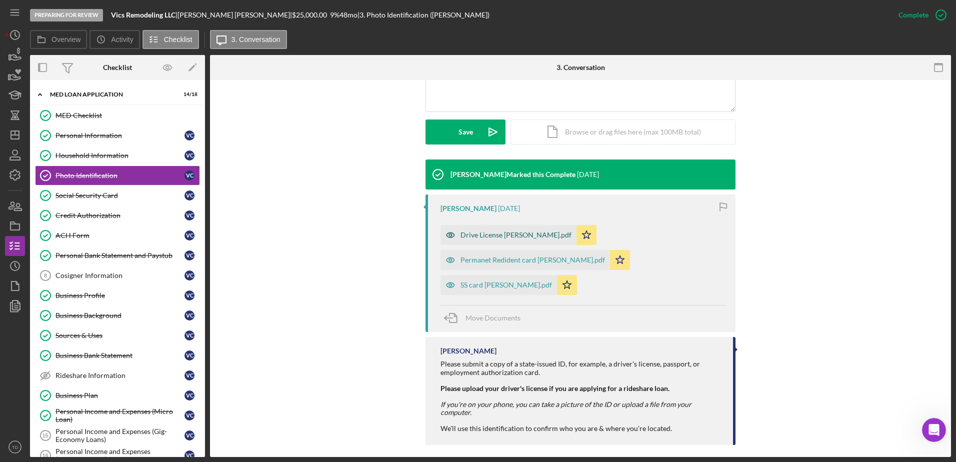
click at [499, 234] on div "Drive License Victor Castillo.pdf" at bounding box center [516, 235] width 111 height 8
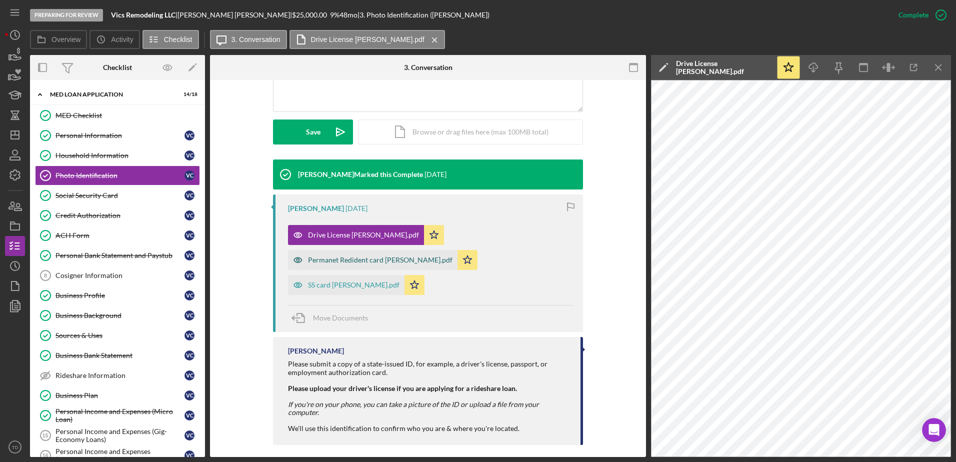
click at [391, 255] on div "Permanet Redident card Victor Castillo.pdf" at bounding box center [373, 260] width 170 height 20
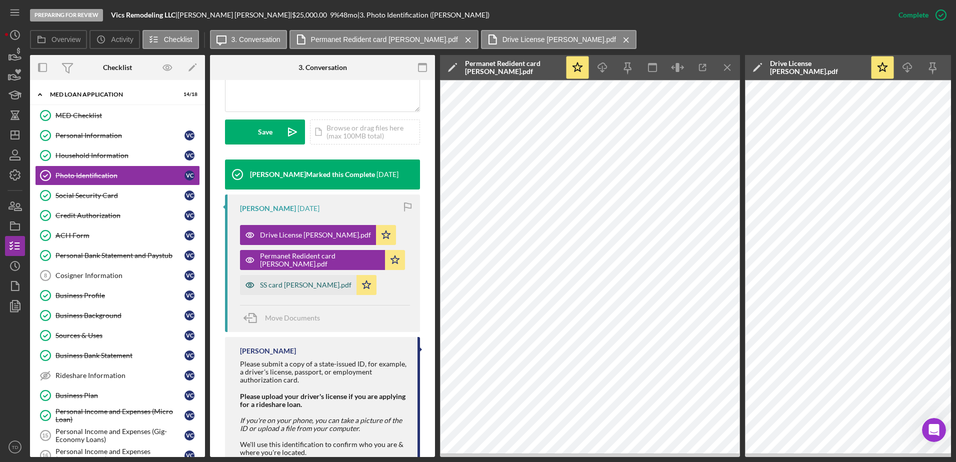
click at [316, 288] on div "SS card Victor Castillo.pdf" at bounding box center [306, 285] width 92 height 8
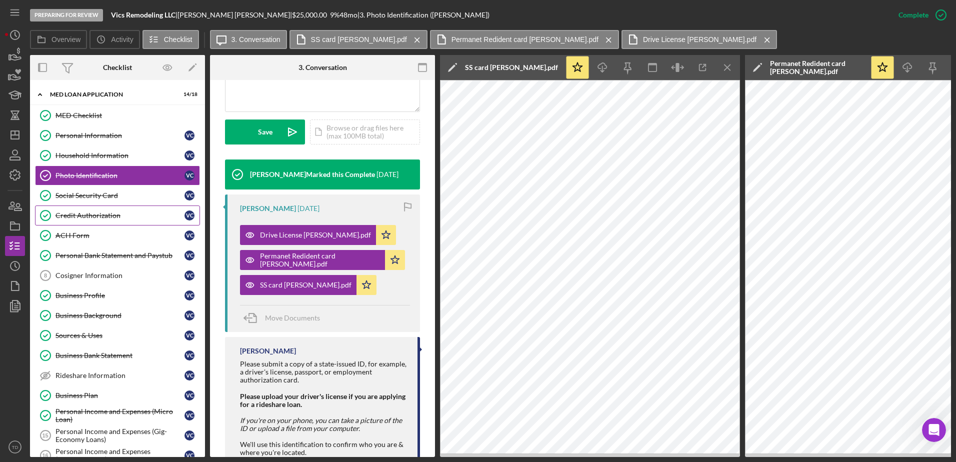
drag, startPoint x: 117, startPoint y: 200, endPoint x: 101, endPoint y: 216, distance: 22.6
click at [101, 216] on div "Credit Authorization" at bounding box center [120, 216] width 129 height 8
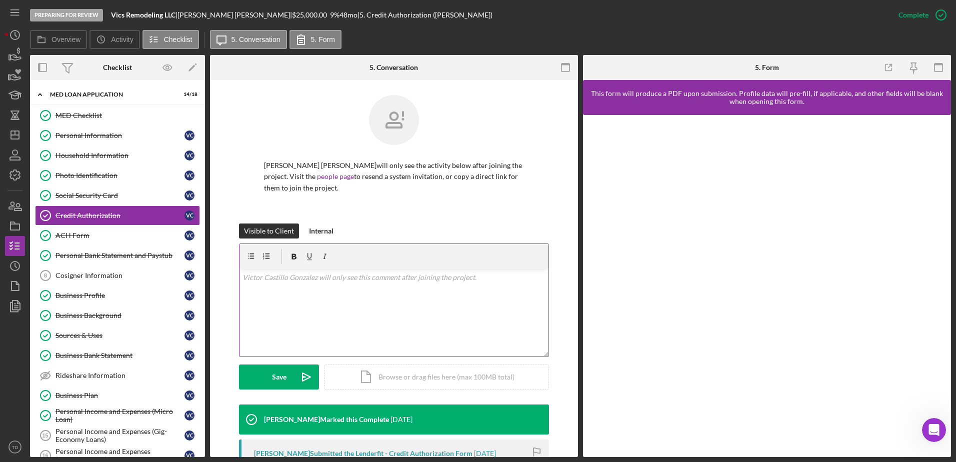
scroll to position [203, 0]
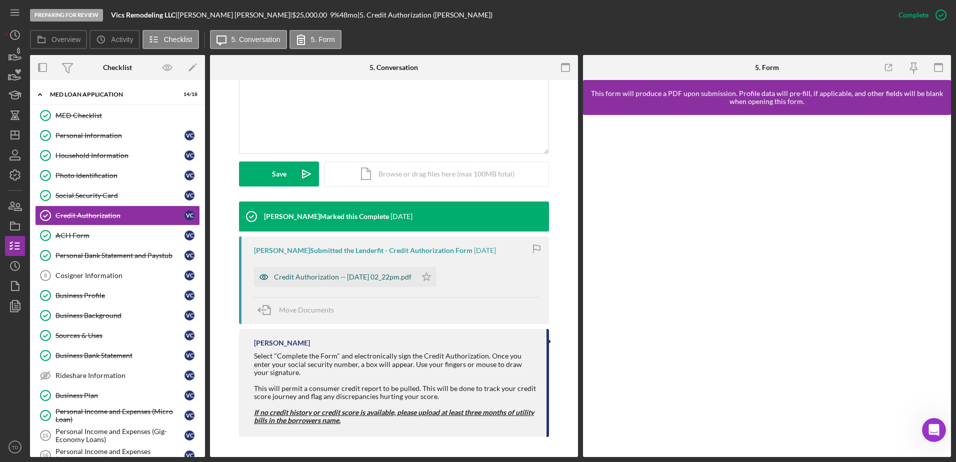
click at [352, 275] on div "Credit Authorization -- 2025-08-19 02_22pm.pdf" at bounding box center [343, 277] width 138 height 8
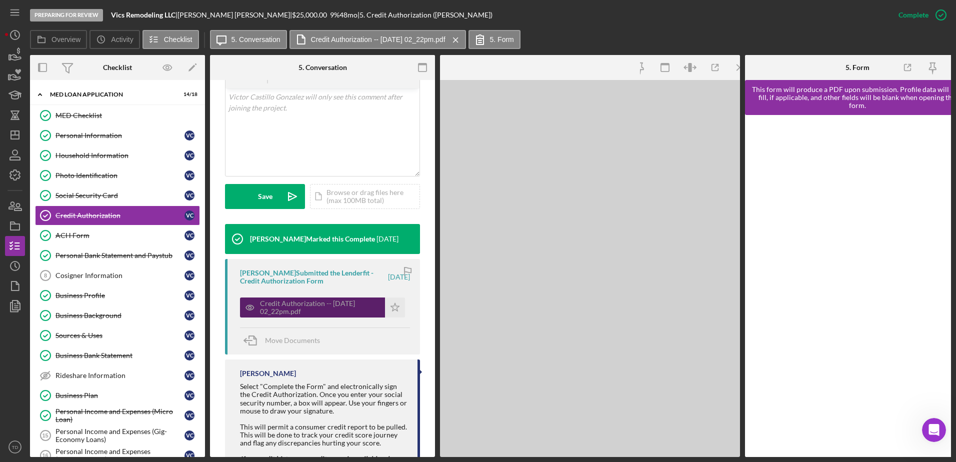
scroll to position [226, 0]
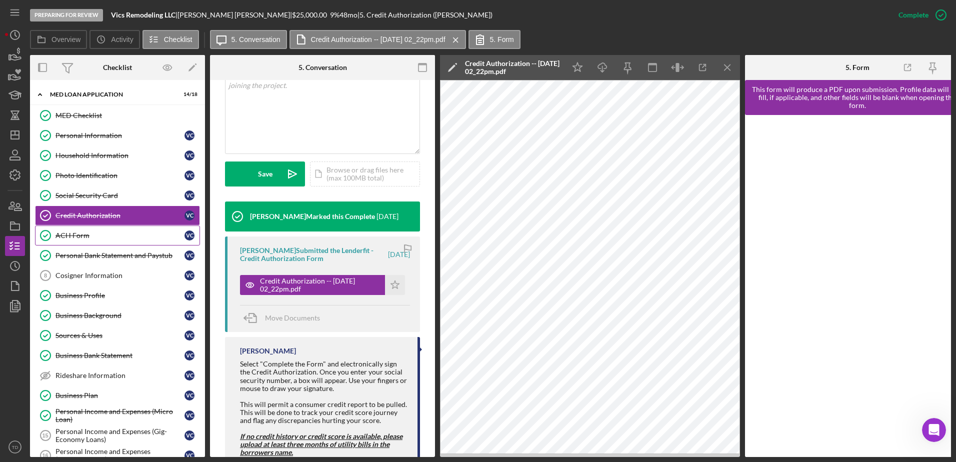
click at [128, 229] on link "ACH Form ACH Form V C" at bounding box center [117, 236] width 165 height 20
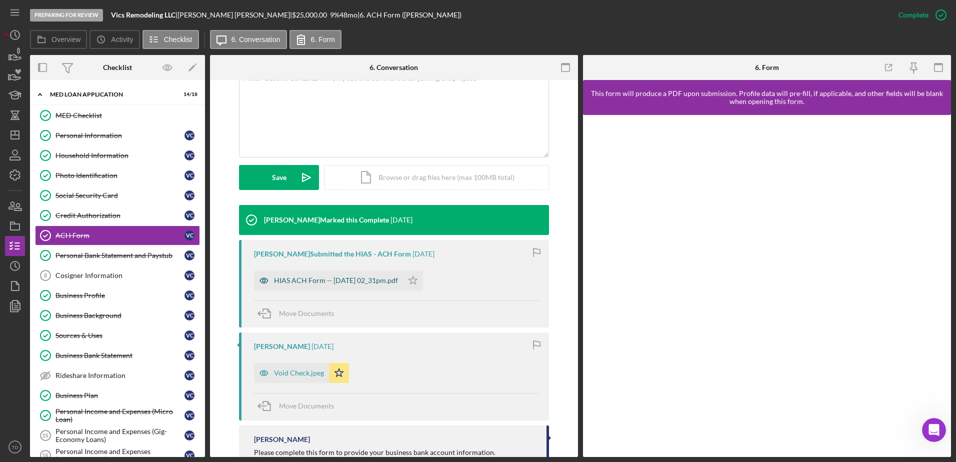
click at [366, 279] on div "HIAS ACH Form -- 2025-08-19 02_31pm.pdf" at bounding box center [336, 281] width 124 height 8
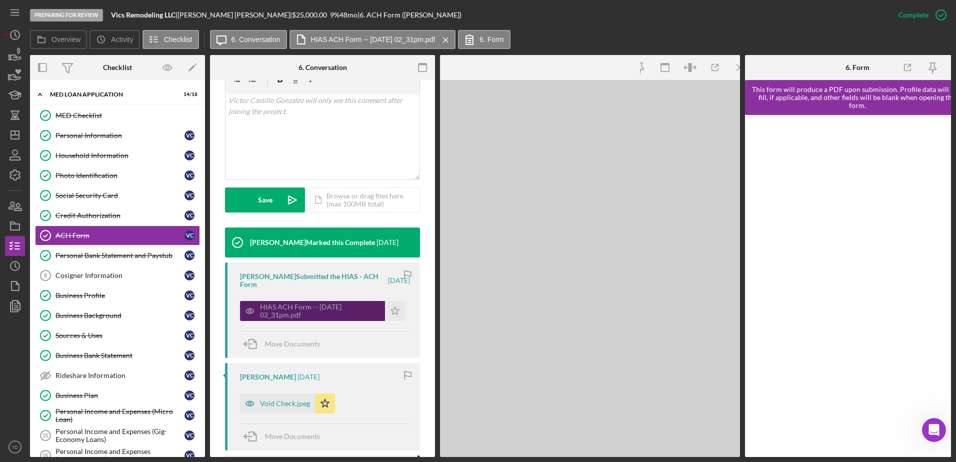
scroll to position [222, 0]
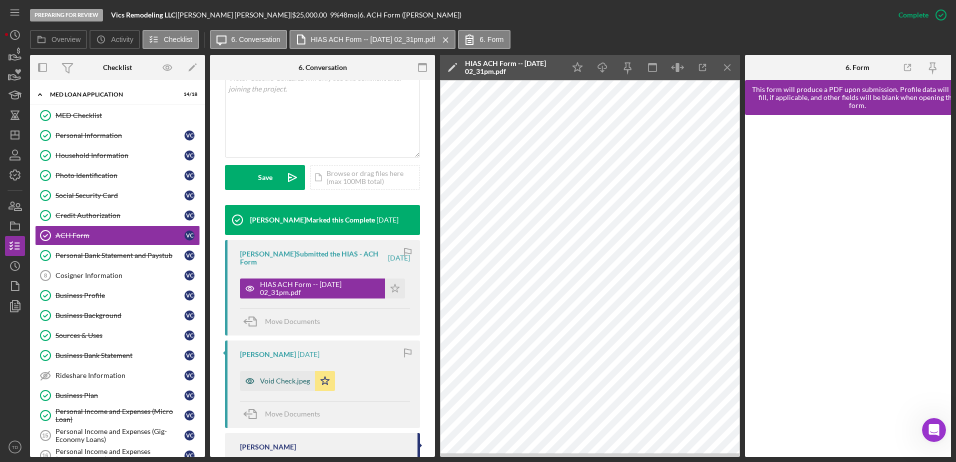
click at [295, 382] on div "Void Check.jpeg" at bounding box center [285, 381] width 50 height 8
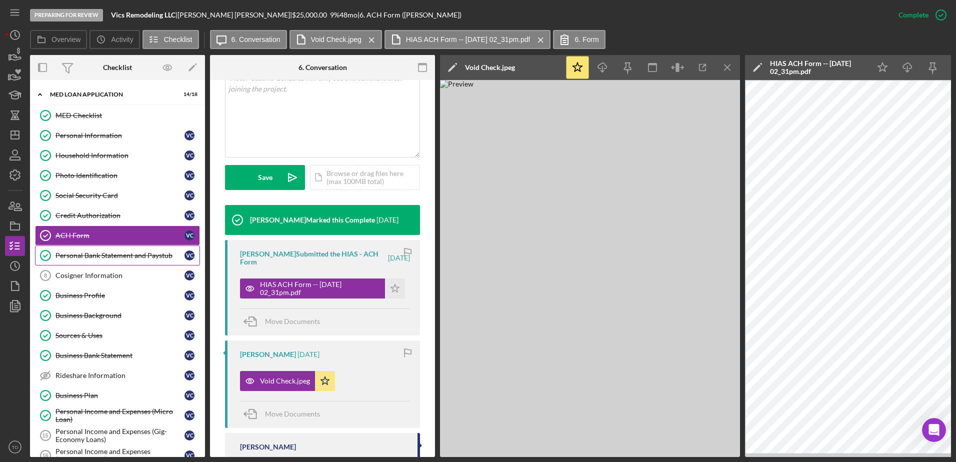
click at [99, 250] on link "Personal Bank Statement and Paystub Personal Bank Statement and Paystub V C" at bounding box center [117, 256] width 165 height 20
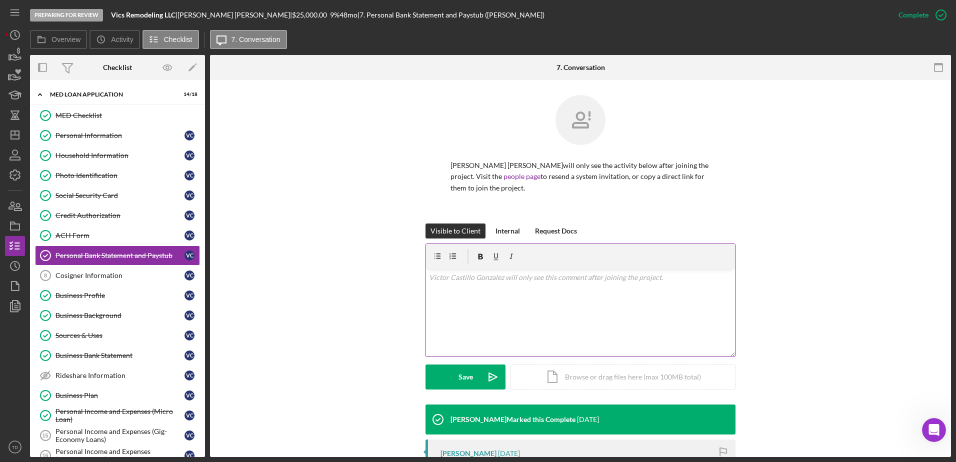
scroll to position [226, 0]
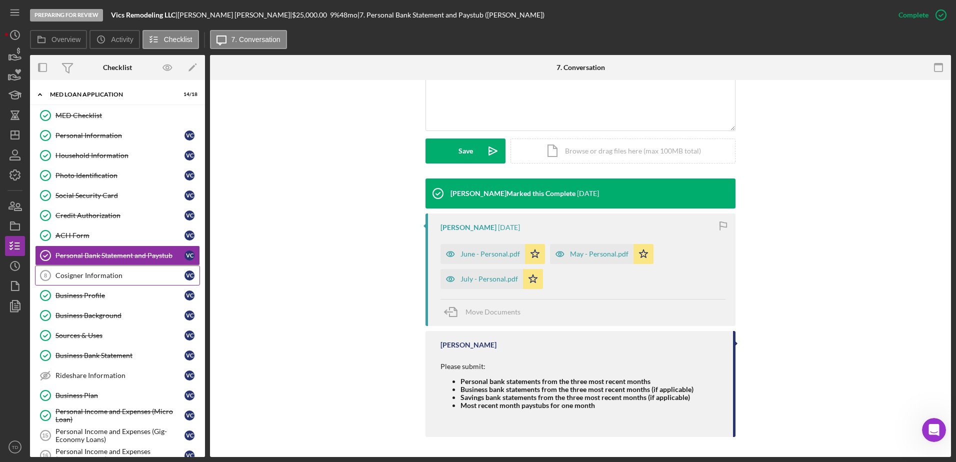
click at [115, 269] on link "Cosigner Information 8 Cosigner Information V C" at bounding box center [117, 276] width 165 height 20
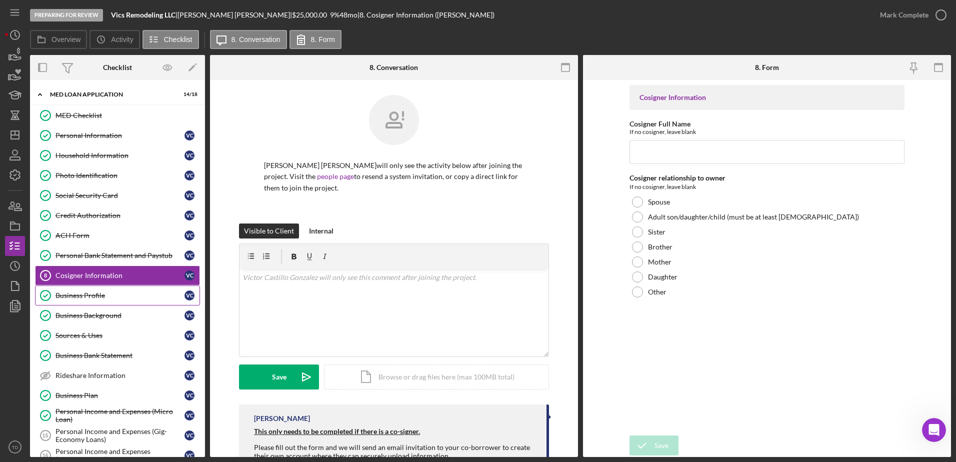
click at [108, 294] on div "Business Profile" at bounding box center [120, 296] width 129 height 8
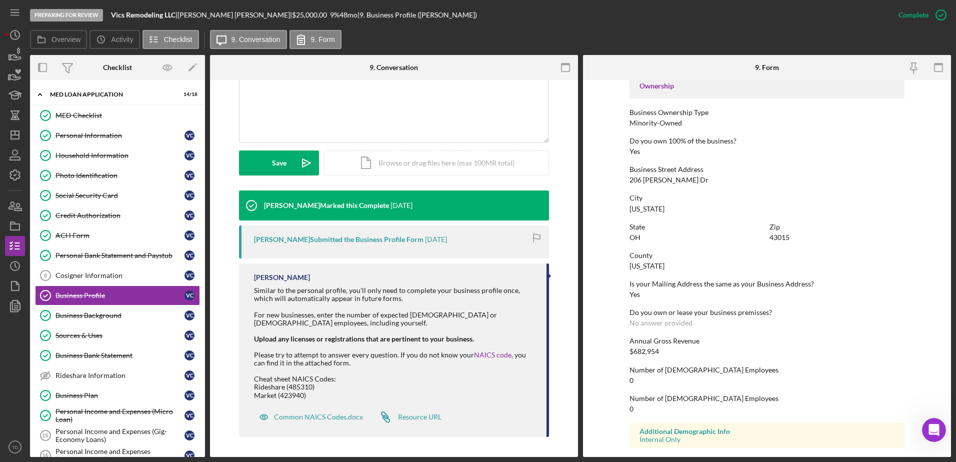
scroll to position [377, 0]
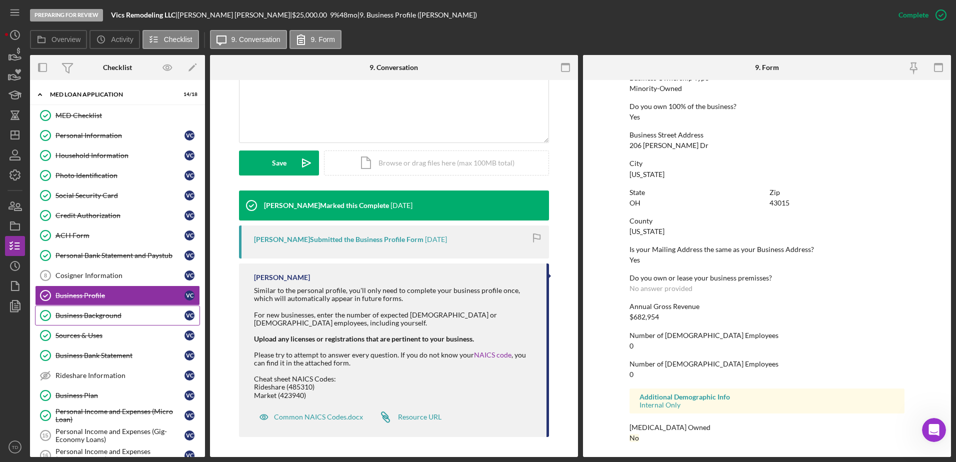
click at [125, 312] on div "Business Background" at bounding box center [120, 316] width 129 height 8
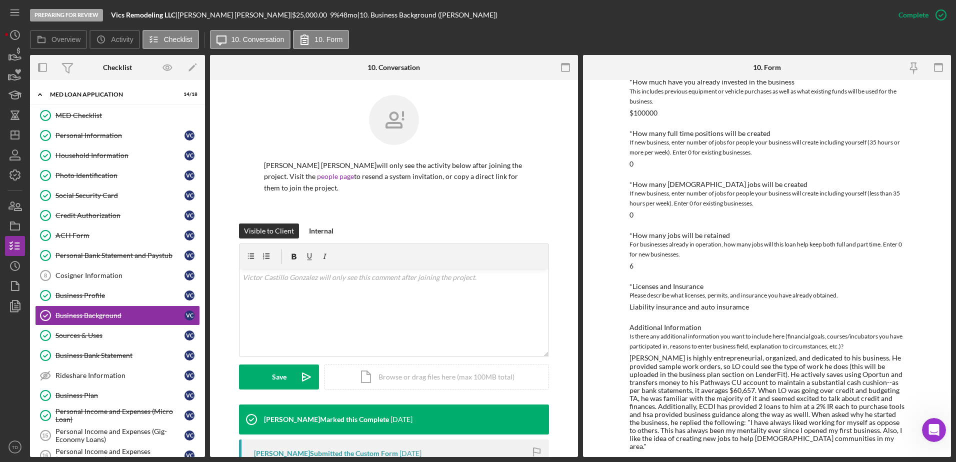
scroll to position [371, 0]
click at [114, 340] on link "Sources & Uses Sources & Uses V C" at bounding box center [117, 336] width 165 height 20
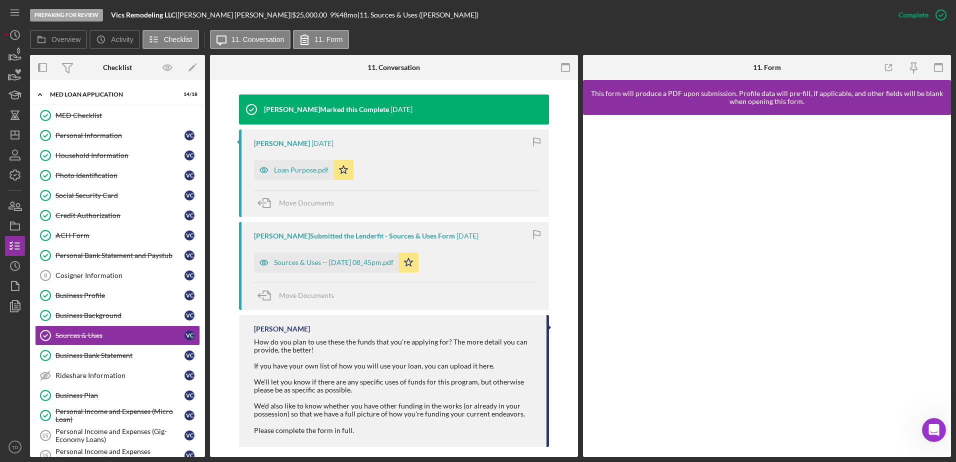
scroll to position [320, 0]
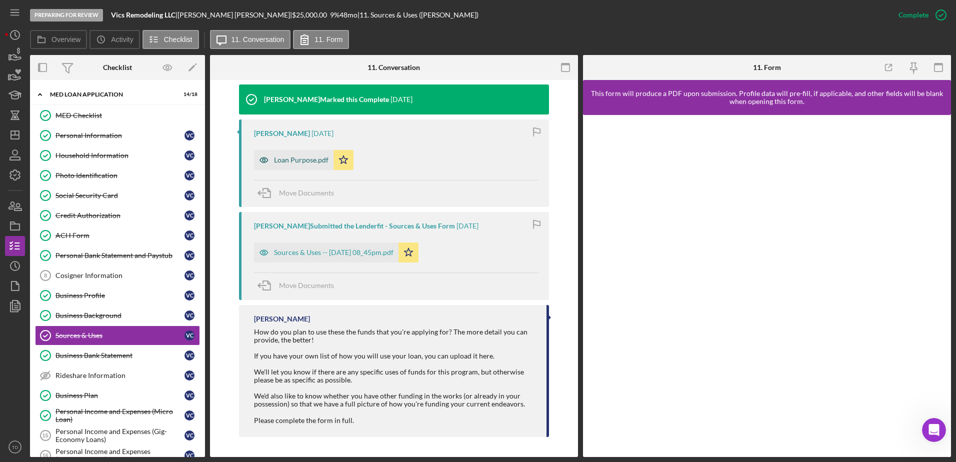
click at [304, 162] on div "Loan Purpose.pdf" at bounding box center [301, 160] width 55 height 8
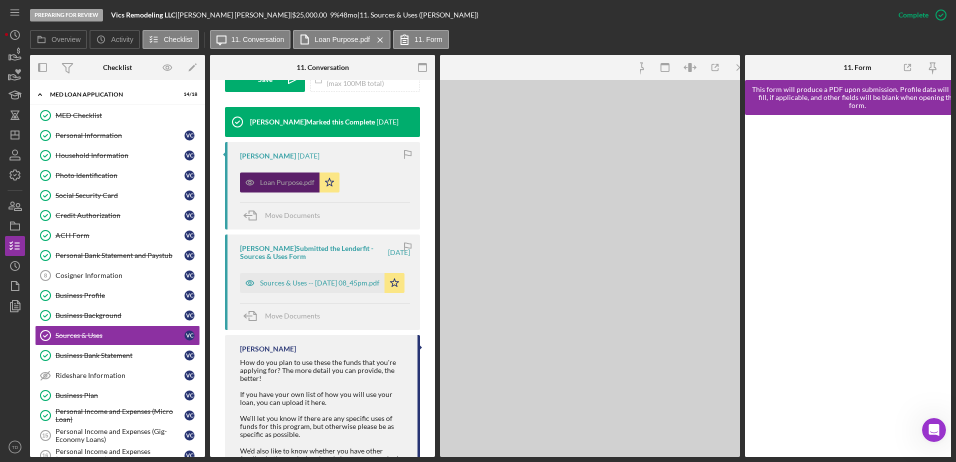
scroll to position [343, 0]
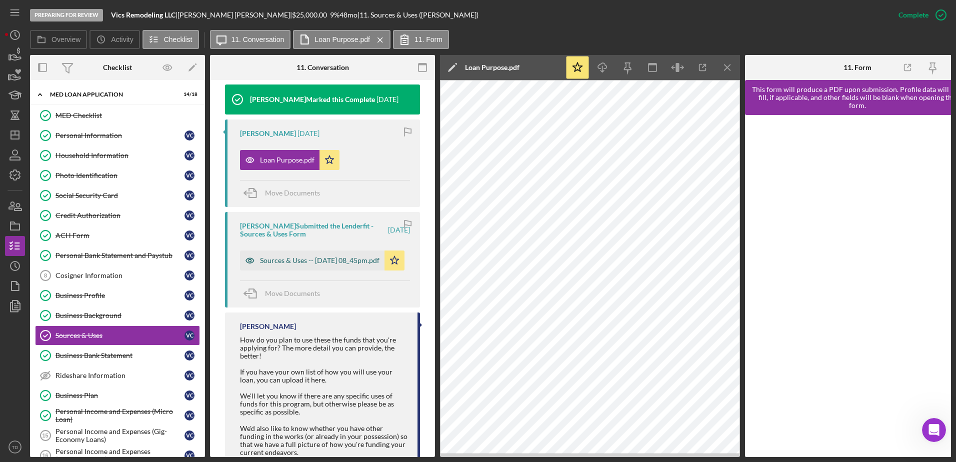
click at [306, 265] on div "Sources & Uses -- 2025-08-19 08_45pm.pdf" at bounding box center [320, 261] width 120 height 8
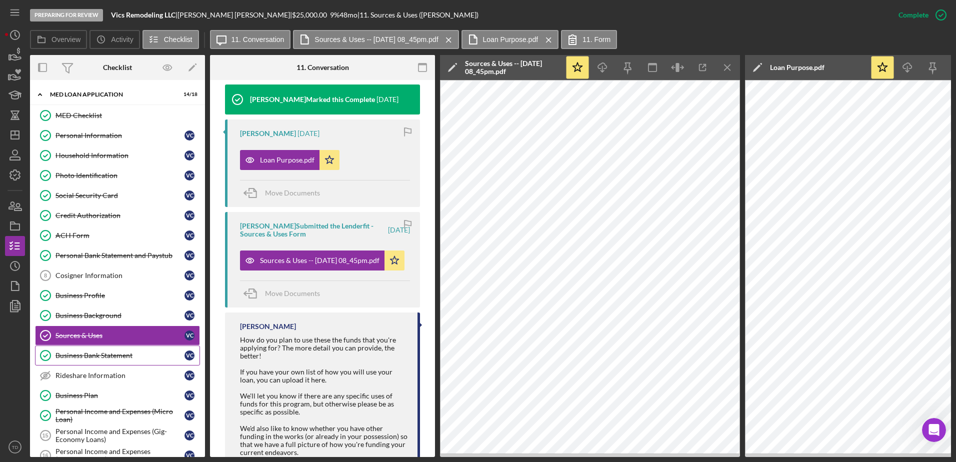
click at [141, 351] on link "Business Bank Statement Business Bank Statement V C" at bounding box center [117, 356] width 165 height 20
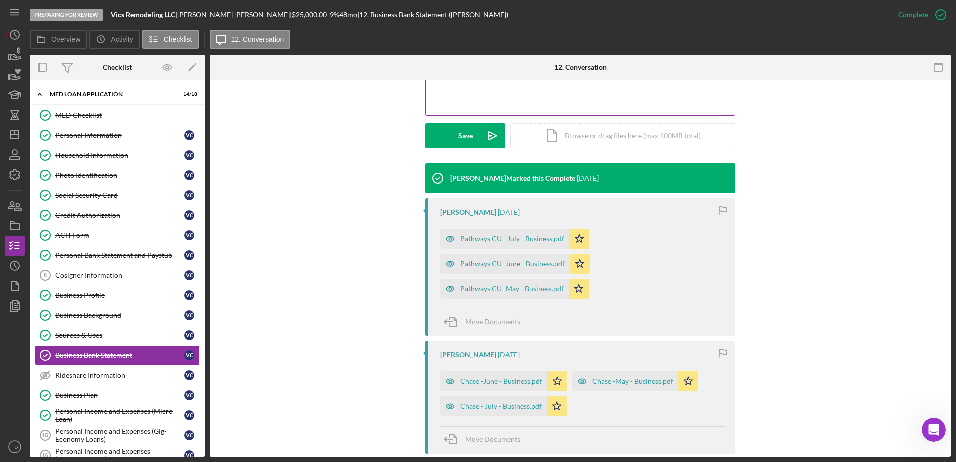
scroll to position [242, 0]
click at [483, 236] on div "Pathways CU - July - Business.pdf" at bounding box center [513, 239] width 104 height 8
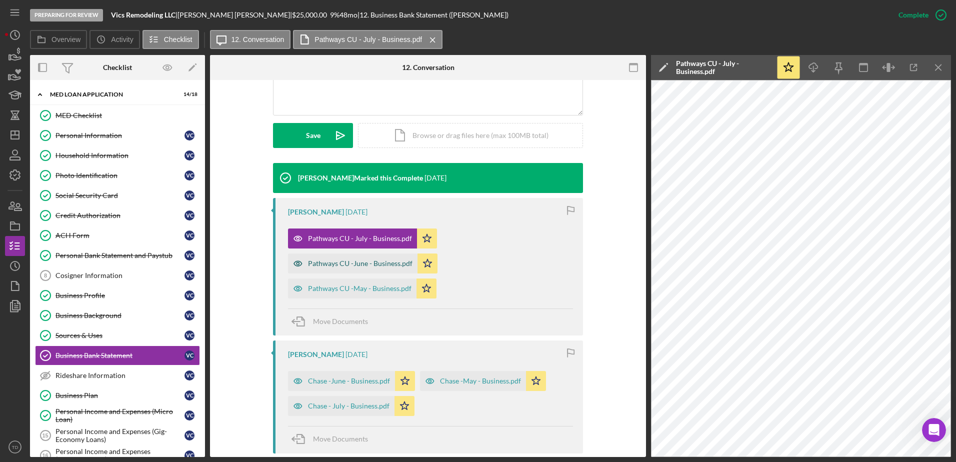
click at [343, 259] on div "Pathways CU -June - Business.pdf" at bounding box center [353, 264] width 130 height 20
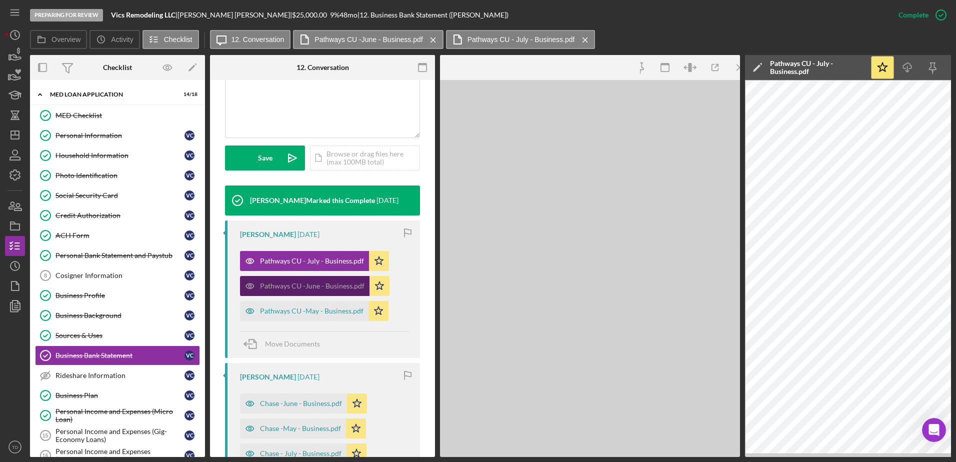
scroll to position [264, 0]
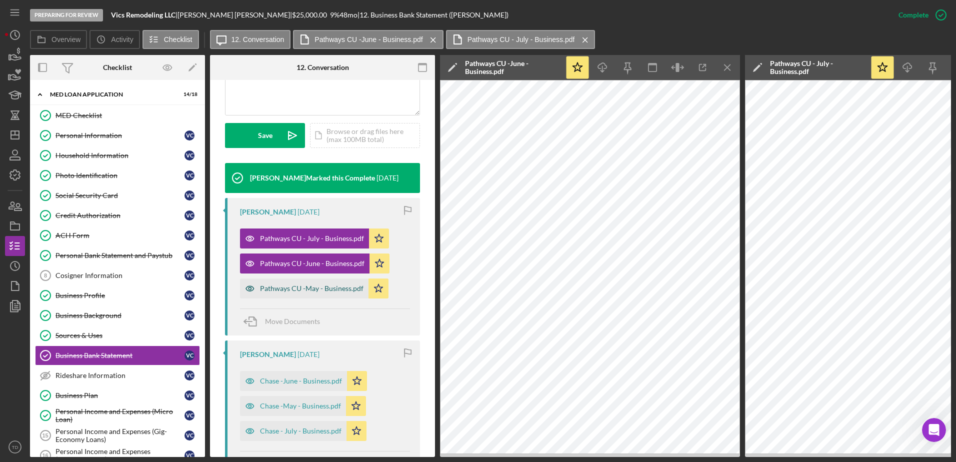
click at [303, 289] on div "Pathways CU -May - Business.pdf" at bounding box center [312, 289] width 104 height 8
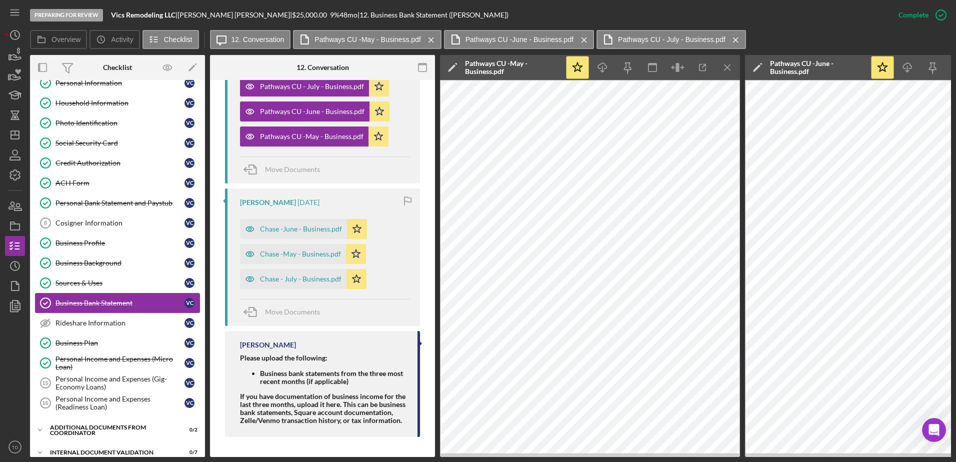
scroll to position [53, 0]
click at [110, 261] on div "Business Background" at bounding box center [120, 263] width 129 height 8
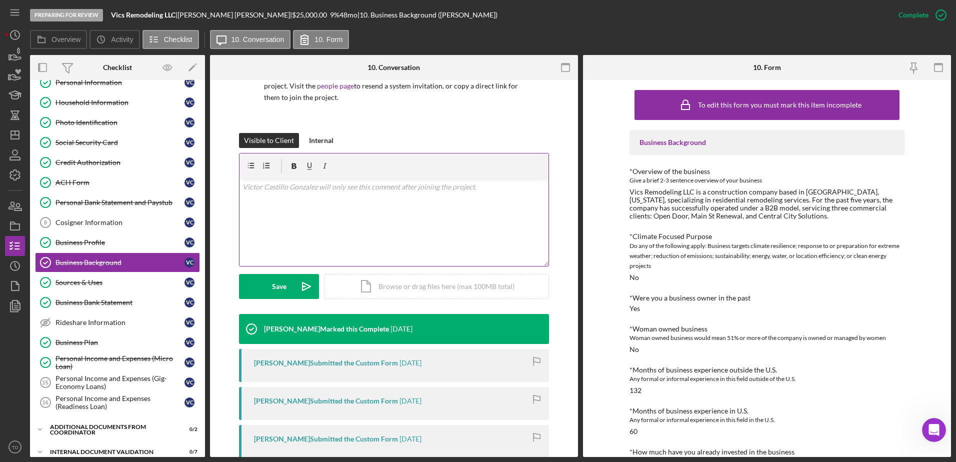
scroll to position [209, 0]
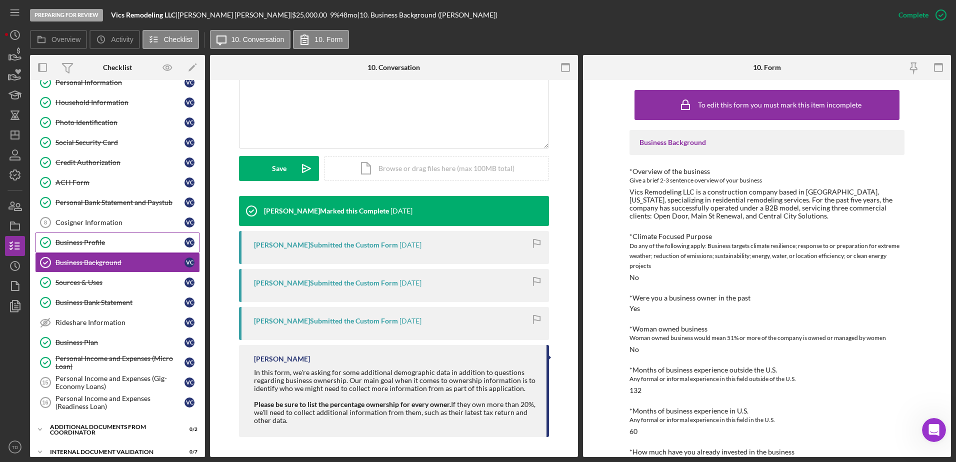
click at [113, 241] on div "Business Profile" at bounding box center [120, 243] width 129 height 8
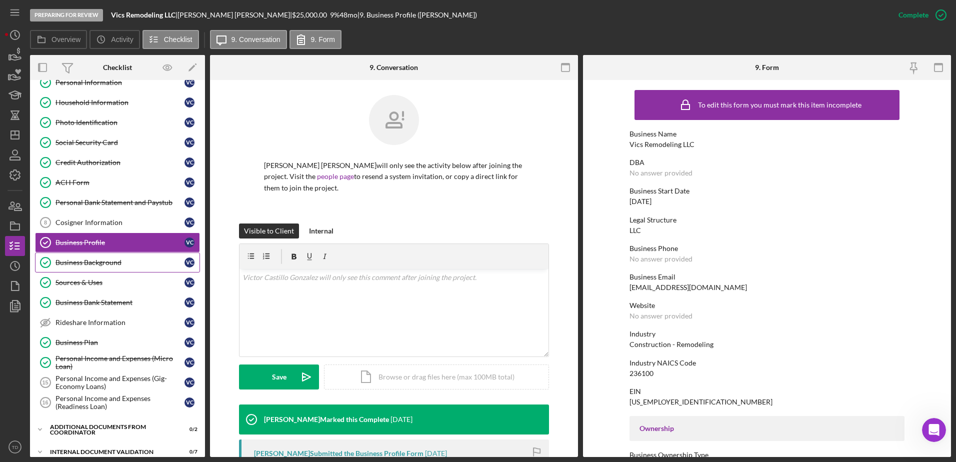
click at [108, 264] on div "Business Background" at bounding box center [120, 263] width 129 height 8
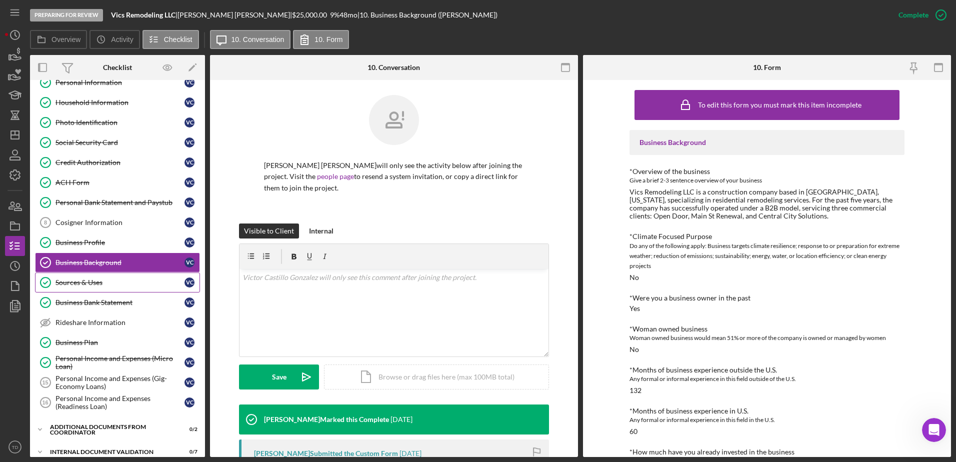
click at [100, 282] on div "Sources & Uses" at bounding box center [120, 283] width 129 height 8
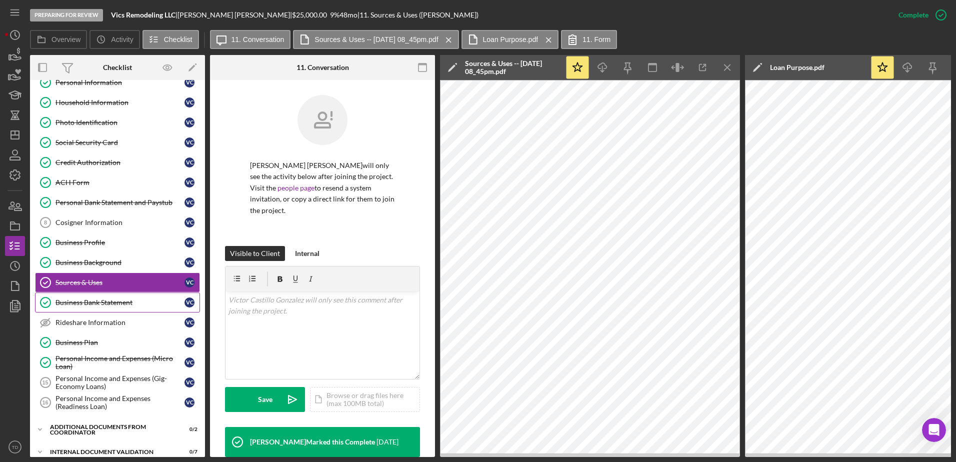
click at [101, 299] on div "Business Bank Statement" at bounding box center [120, 303] width 129 height 8
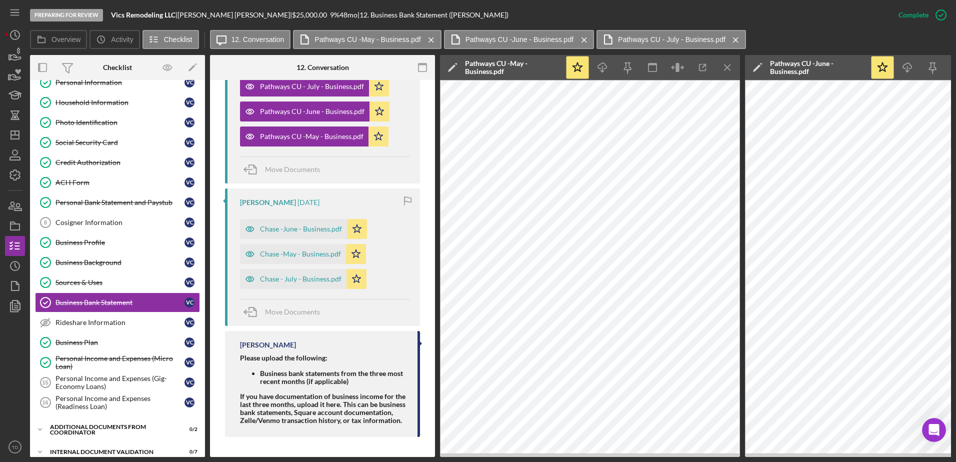
scroll to position [427, 0]
click at [133, 349] on link "Business Plan Business Plan V C" at bounding box center [117, 343] width 165 height 20
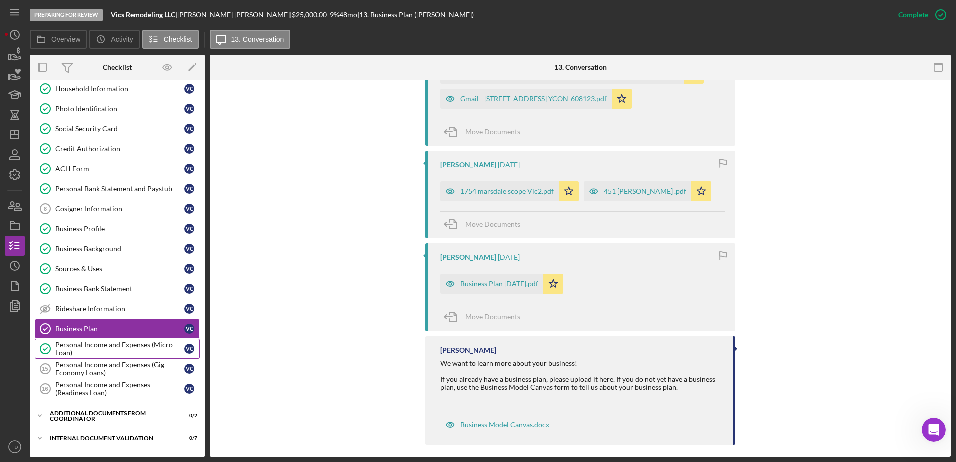
scroll to position [66, 0]
click at [127, 354] on div "Personal Income and Expenses (Micro Loan)" at bounding box center [120, 350] width 129 height 16
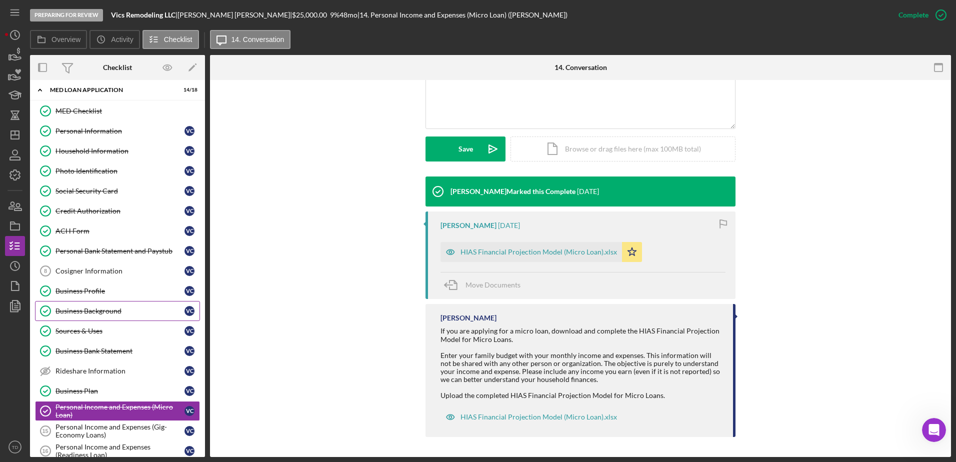
scroll to position [1, 0]
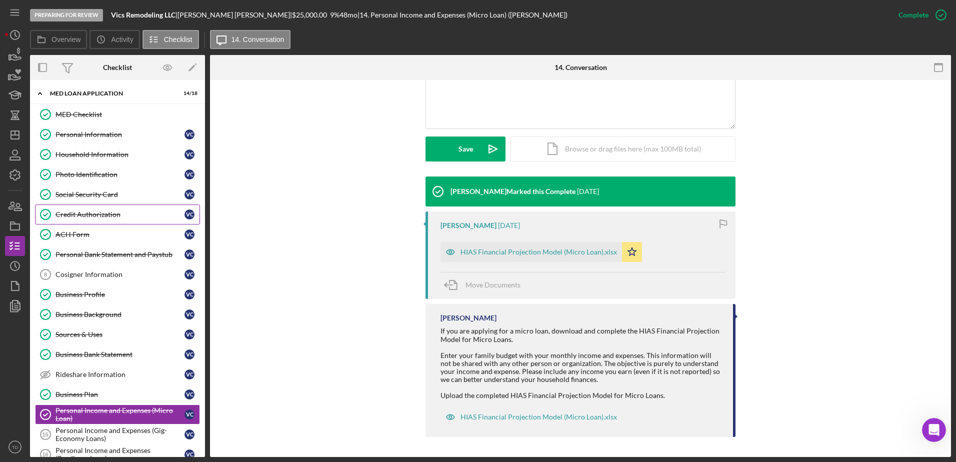
click at [104, 207] on link "Credit Authorization Credit Authorization V C" at bounding box center [117, 215] width 165 height 20
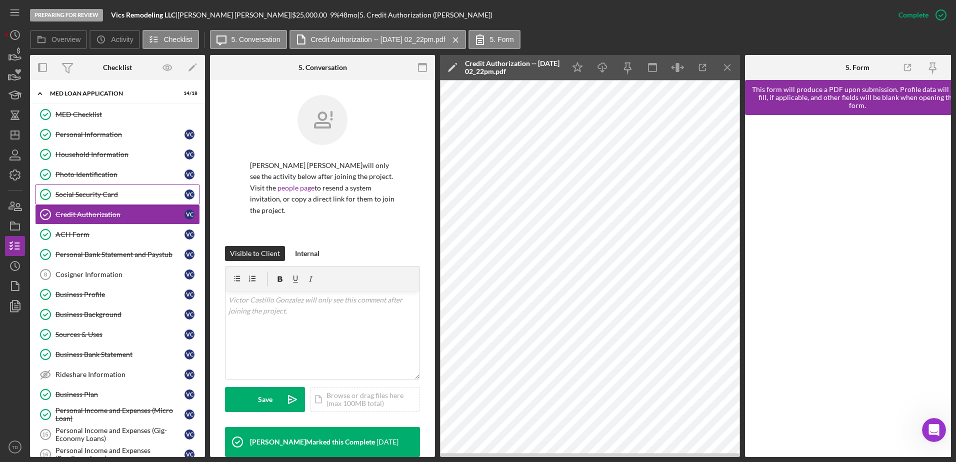
click at [101, 197] on div "Social Security Card" at bounding box center [120, 195] width 129 height 8
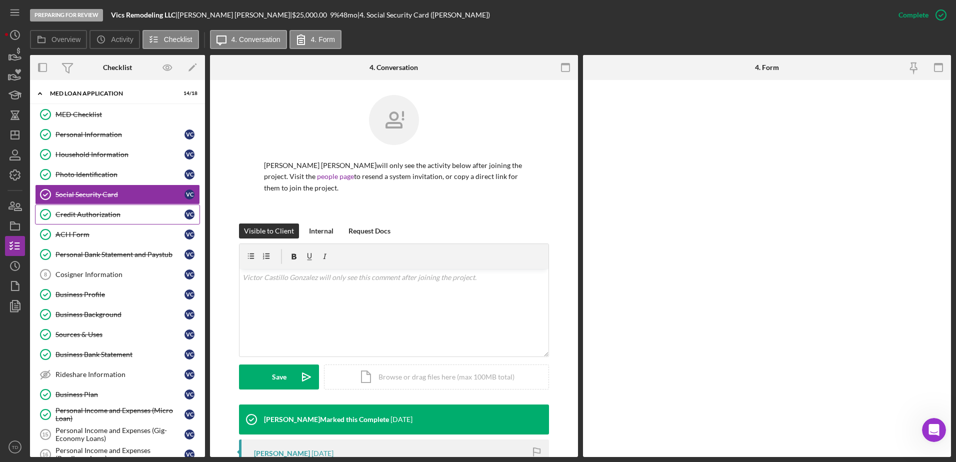
click at [95, 211] on div "Credit Authorization" at bounding box center [120, 215] width 129 height 8
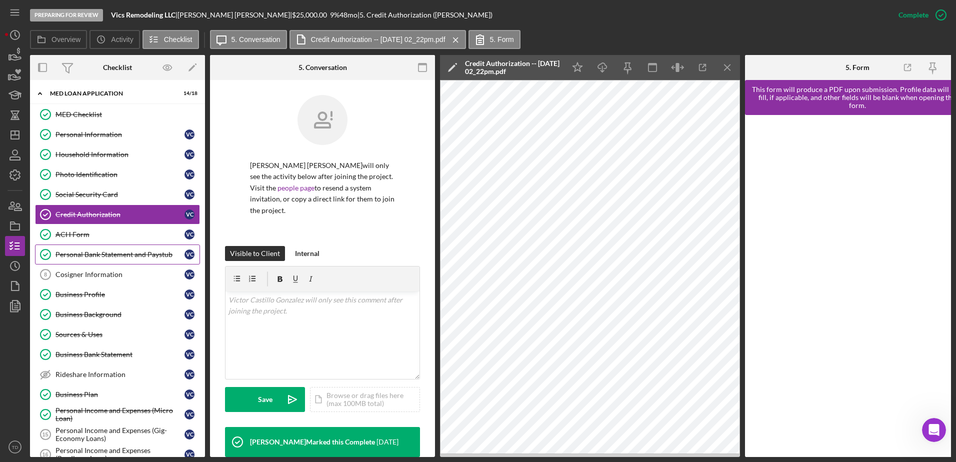
click at [93, 253] on div "Personal Bank Statement and Paystub" at bounding box center [120, 255] width 129 height 8
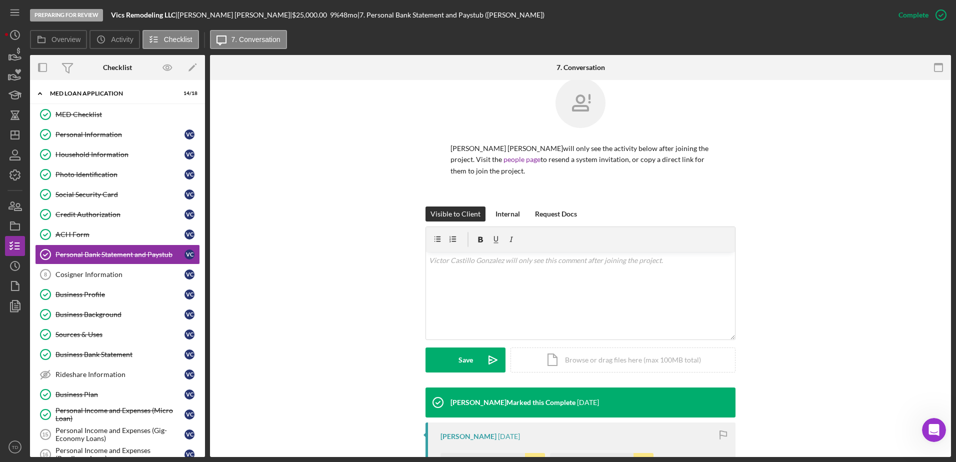
scroll to position [226, 0]
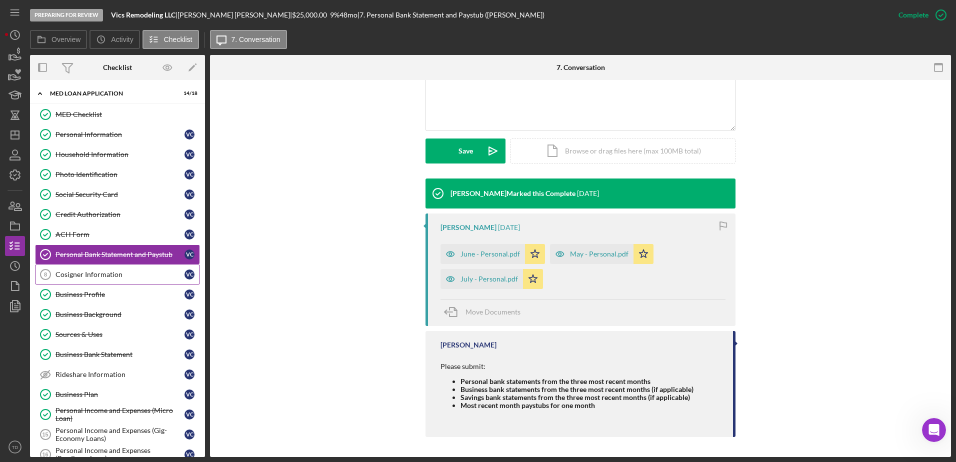
click at [114, 280] on link "Cosigner Information 8 Cosigner Information V C" at bounding box center [117, 275] width 165 height 20
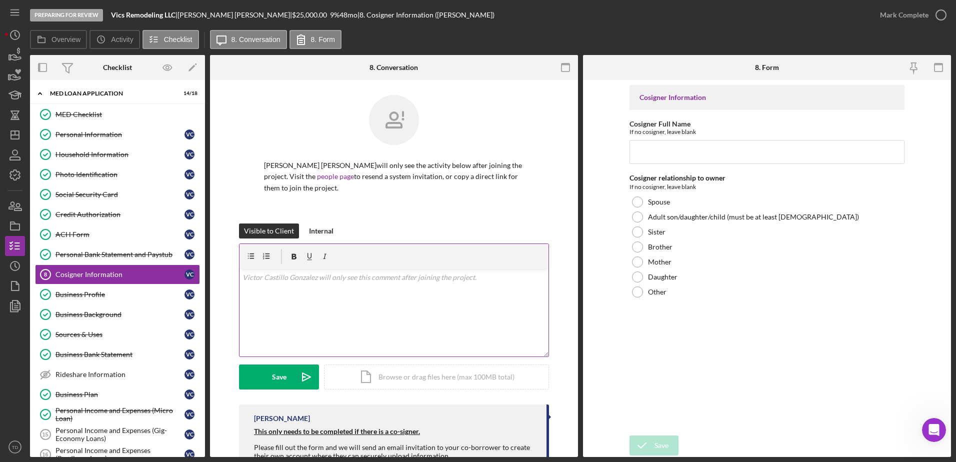
scroll to position [36, 0]
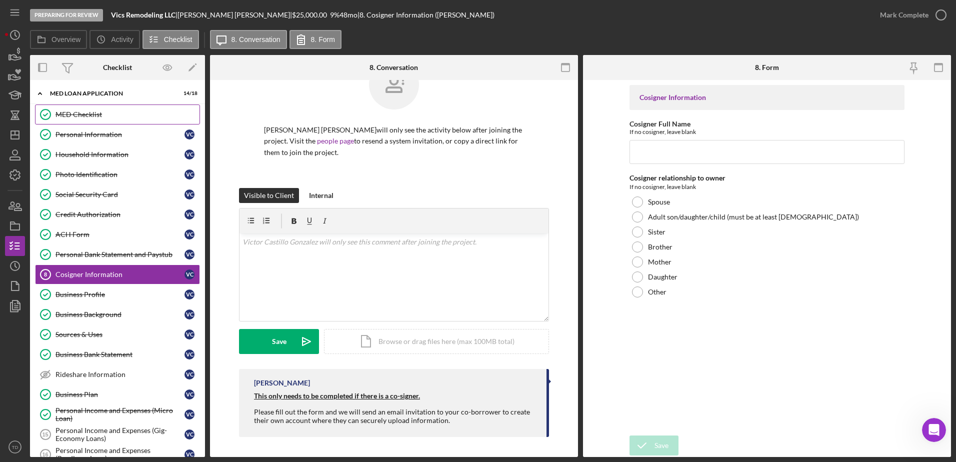
click at [80, 117] on div "MED Checklist" at bounding box center [128, 115] width 144 height 8
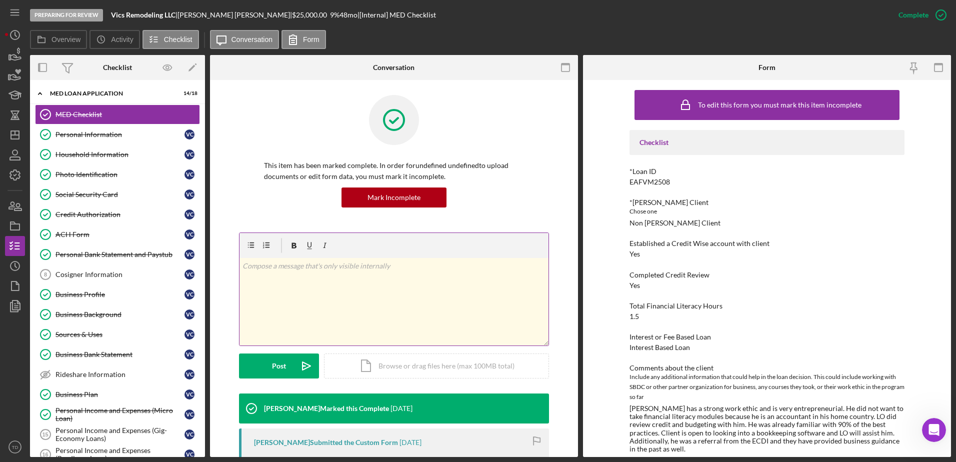
scroll to position [122, 0]
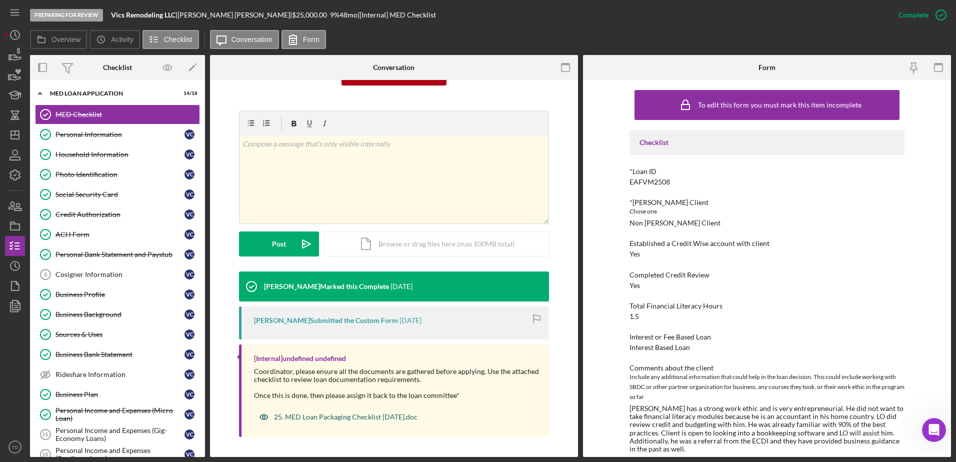
drag, startPoint x: 382, startPoint y: 419, endPoint x: 331, endPoint y: 415, distance: 50.7
click at [331, 415] on div "25. MED Loan Packaging Checklist 1.13.2020.doc" at bounding box center [346, 417] width 144 height 8
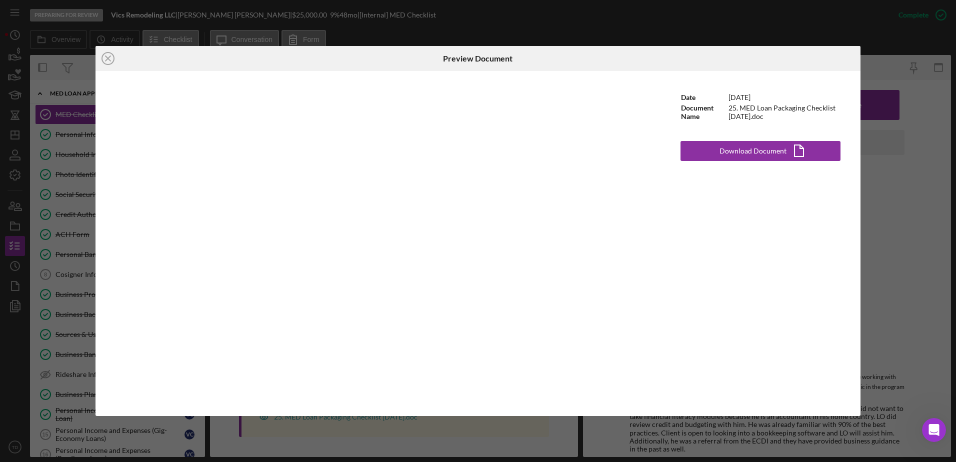
click at [727, 139] on div "Date 11/3/2022 Document Name 25. MED Loan Packaging Checklist 1.13.2020.doc Dow…" at bounding box center [761, 243] width 200 height 345
click at [725, 143] on div "Download Document" at bounding box center [753, 151] width 67 height 20
click at [584, 32] on div "Icon/Close Preview Document Date 11/3/2022 Document Name 25. MED Loan Packaging…" at bounding box center [478, 231] width 956 height 462
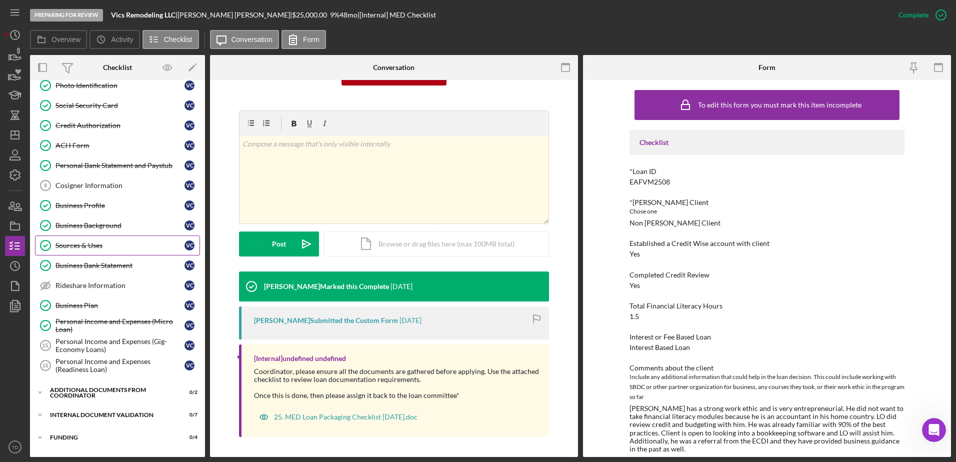
scroll to position [90, 0]
click at [105, 308] on div "Business Plan" at bounding box center [120, 306] width 129 height 8
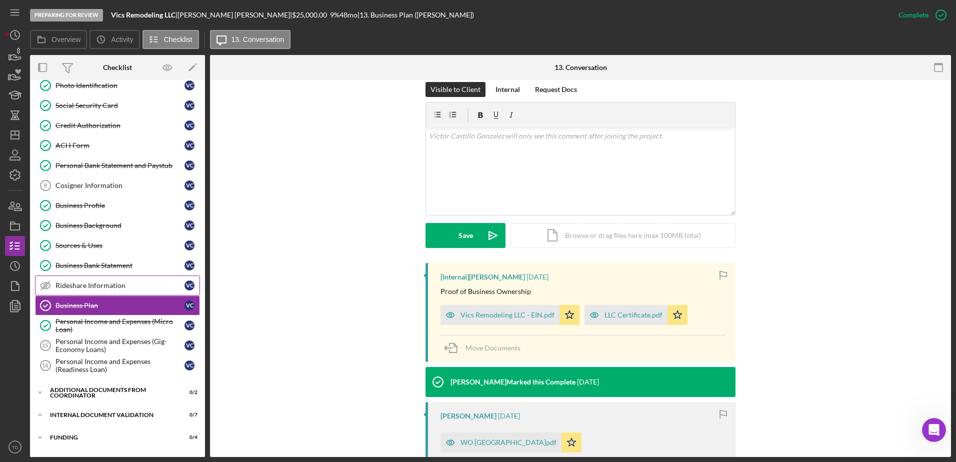
scroll to position [141, 0]
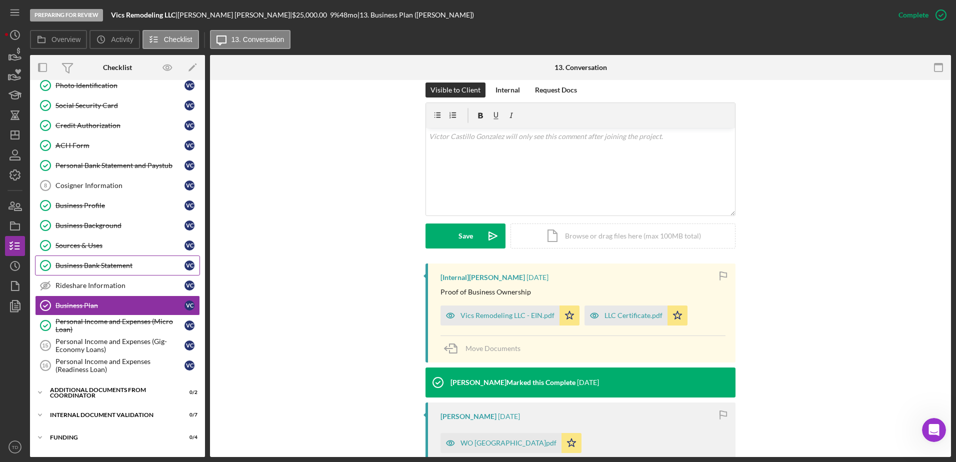
click at [63, 264] on div "Business Bank Statement" at bounding box center [120, 266] width 129 height 8
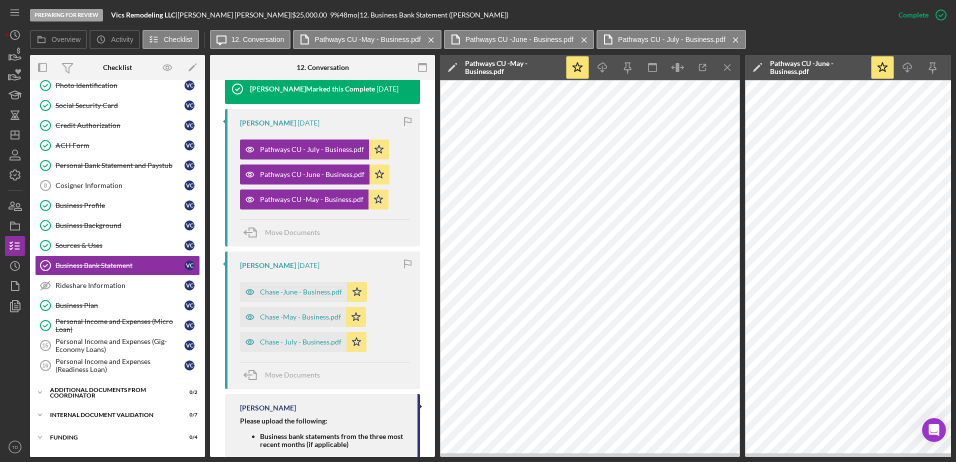
scroll to position [353, 0]
click at [328, 297] on div "Chase -June - Business.pdf" at bounding box center [301, 293] width 82 height 8
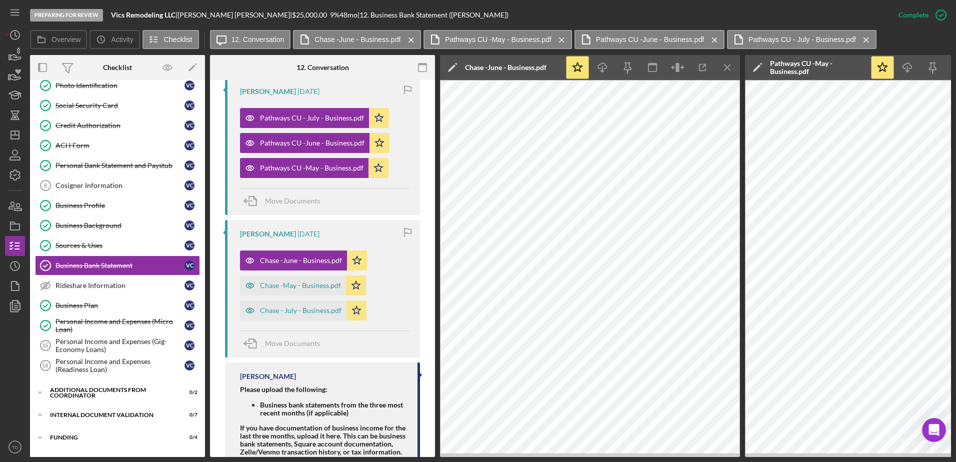
scroll to position [427, 0]
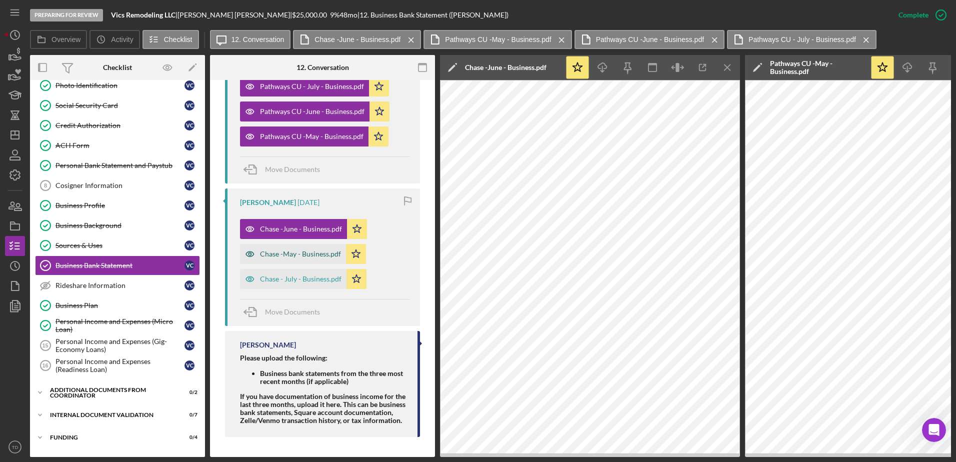
click at [304, 248] on div "Chase -May - Business.pdf" at bounding box center [293, 254] width 106 height 20
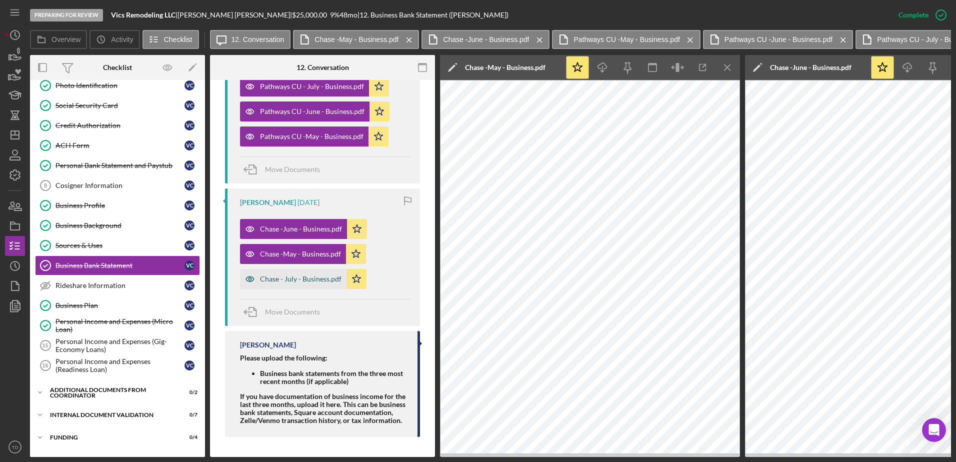
click at [304, 275] on div "Chase - July - Business.pdf" at bounding box center [301, 279] width 82 height 8
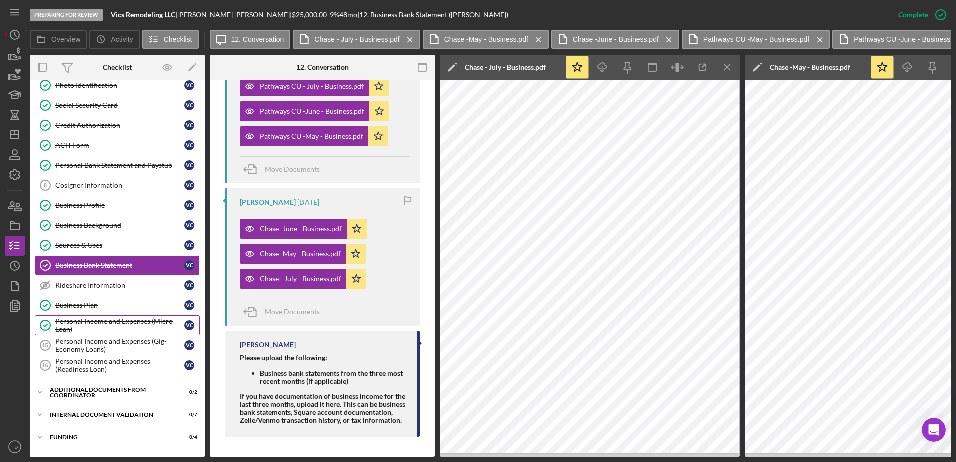
click at [111, 321] on div "Personal Income and Expenses (Micro Loan)" at bounding box center [120, 326] width 129 height 16
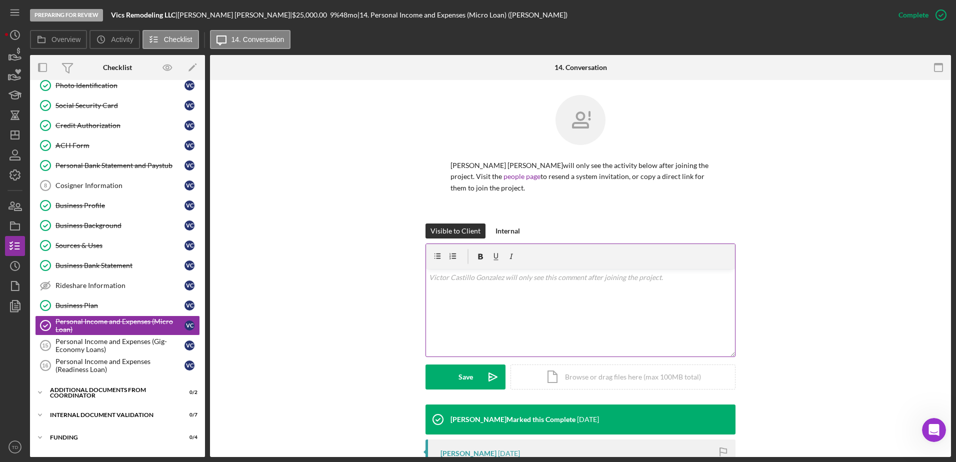
scroll to position [228, 0]
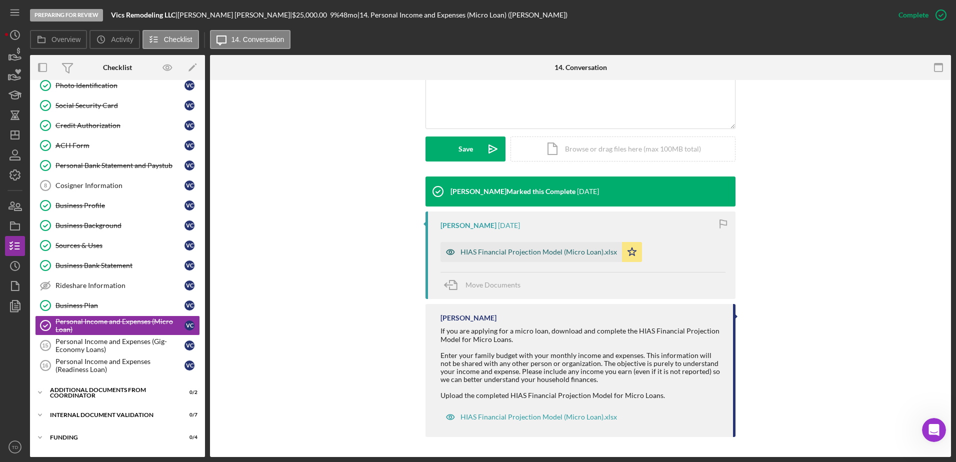
click at [529, 256] on div "HIAS Financial Projection Model (Micro Loan).xlsx" at bounding box center [539, 252] width 157 height 8
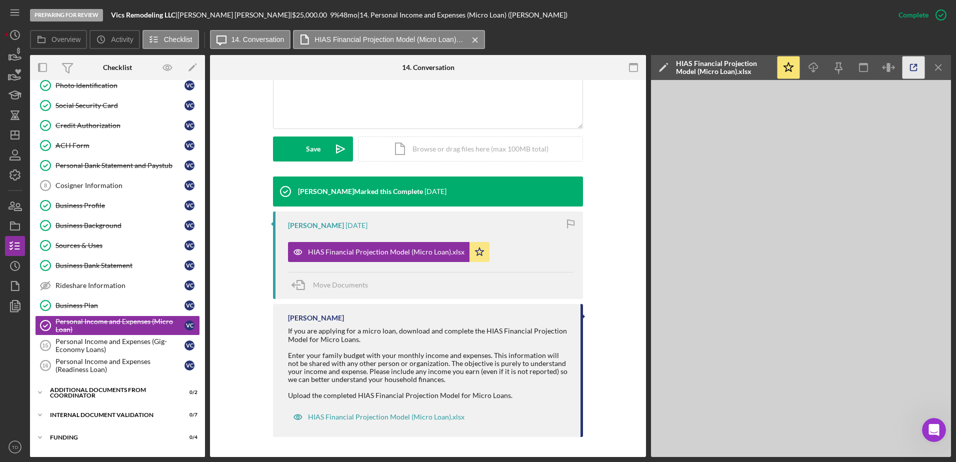
click at [920, 63] on icon "button" at bounding box center [914, 68] width 23 height 23
click at [86, 316] on link "Personal Income and Expenses (Micro Loan) Personal Income and Expenses (Micro L…" at bounding box center [117, 326] width 165 height 20
click at [84, 309] on div "Business Plan" at bounding box center [120, 306] width 129 height 8
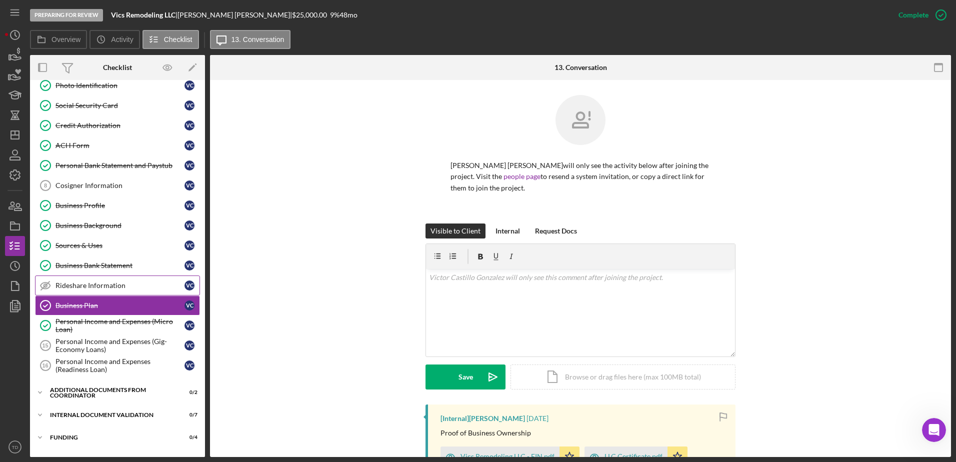
click at [83, 291] on link "Rideshare Information Rideshare Information V C" at bounding box center [117, 286] width 165 height 20
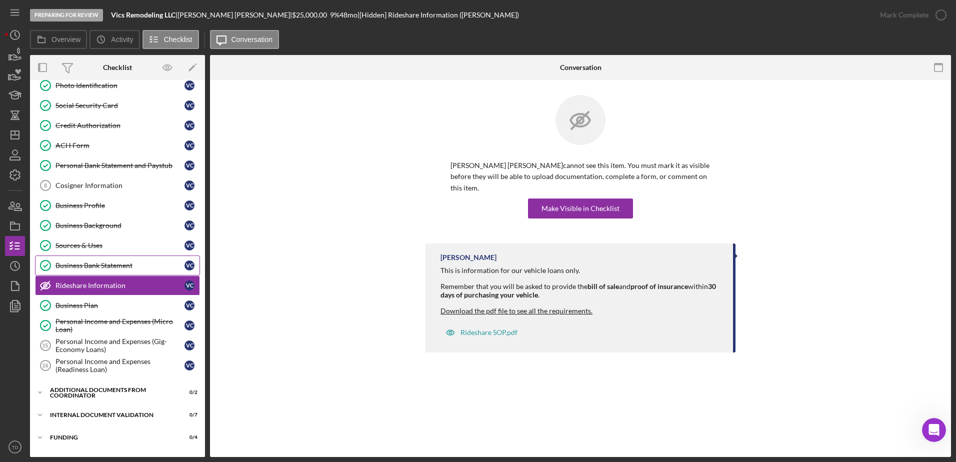
click at [84, 267] on div "Business Bank Statement" at bounding box center [120, 266] width 129 height 8
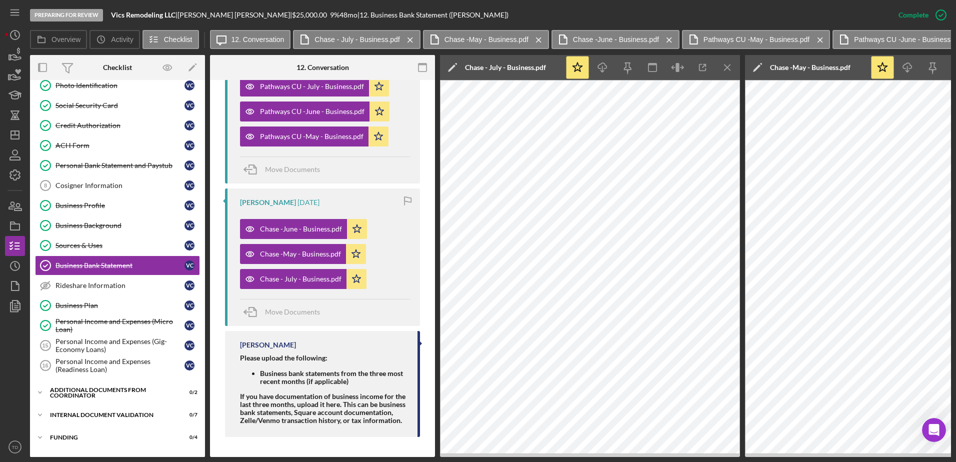
scroll to position [427, 0]
click at [137, 252] on link "Sources & Uses Sources & Uses V C" at bounding box center [117, 246] width 165 height 20
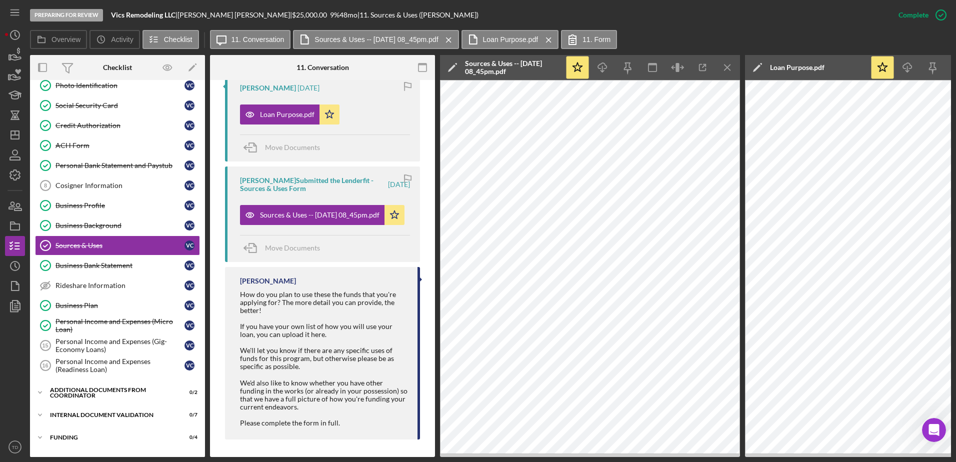
scroll to position [394, 0]
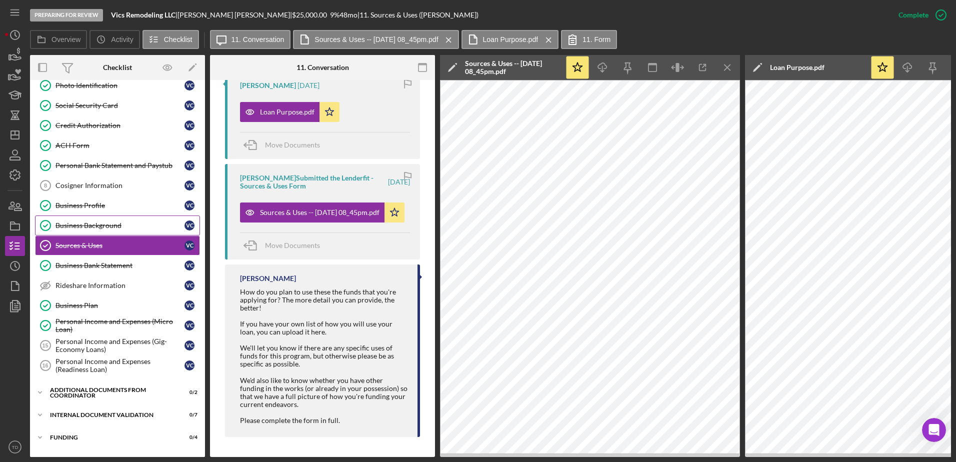
click at [132, 226] on div "Business Background" at bounding box center [120, 226] width 129 height 8
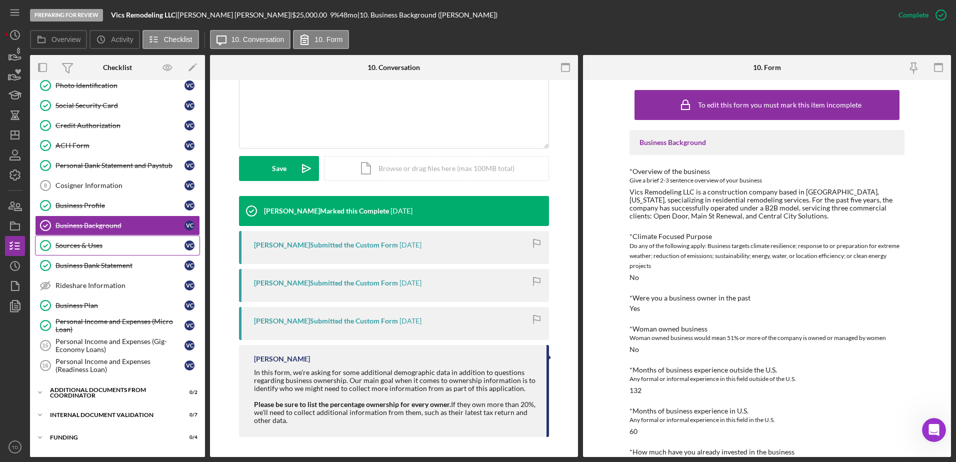
scroll to position [208, 0]
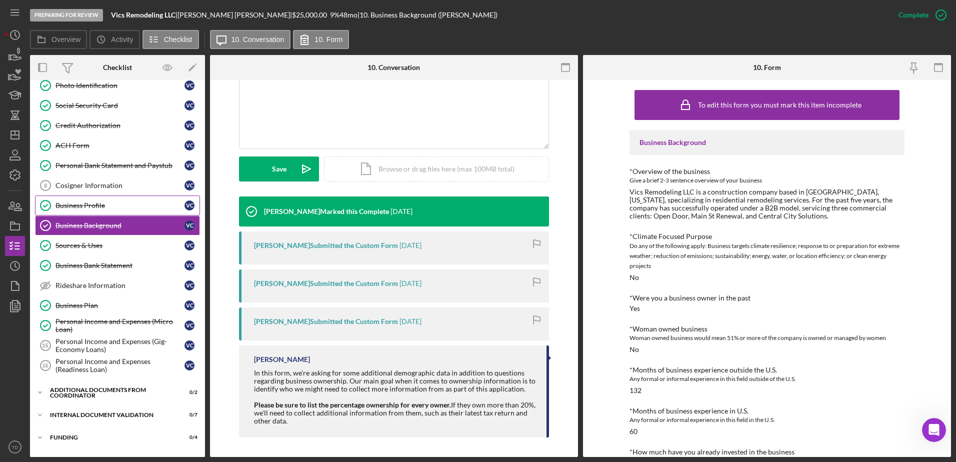
click at [102, 206] on div "Business Profile" at bounding box center [120, 206] width 129 height 8
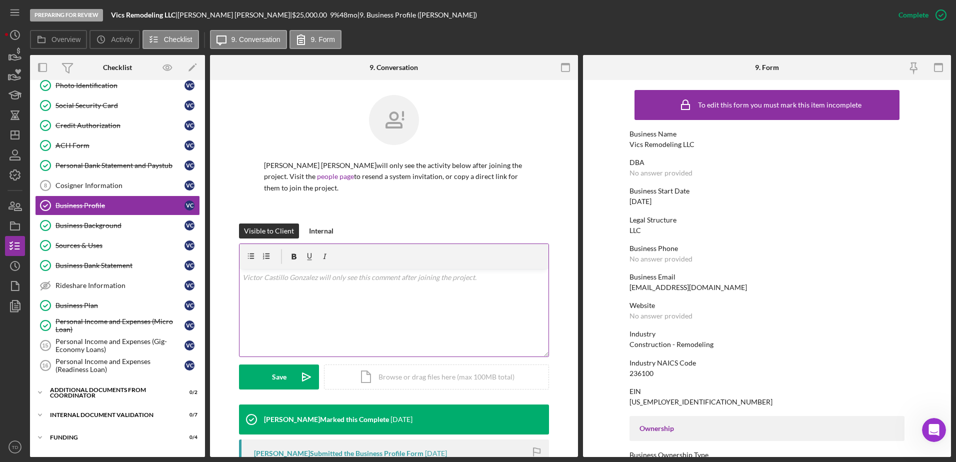
scroll to position [214, 0]
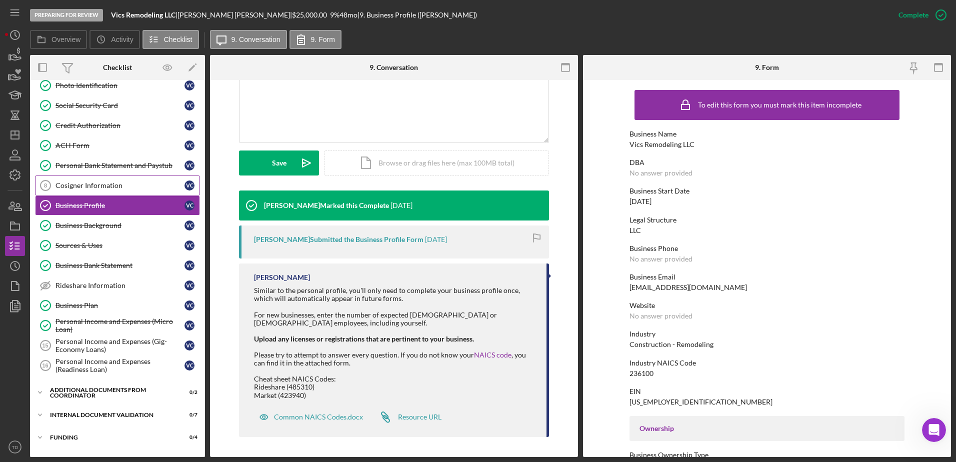
click at [99, 186] on div "Cosigner Information" at bounding box center [120, 186] width 129 height 8
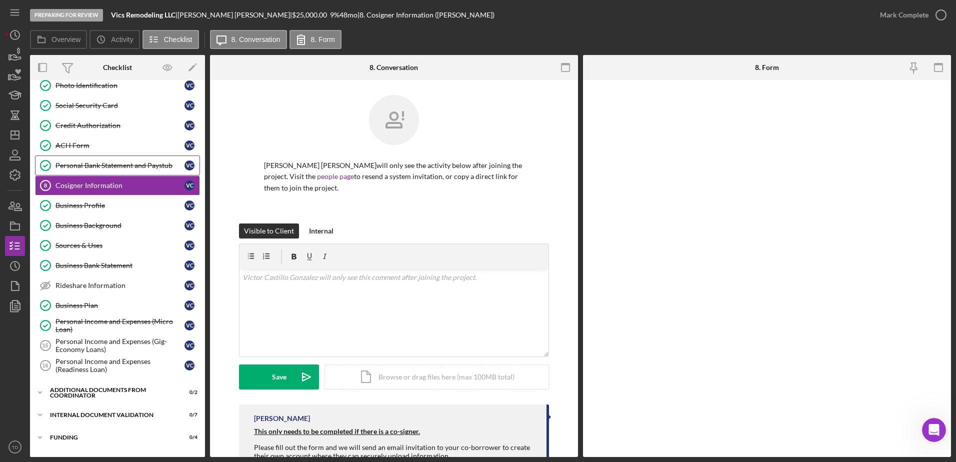
click at [87, 163] on div "Personal Bank Statement and Paystub" at bounding box center [120, 166] width 129 height 8
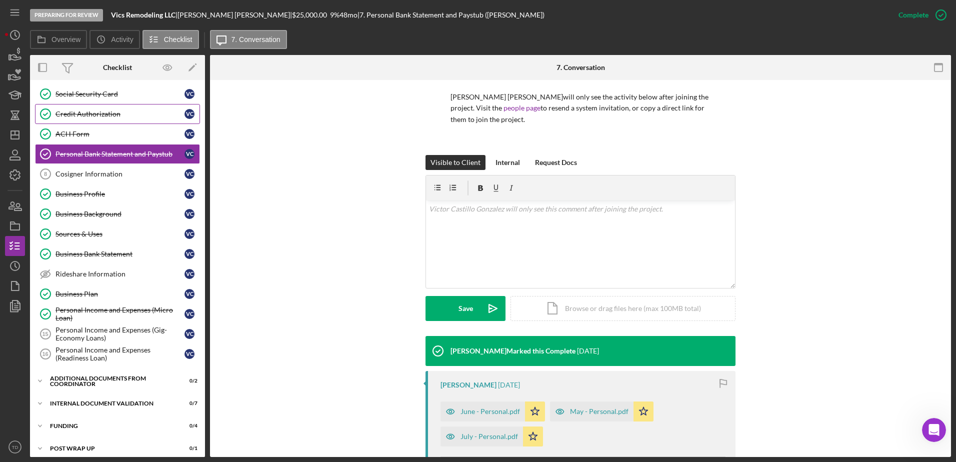
scroll to position [154, 0]
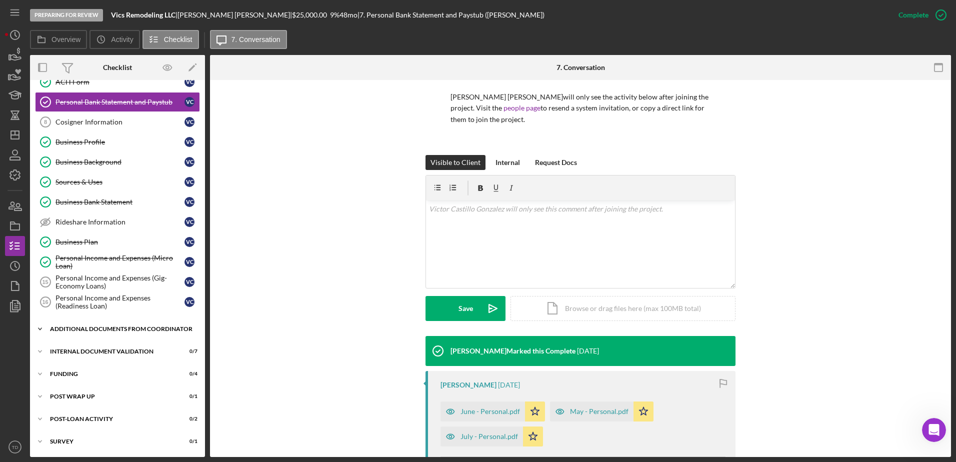
click at [115, 338] on div "Icon/Expander Additional Documents from Coordinator 0 / 2" at bounding box center [117, 329] width 175 height 20
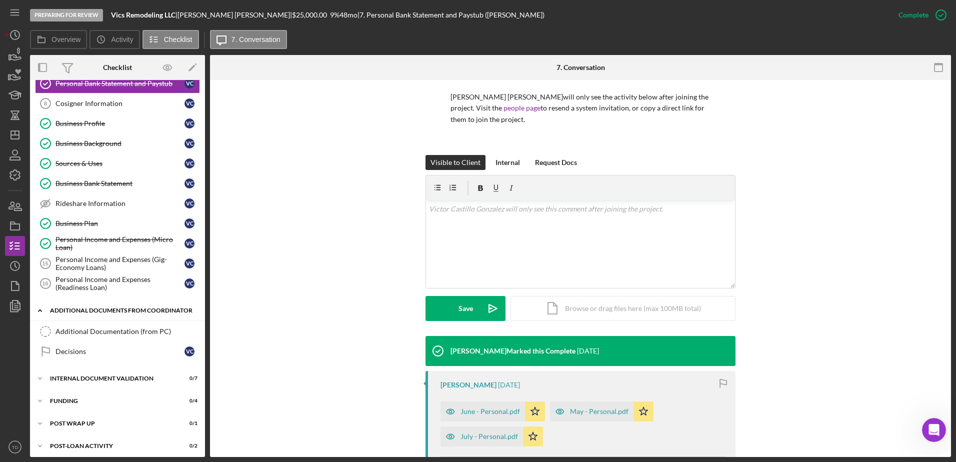
scroll to position [173, 0]
click at [111, 336] on link "Additional Documentation (from PC) Additional Documentation (from PC)" at bounding box center [117, 331] width 165 height 20
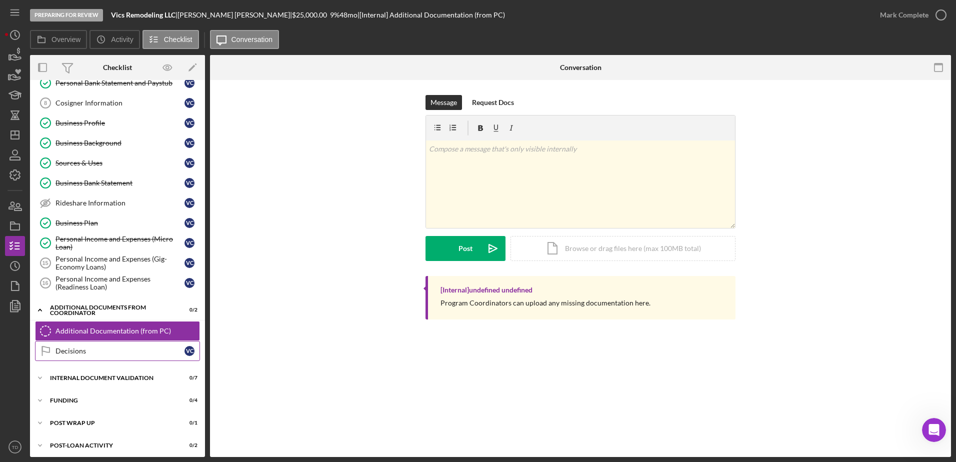
click at [118, 350] on div "Decisions" at bounding box center [120, 351] width 129 height 8
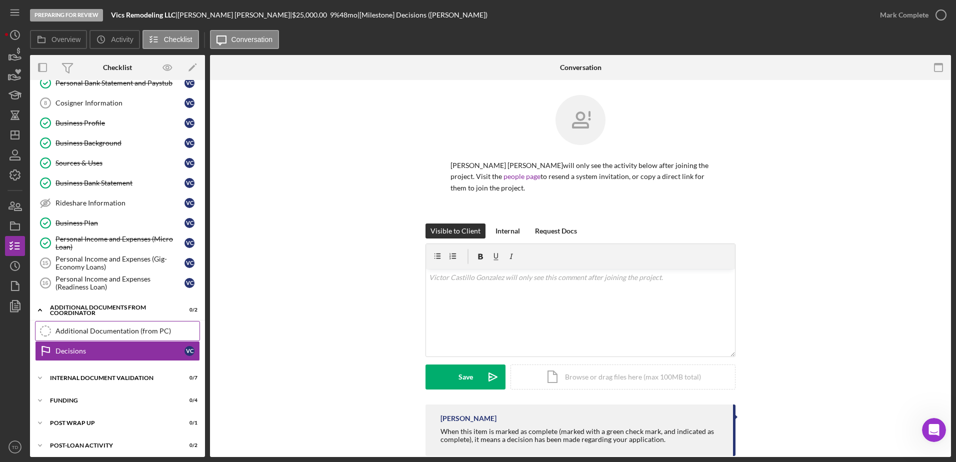
click at [110, 331] on div "Additional Documentation (from PC)" at bounding box center [128, 331] width 144 height 8
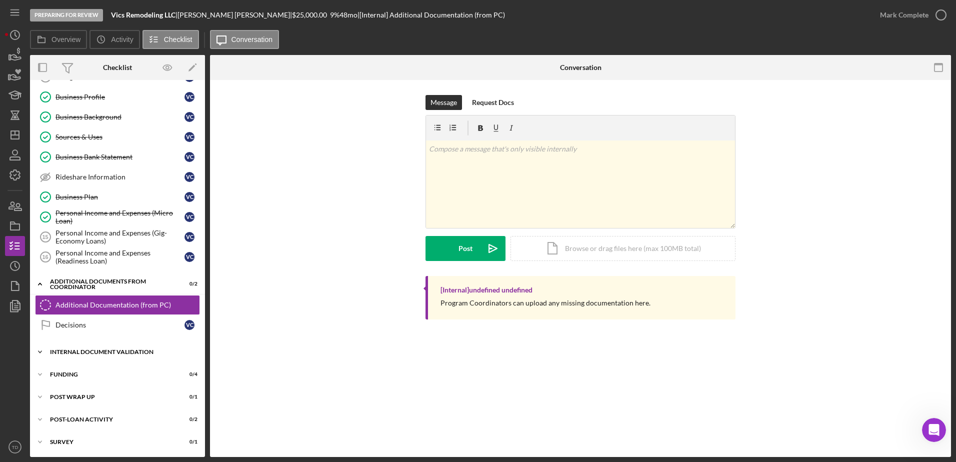
scroll to position [199, 0]
click at [10, 313] on icon "button" at bounding box center [15, 306] width 25 height 25
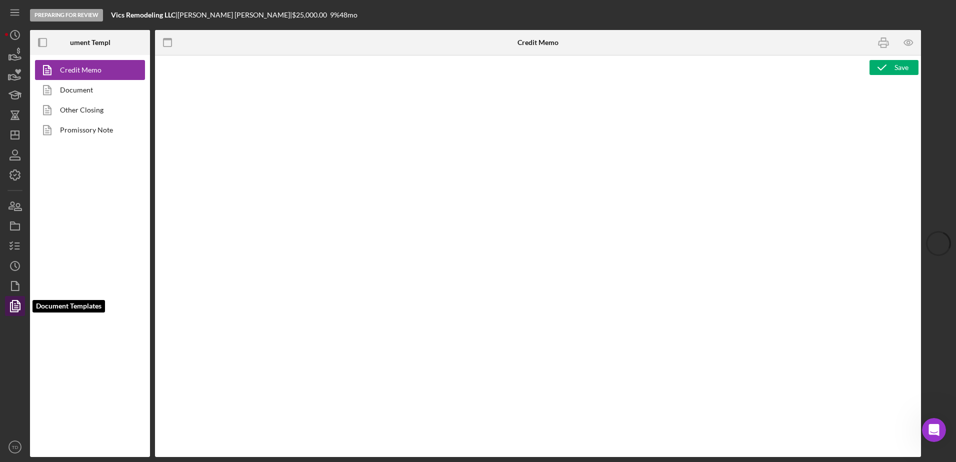
type textarea "<h2><img src="https://hiaseaf.org/wp-content/uploads/2024/01/Economic-Advancemt…"
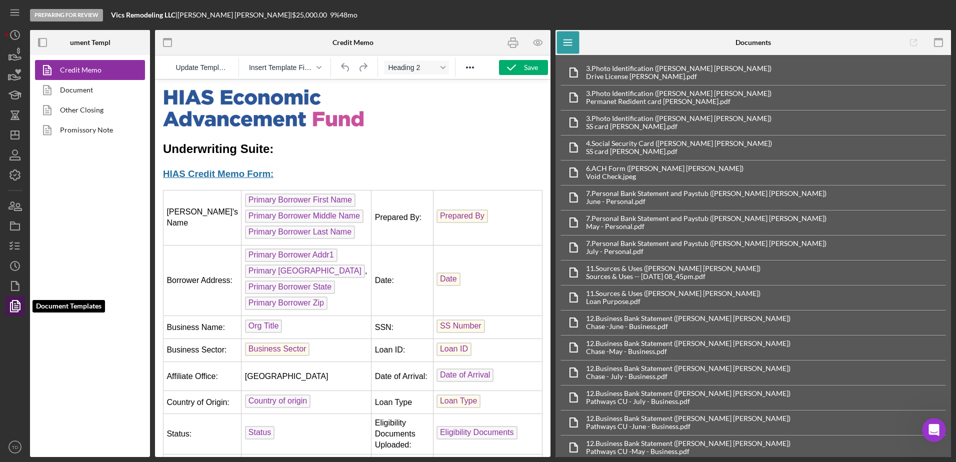
click at [10, 300] on icon "button" at bounding box center [15, 306] width 25 height 25
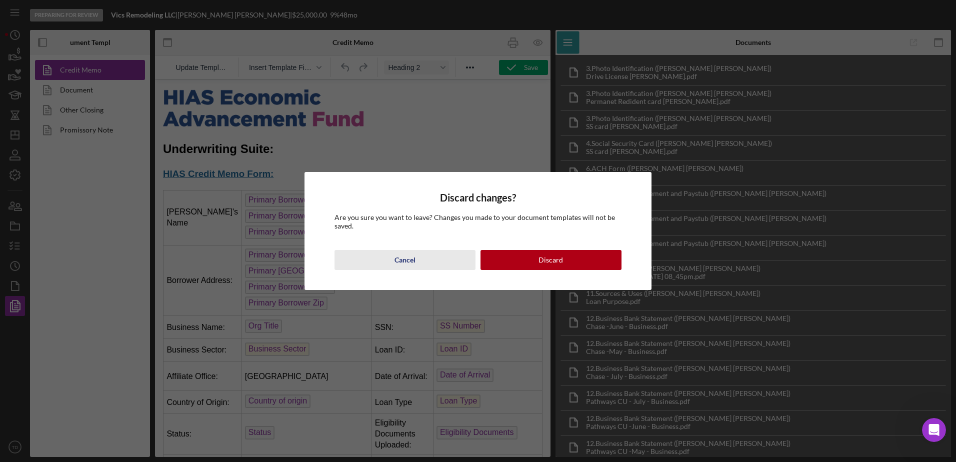
click at [420, 262] on button "Cancel" at bounding box center [405, 260] width 141 height 20
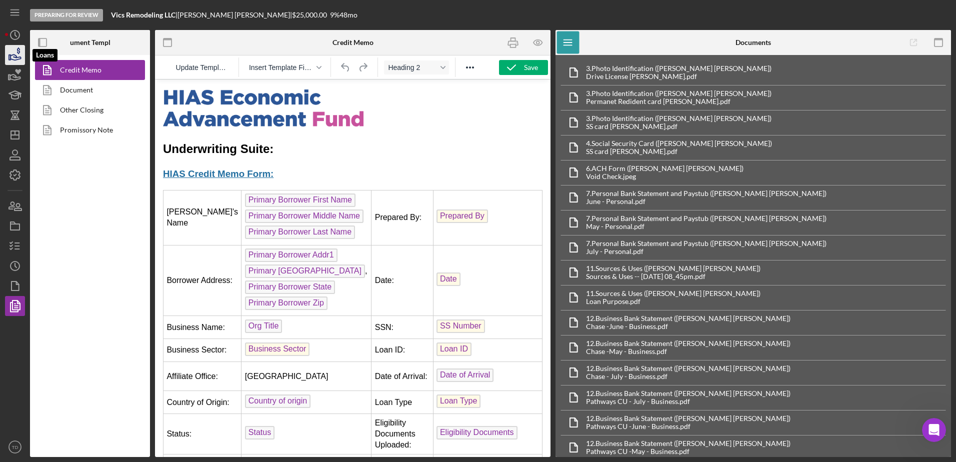
click at [17, 46] on icon "button" at bounding box center [15, 55] width 25 height 25
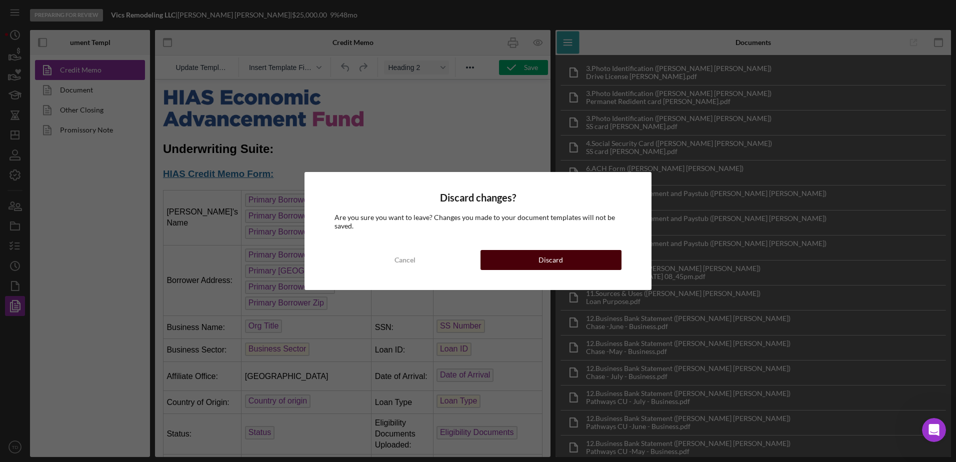
click at [523, 261] on button "Discard" at bounding box center [551, 260] width 141 height 20
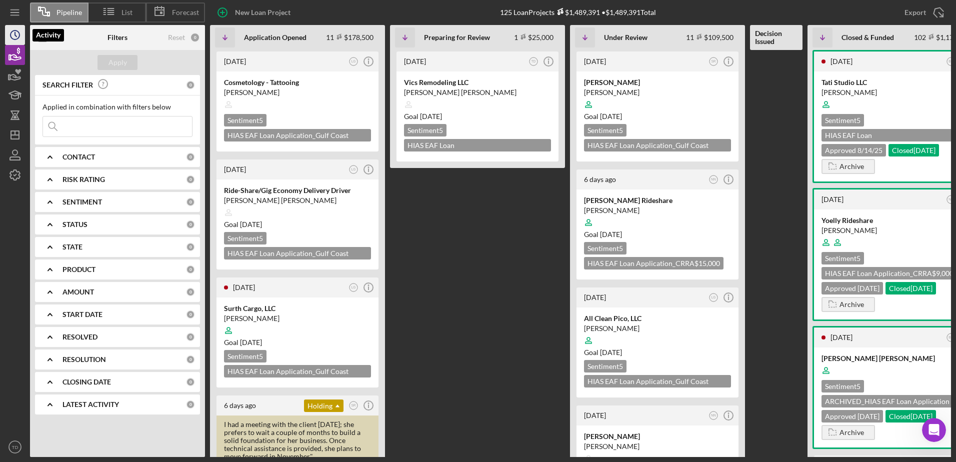
click at [14, 44] on icon "Icon/History" at bounding box center [15, 35] width 25 height 25
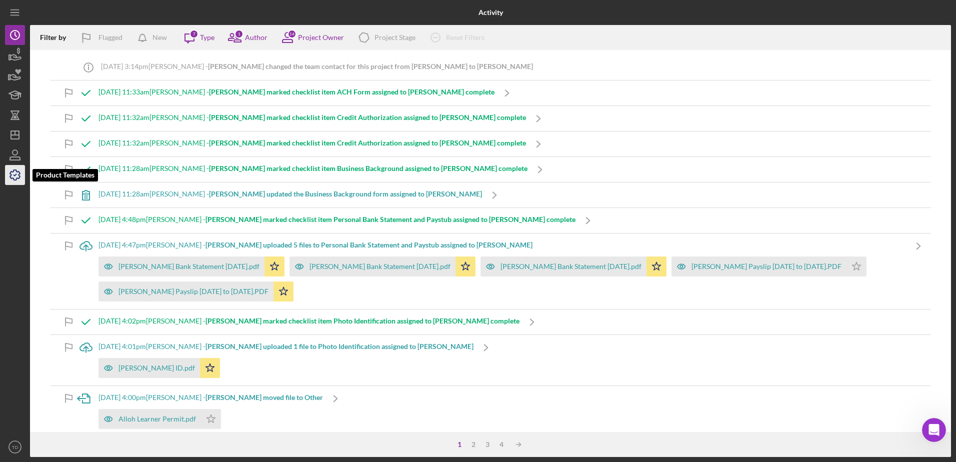
click at [20, 177] on icon "button" at bounding box center [15, 175] width 10 height 10
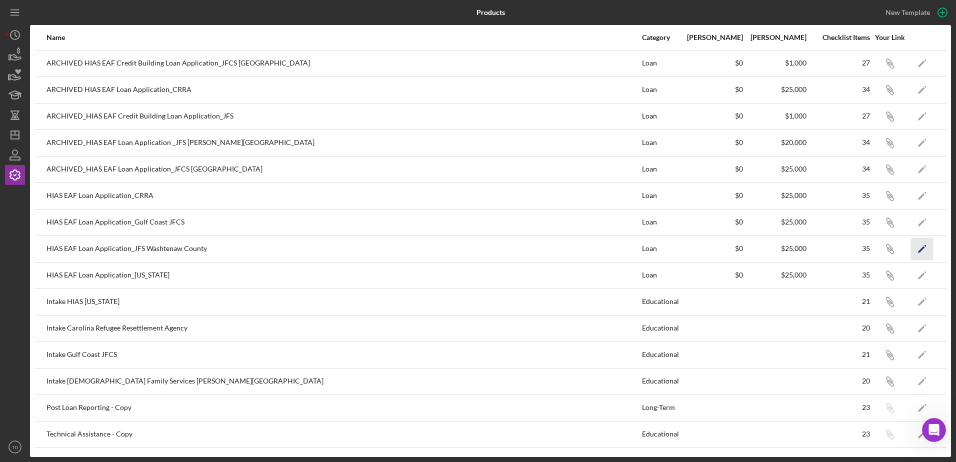
click at [921, 252] on icon "Icon/Edit" at bounding box center [922, 249] width 23 height 23
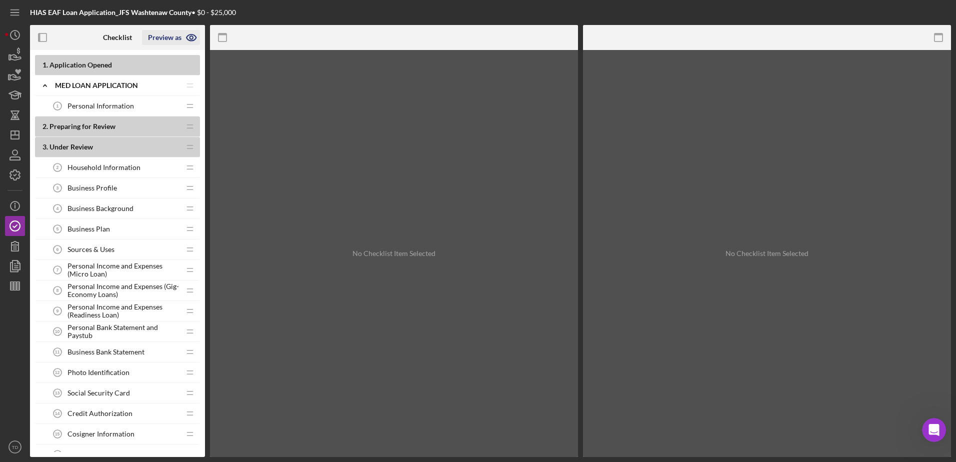
click at [192, 36] on icon "button" at bounding box center [191, 37] width 25 height 25
click at [175, 61] on link "Point of Contact" at bounding box center [175, 61] width 62 height 21
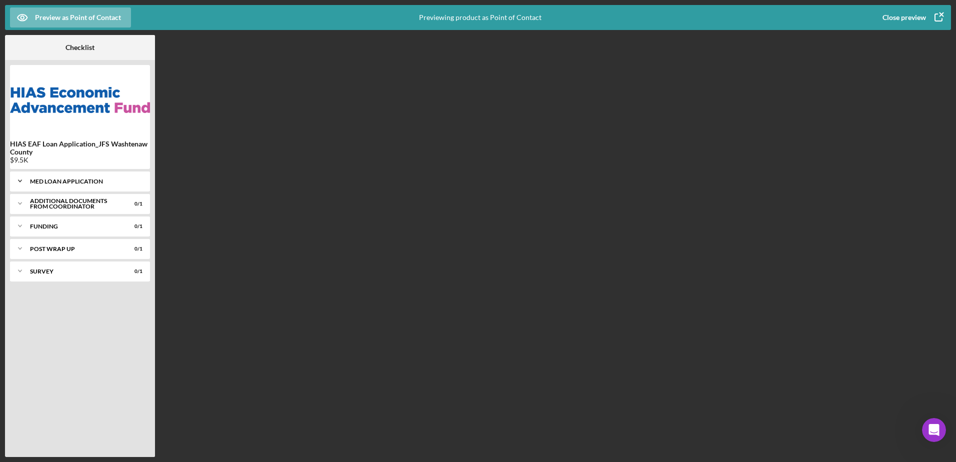
click at [74, 175] on div "Icon/Expander MED Loan Application 0 / 17" at bounding box center [80, 181] width 140 height 20
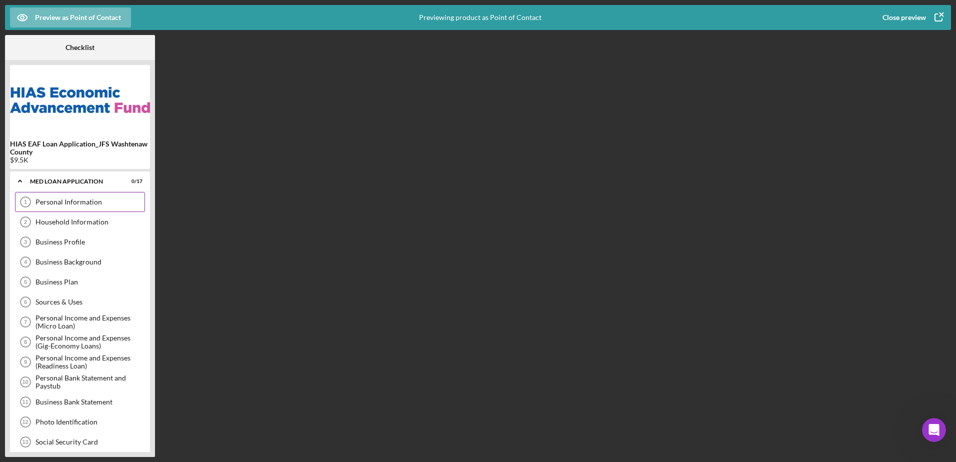
click at [65, 207] on div "Personal Information 1 Personal Information" at bounding box center [80, 202] width 130 height 20
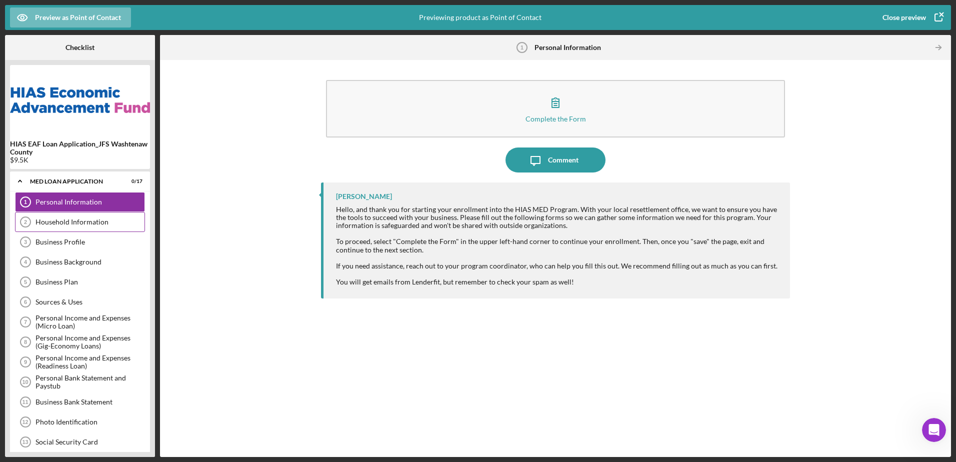
click at [64, 222] on div "Household Information" at bounding box center [90, 222] width 109 height 8
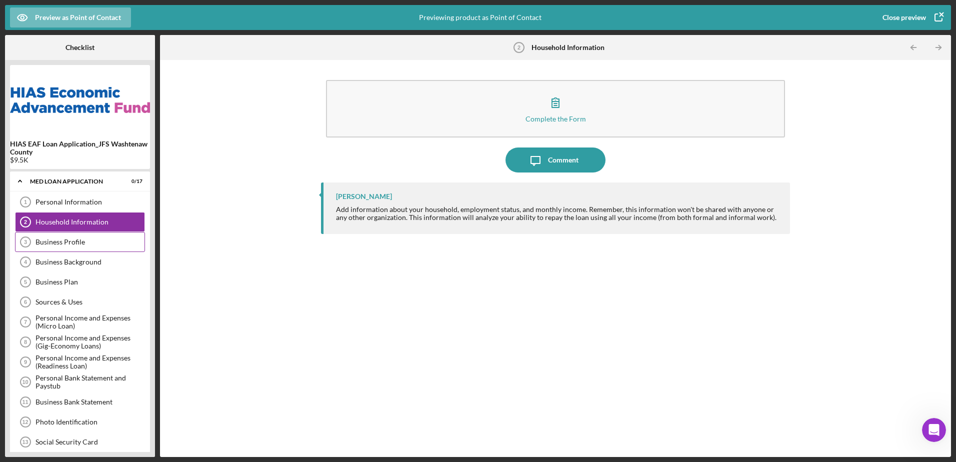
click at [64, 235] on div "Business Profile 3 Business Profile" at bounding box center [80, 242] width 130 height 20
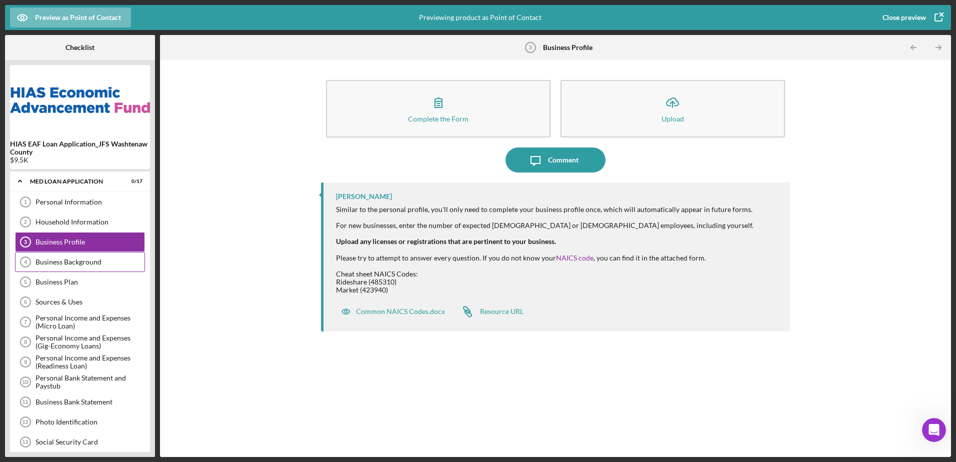
click at [72, 265] on div "Business Background" at bounding box center [90, 262] width 109 height 8
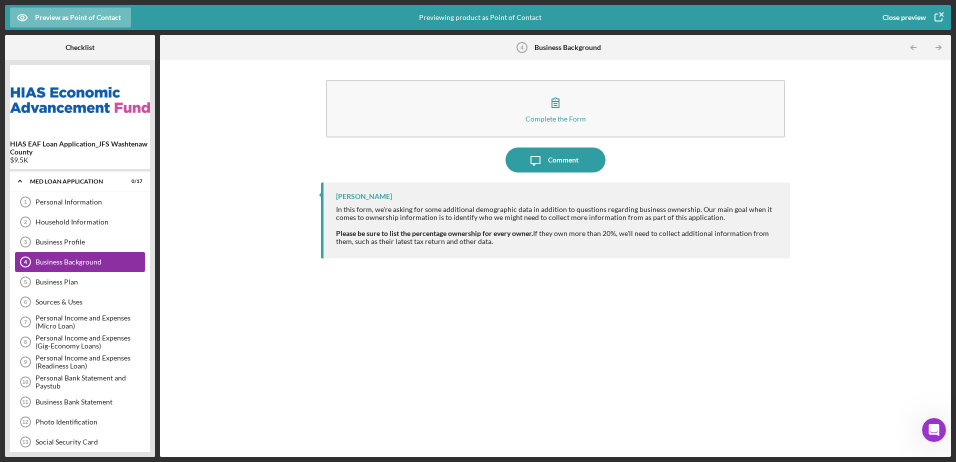
click at [69, 266] on div "Business Background" at bounding box center [90, 262] width 109 height 8
click at [939, 11] on icon "button" at bounding box center [938, 17] width 25 height 25
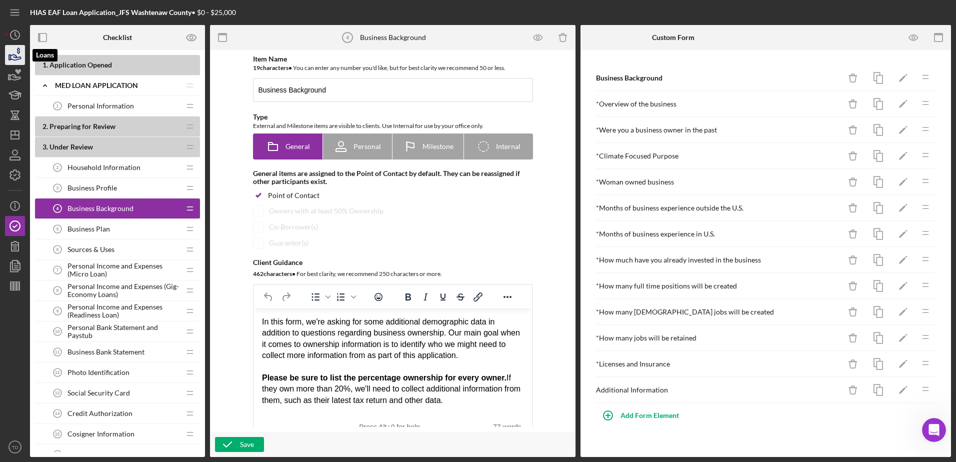
click at [8, 65] on icon "button" at bounding box center [15, 55] width 25 height 25
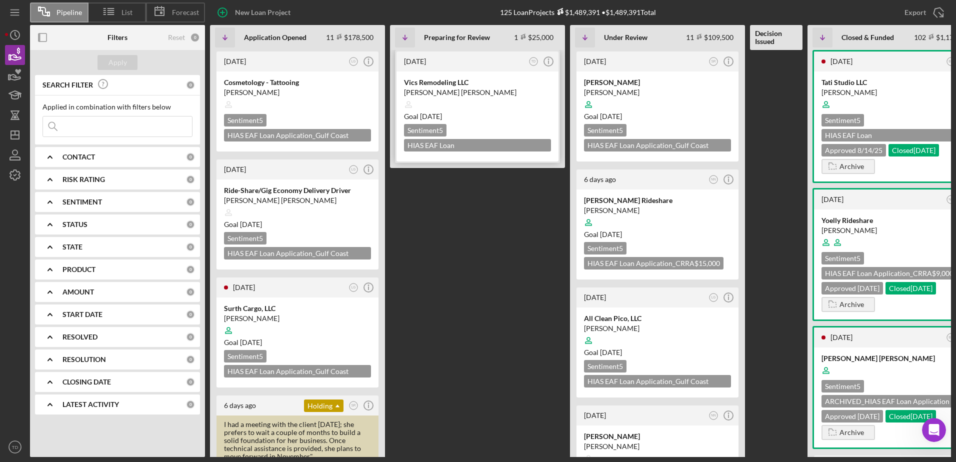
click at [438, 85] on div "Vics Remodeling LLC" at bounding box center [477, 83] width 147 height 10
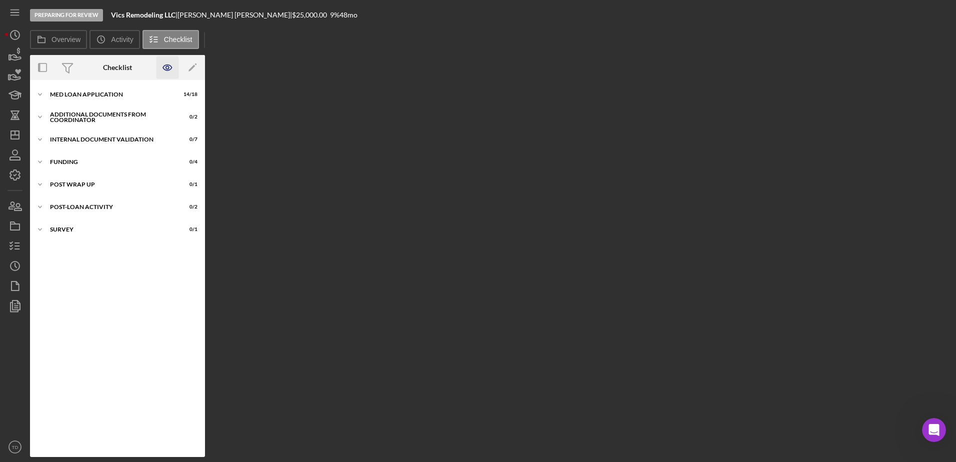
click at [167, 66] on icon "button" at bounding box center [168, 68] width 23 height 23
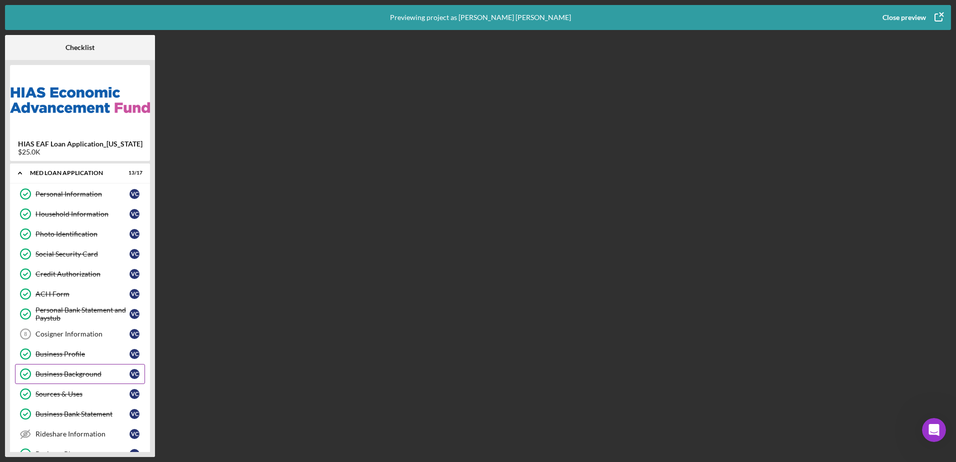
click at [85, 381] on div "Business Background Business Background V C" at bounding box center [80, 374] width 130 height 20
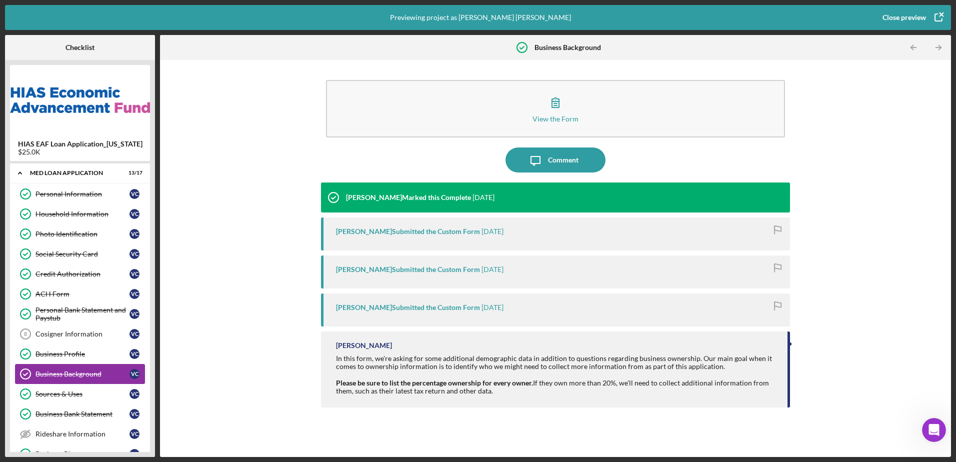
click at [82, 366] on div "Business Background Business Background V C" at bounding box center [80, 374] width 130 height 20
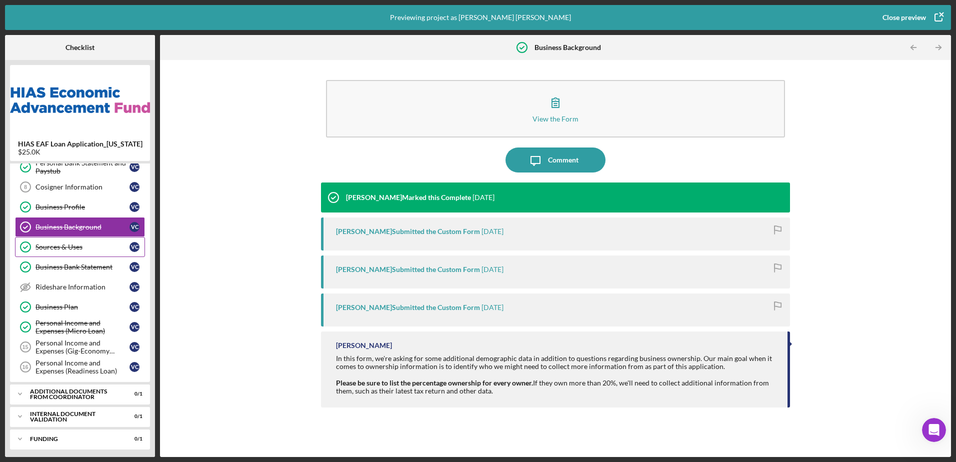
scroll to position [150, 0]
click at [115, 391] on div "Additional Documents from Coordinator" at bounding box center [74, 392] width 88 height 12
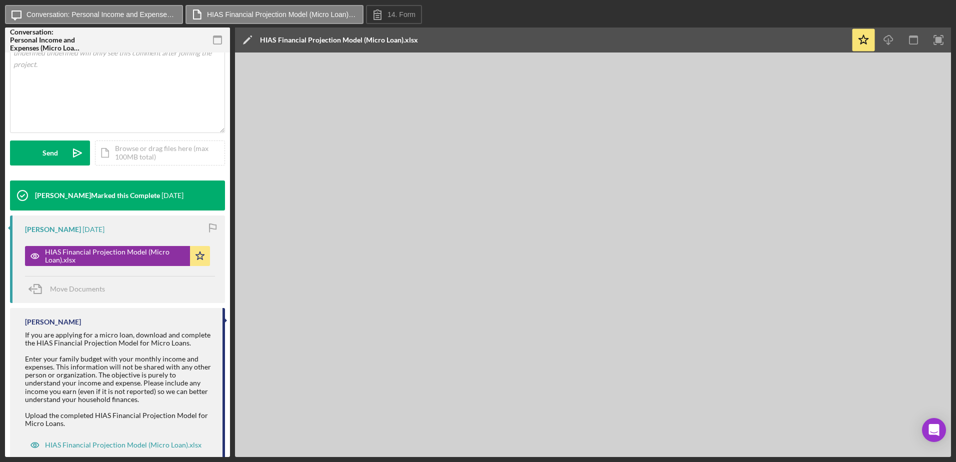
scroll to position [216, 0]
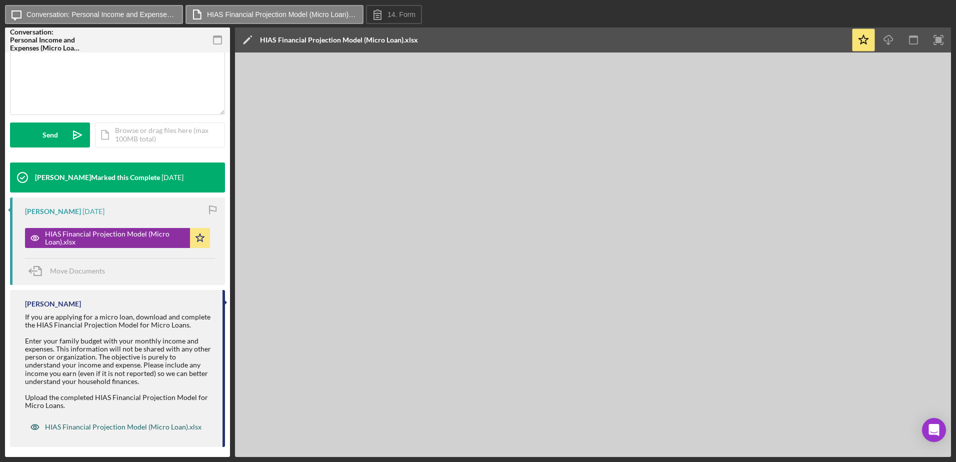
drag, startPoint x: 145, startPoint y: 425, endPoint x: 149, endPoint y: 431, distance: 7.4
drag, startPoint x: 149, startPoint y: 431, endPoint x: 129, endPoint y: 419, distance: 23.2
click at [129, 419] on div "HIAS Financial Projection Model (Micro Loan).xlsx" at bounding box center [116, 427] width 182 height 20
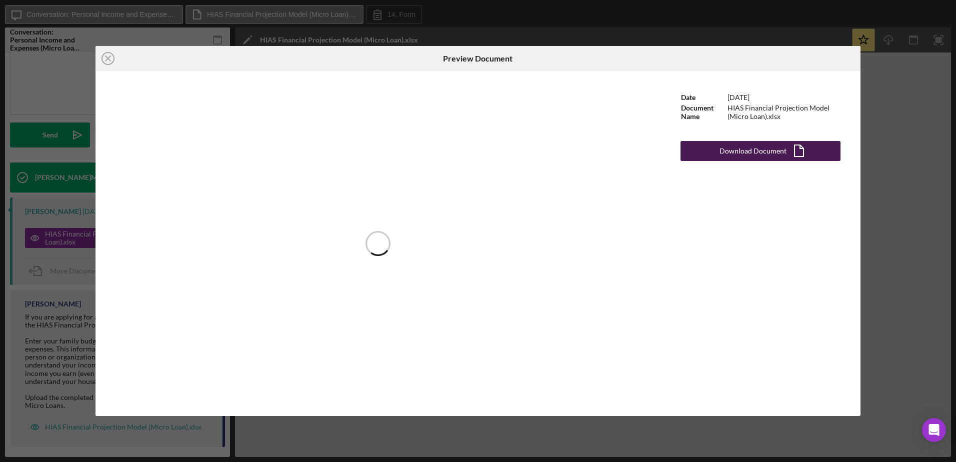
click at [769, 151] on div "Download Document" at bounding box center [753, 151] width 67 height 20
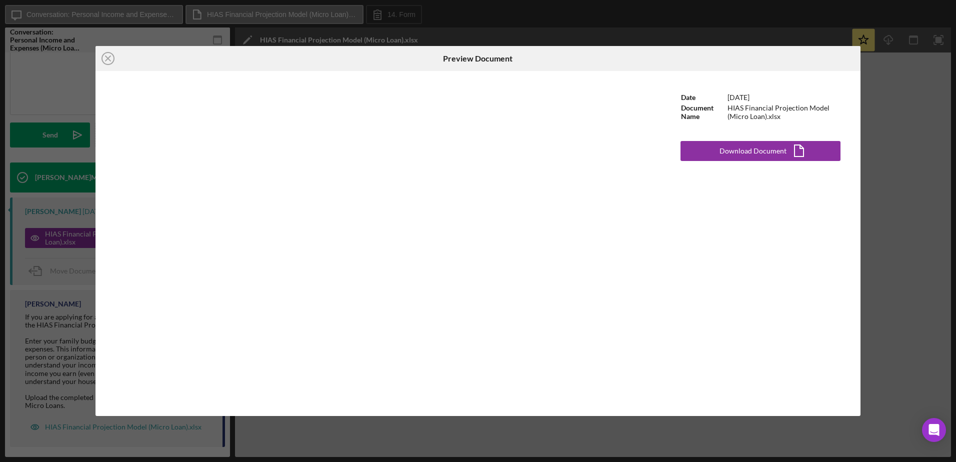
click at [635, 37] on div "Icon/Close Preview Document Date 8/14/2025 Document Name HIAS Financial Project…" at bounding box center [478, 231] width 956 height 462
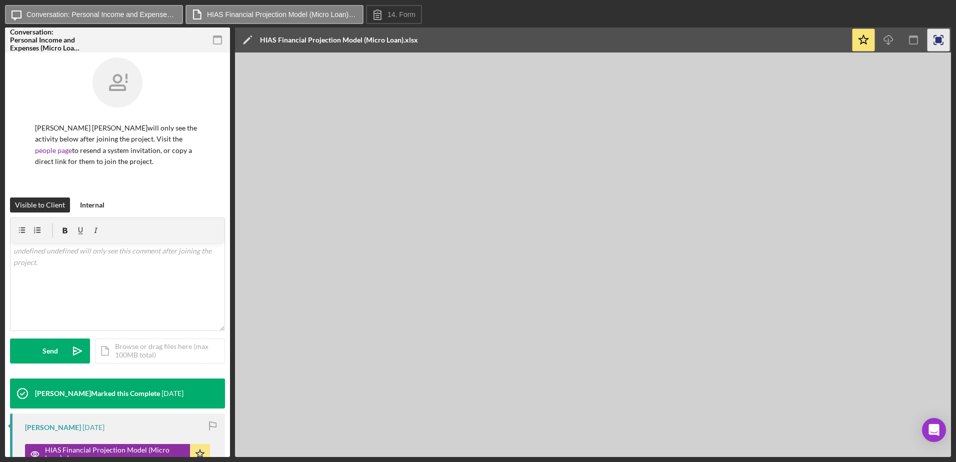
click at [936, 41] on rect "button" at bounding box center [939, 40] width 7 height 7
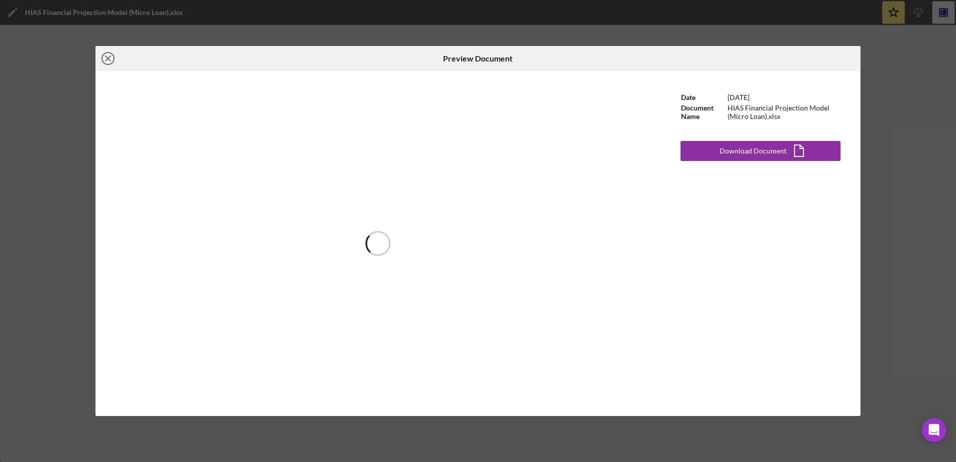
click at [109, 61] on icon "Icon/Close" at bounding box center [108, 58] width 25 height 25
